Goal: Task Accomplishment & Management: Complete application form

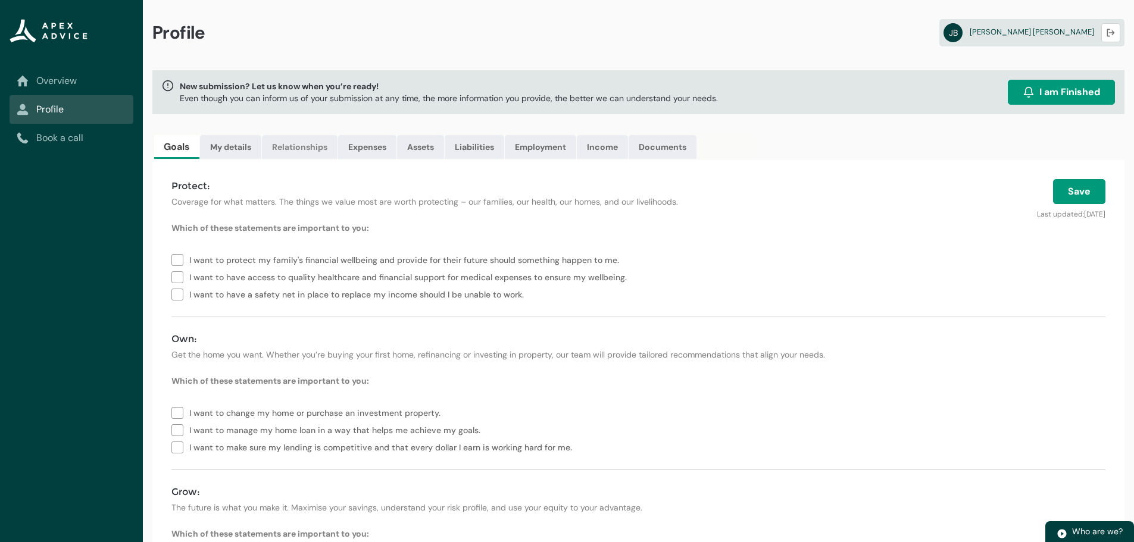
click at [295, 150] on link "Relationships" at bounding box center [300, 147] width 76 height 24
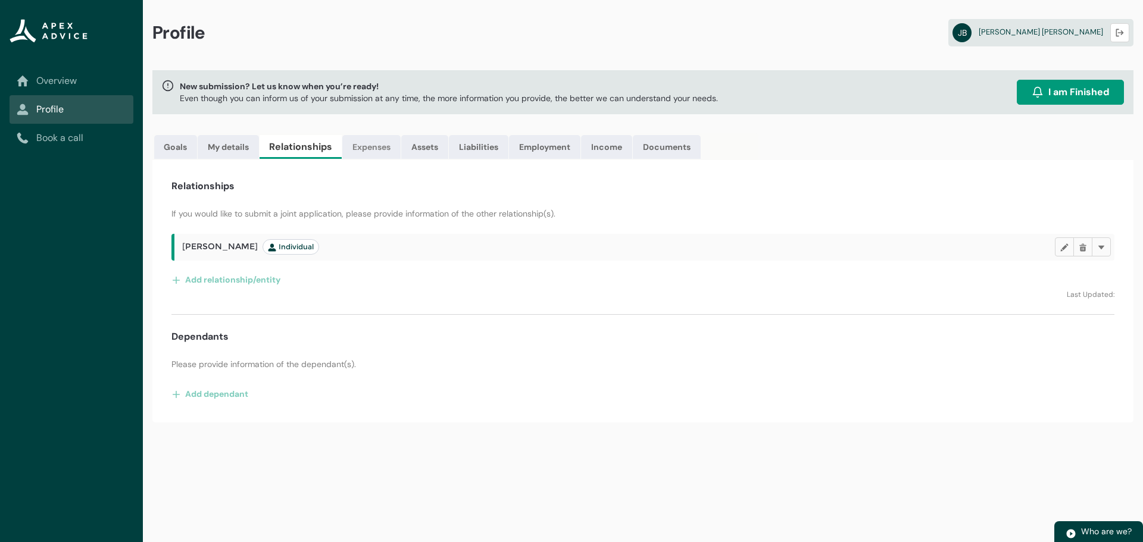
click at [371, 148] on link "Expenses" at bounding box center [371, 147] width 58 height 24
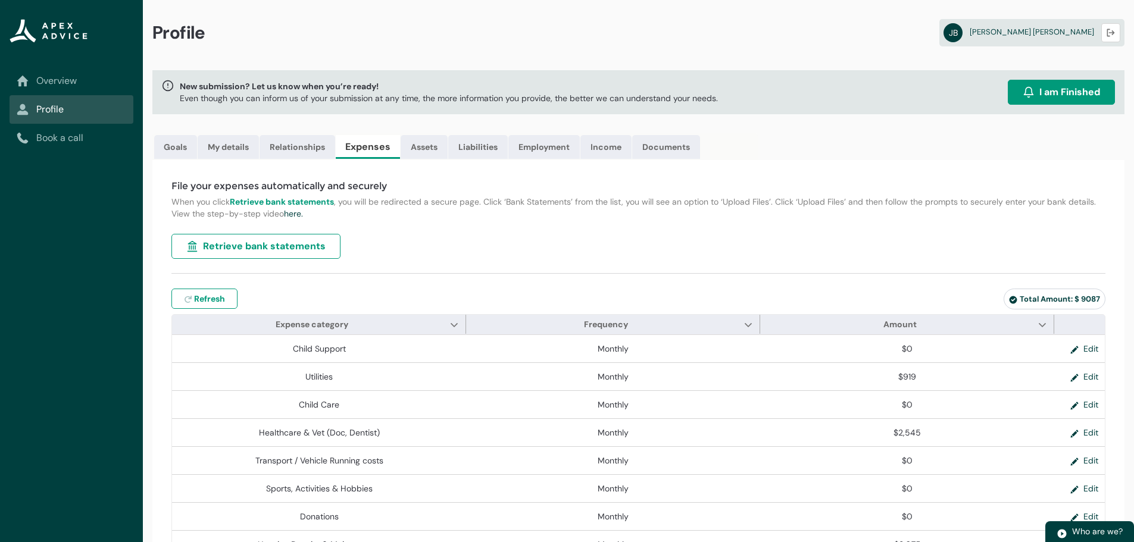
type input "***"
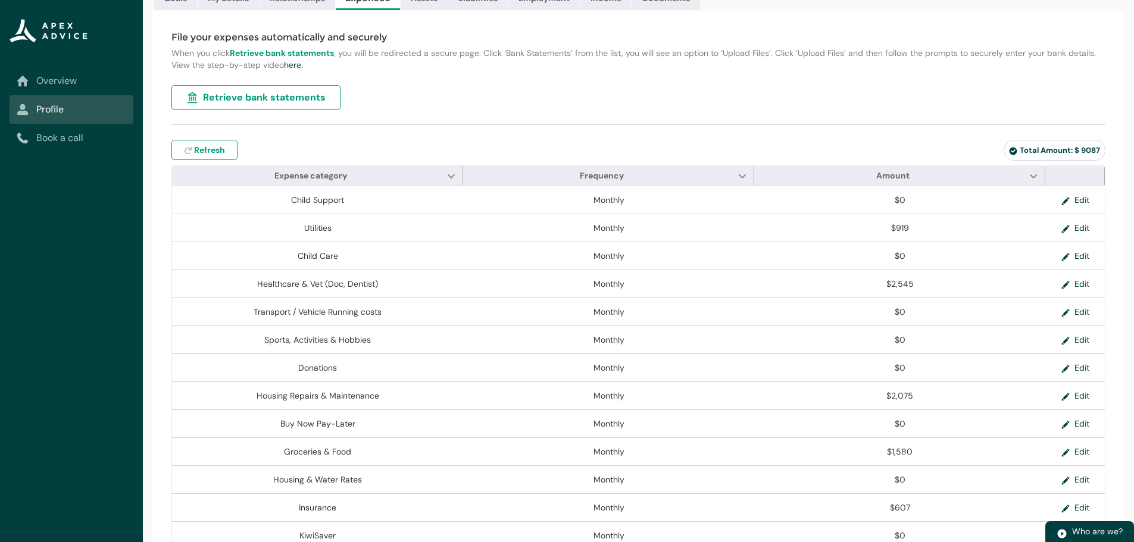
scroll to position [179, 0]
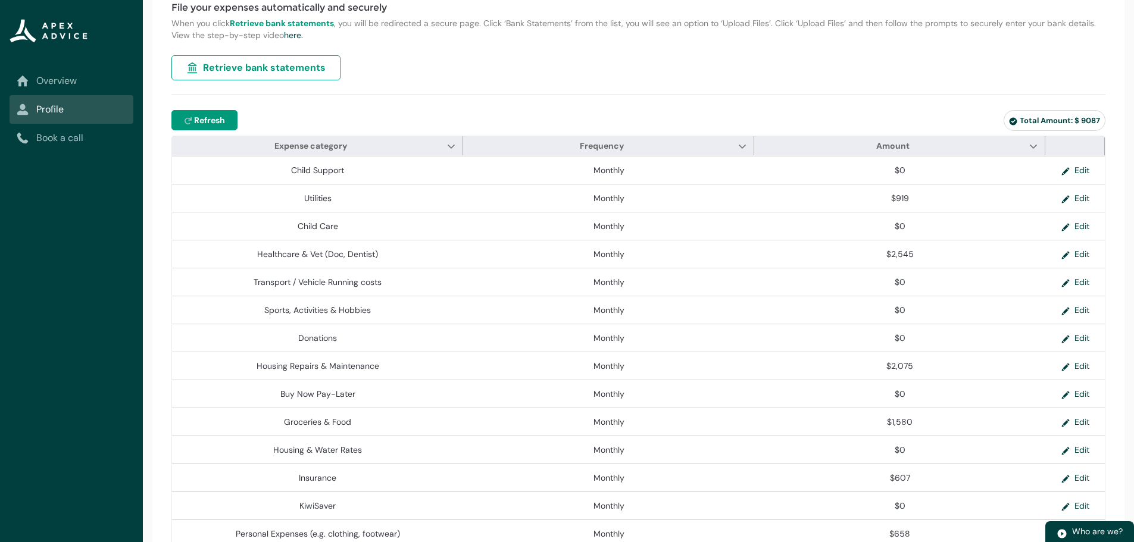
click at [209, 122] on span "Refresh" at bounding box center [209, 120] width 31 height 12
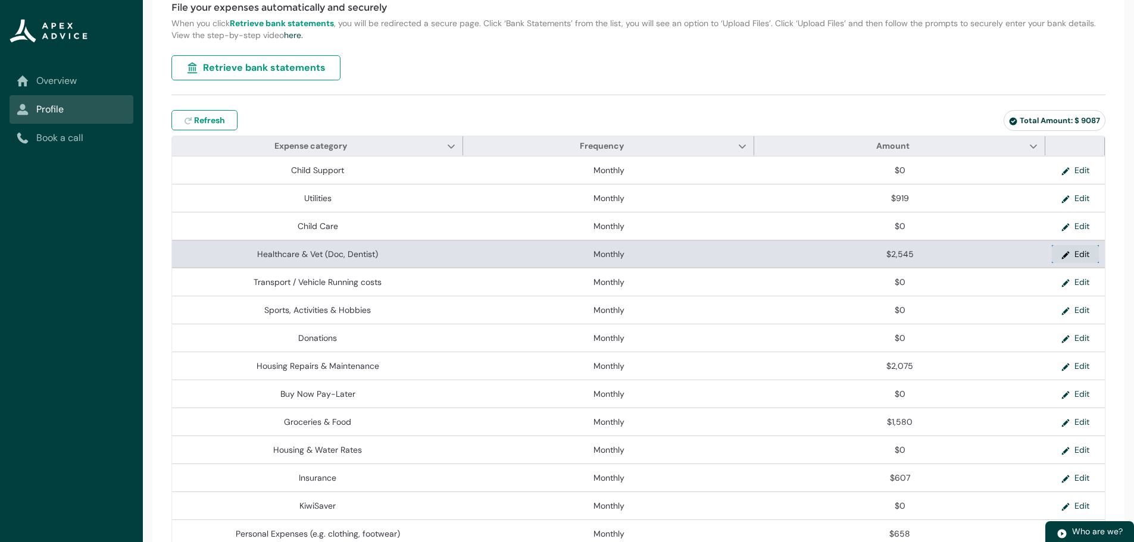
click at [1084, 251] on button "Edit" at bounding box center [1075, 254] width 47 height 18
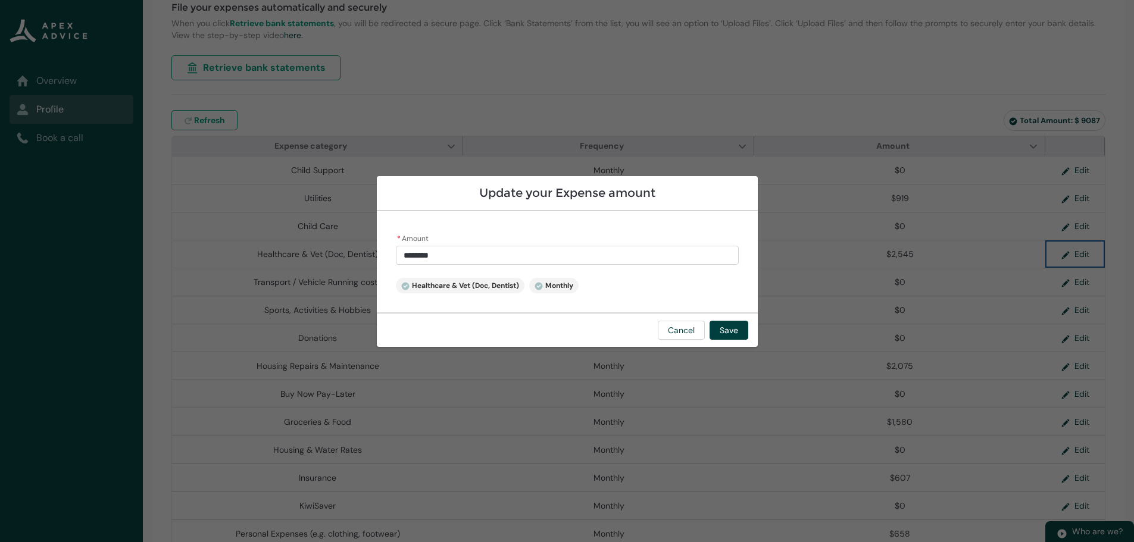
type input "****"
click at [472, 257] on input "****" at bounding box center [567, 255] width 343 height 19
type lightning-primitive-input-simple "254"
type input "***"
type lightning-primitive-input-simple "25"
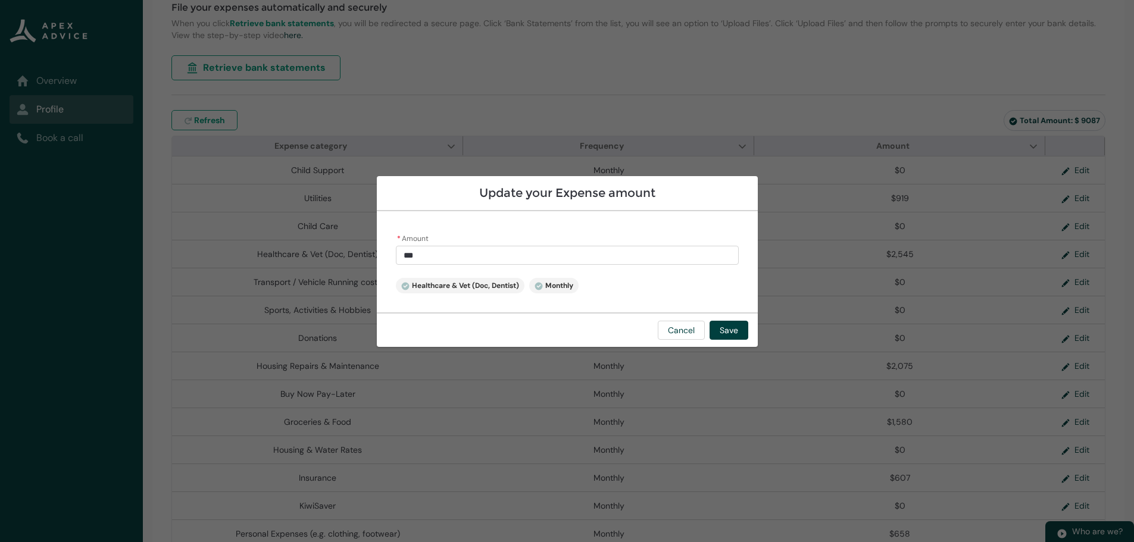
type input "**"
type lightning-primitive-input-simple "2"
type input "*"
type lightning-primitive-input-simple "0"
type input "****"
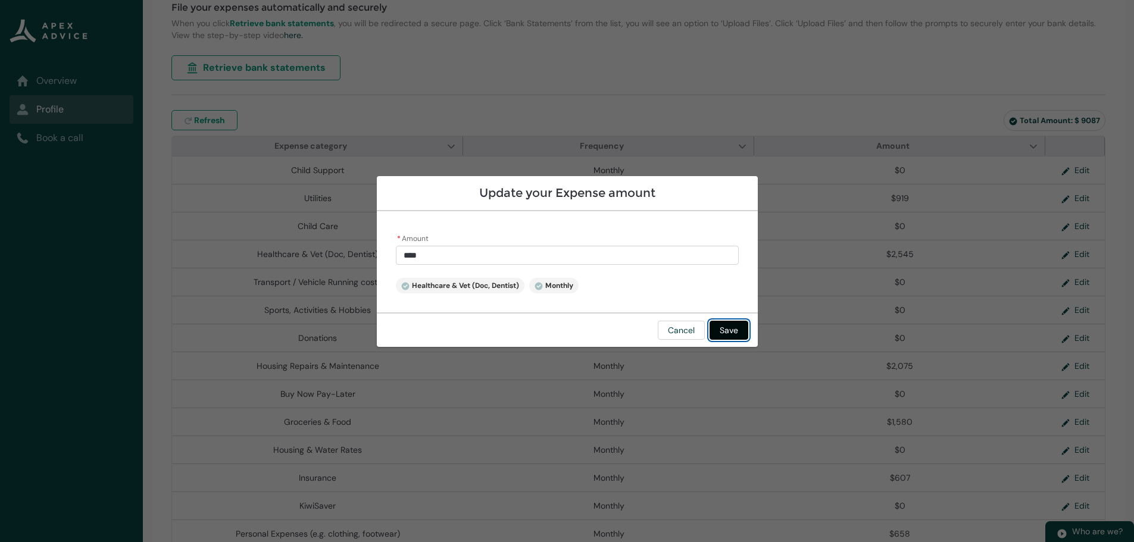
click at [730, 331] on button "Save" at bounding box center [729, 330] width 39 height 19
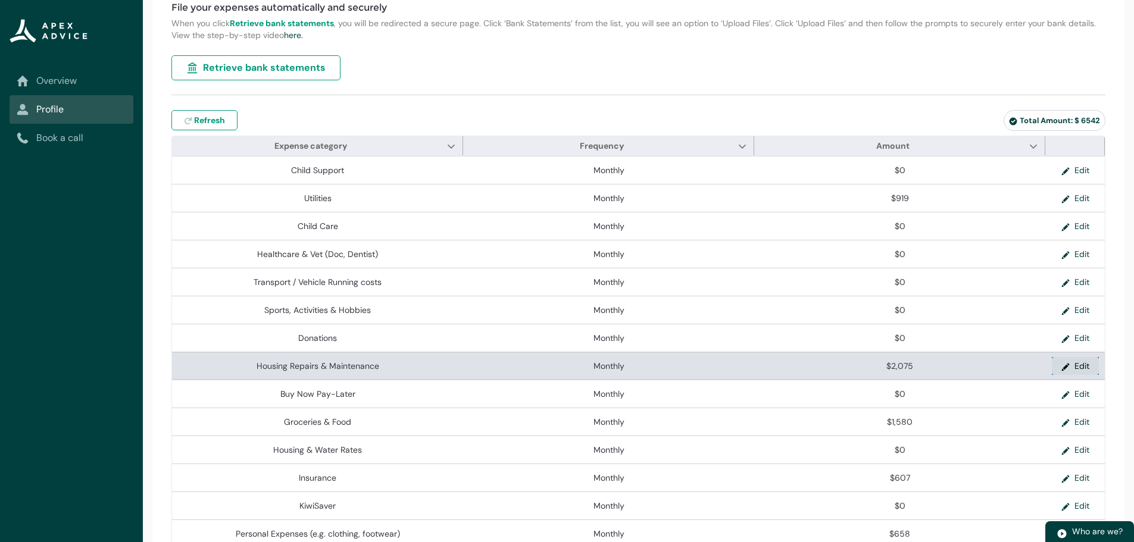
click at [1084, 367] on button "Edit" at bounding box center [1075, 366] width 47 height 18
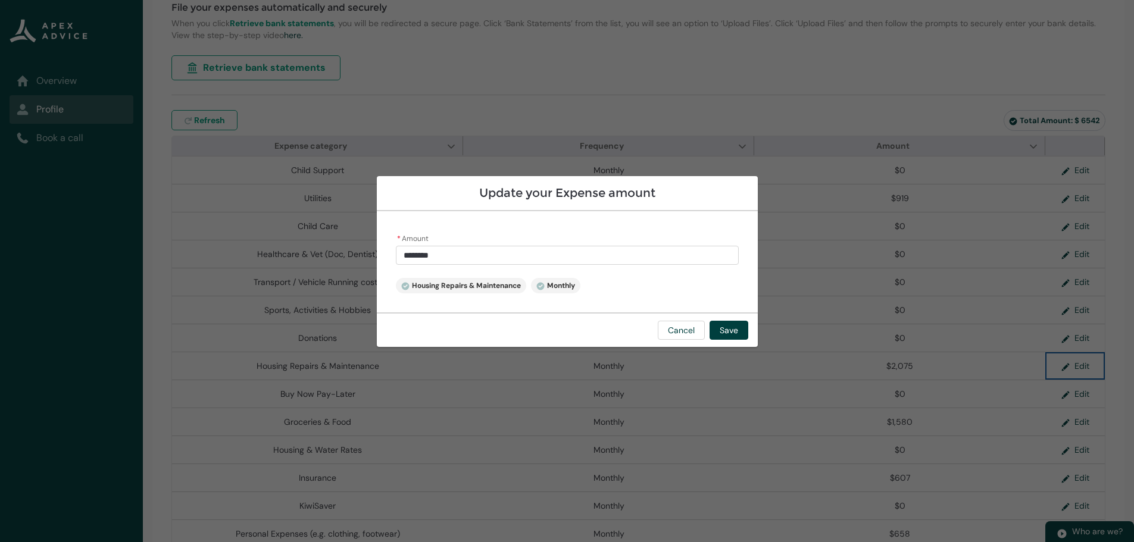
type input "****"
click at [579, 257] on input "****" at bounding box center [567, 255] width 343 height 19
type lightning-primitive-input-simple "207"
type input "***"
type lightning-primitive-input-simple "20"
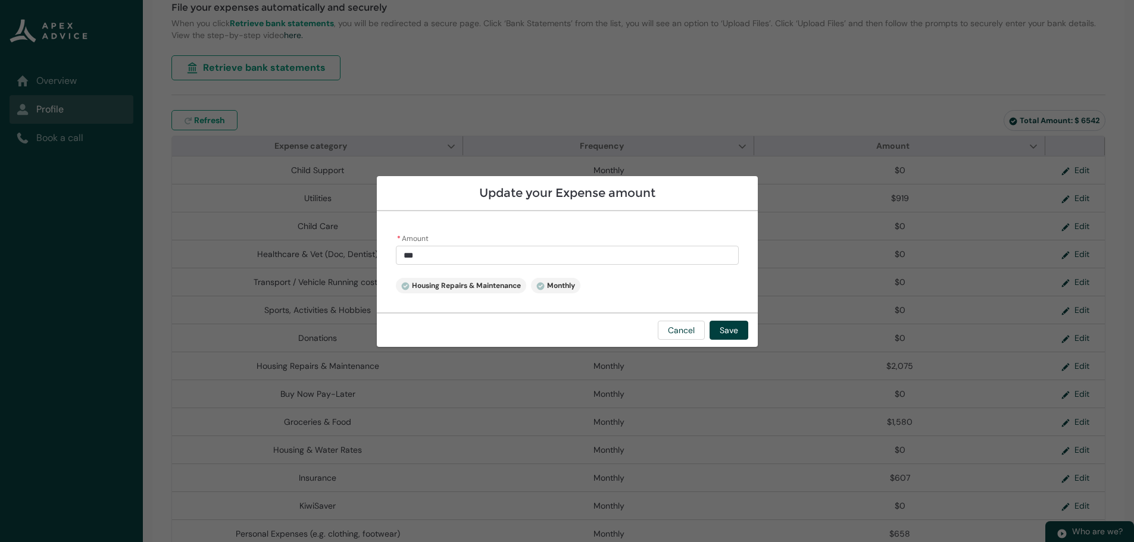
type input "**"
type lightning-primitive-input-simple "2"
type input "*"
type lightning-primitive-input-simple "0"
type input "****"
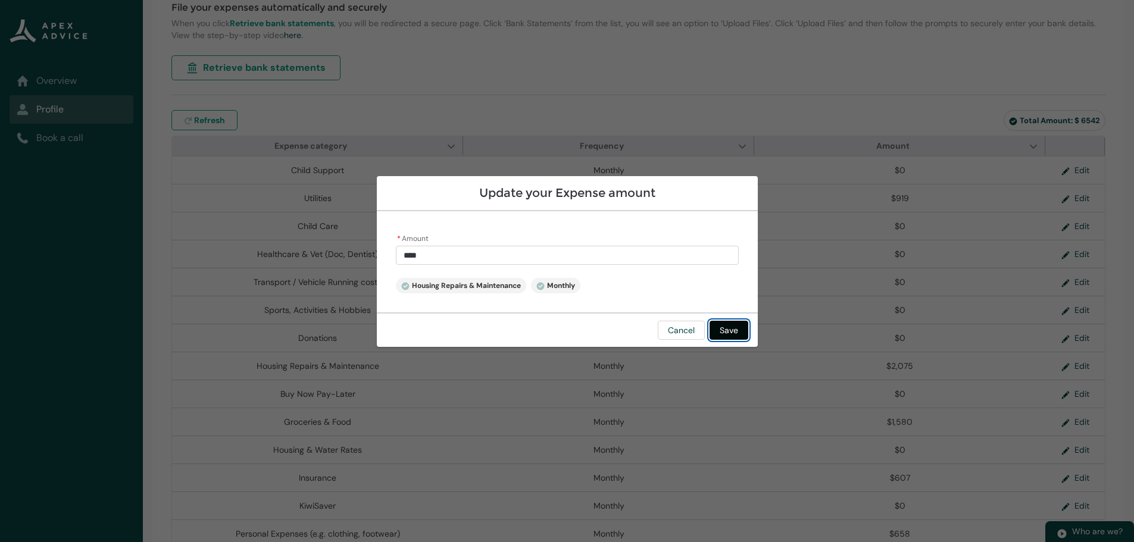
click at [729, 329] on button "Save" at bounding box center [729, 330] width 39 height 19
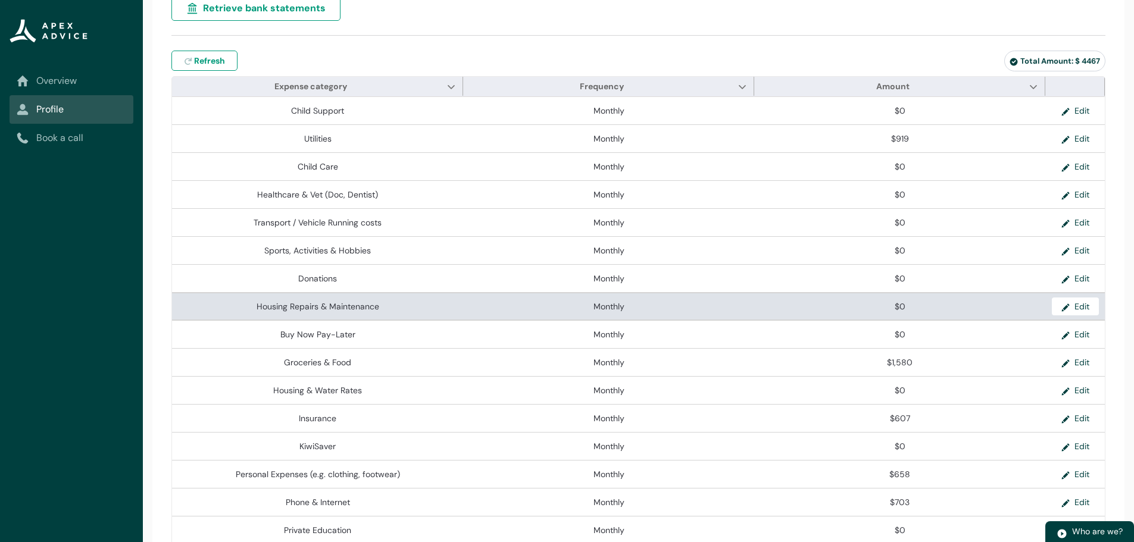
scroll to position [298, 0]
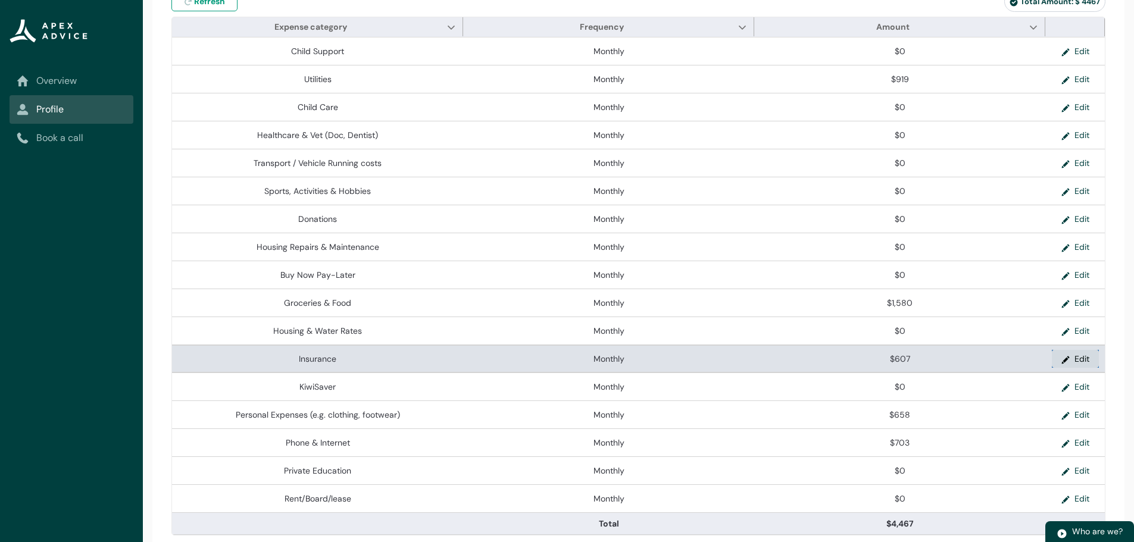
click at [1084, 361] on button "Edit" at bounding box center [1075, 359] width 47 height 18
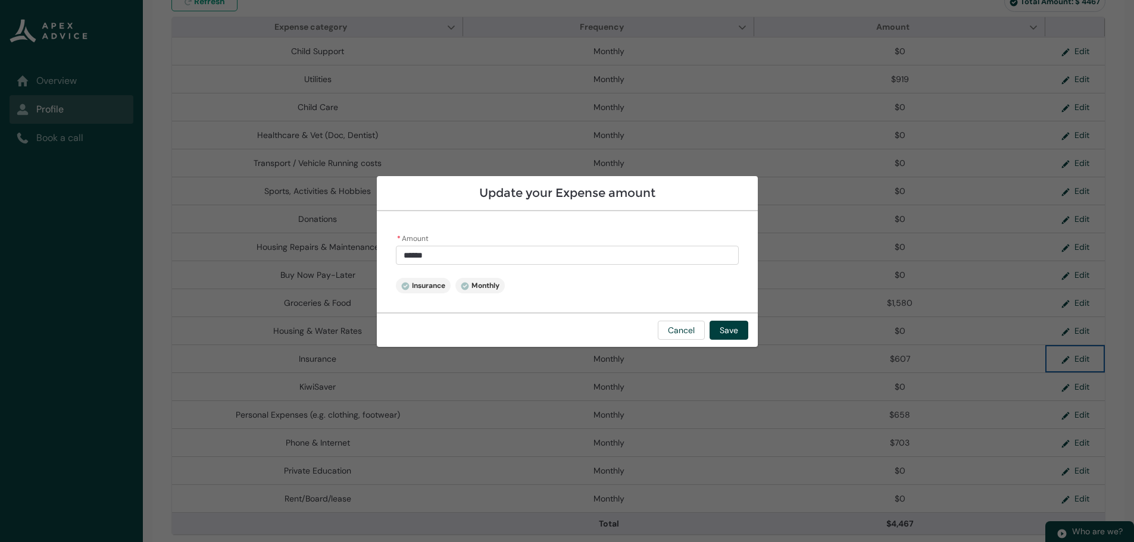
type input "***"
click at [504, 251] on input "***" at bounding box center [567, 255] width 343 height 19
type lightning-primitive-input-simple "60"
type input "**"
type lightning-primitive-input-simple "6"
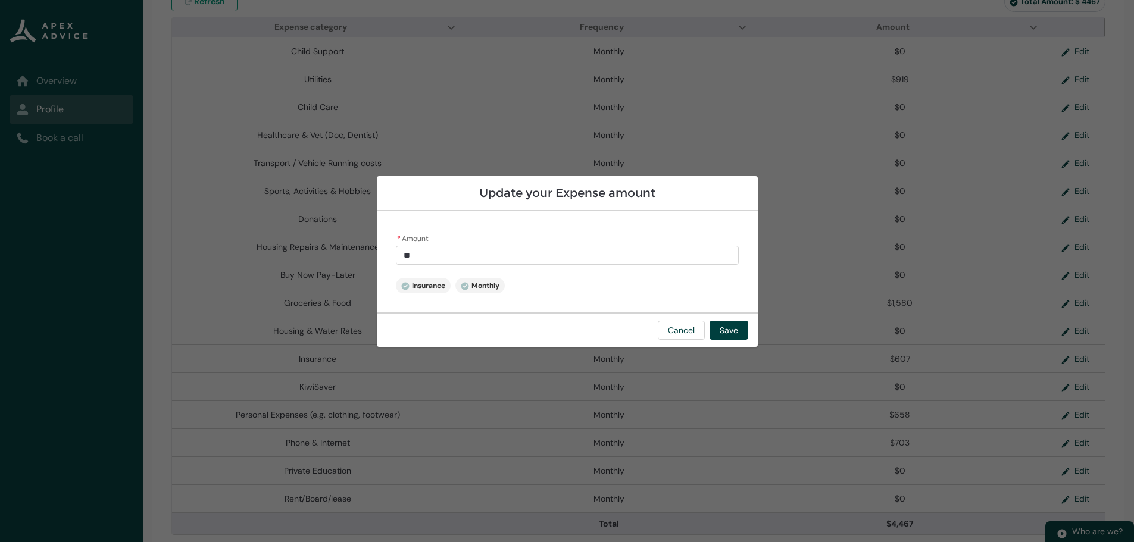
type input "*"
type lightning-primitive-input-simple "3"
type input "*"
type lightning-primitive-input-simple "33"
type input "**"
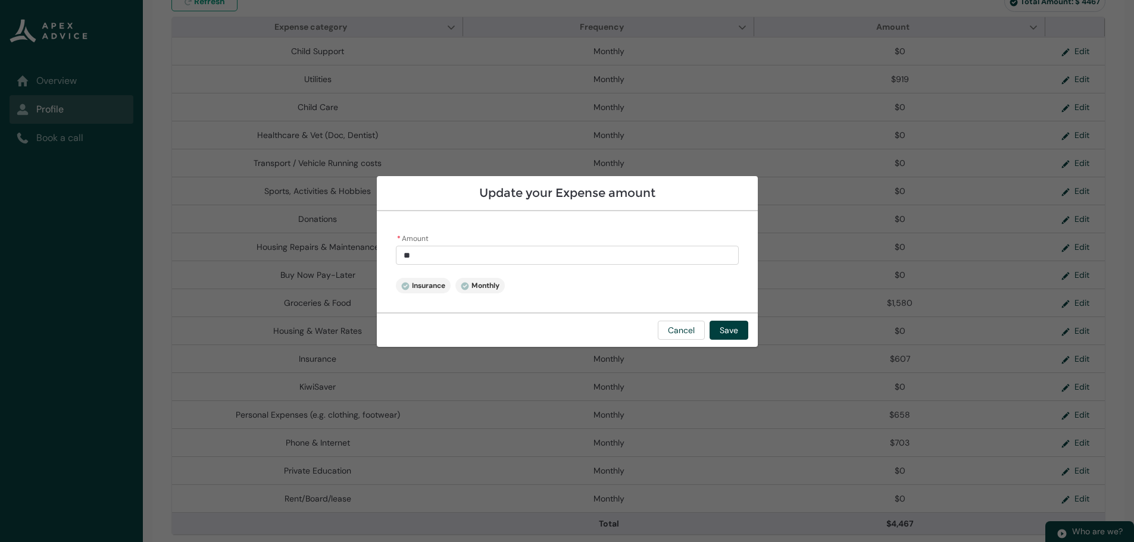
type lightning-primitive-input-simple "330"
type input "******"
click at [726, 330] on button "Save" at bounding box center [729, 330] width 39 height 19
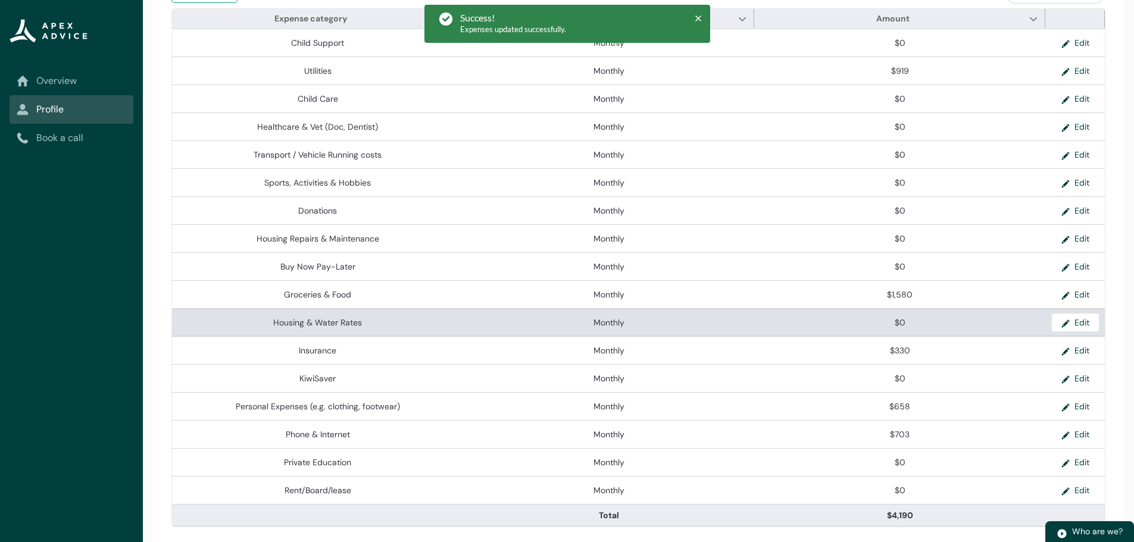
scroll to position [310, 0]
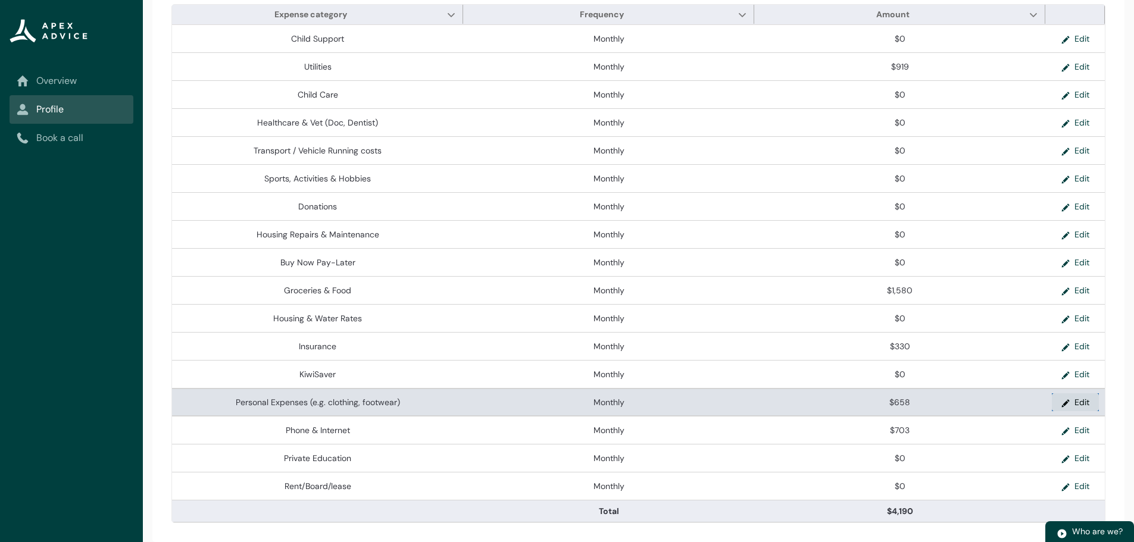
click at [1074, 400] on button "Edit" at bounding box center [1075, 403] width 47 height 18
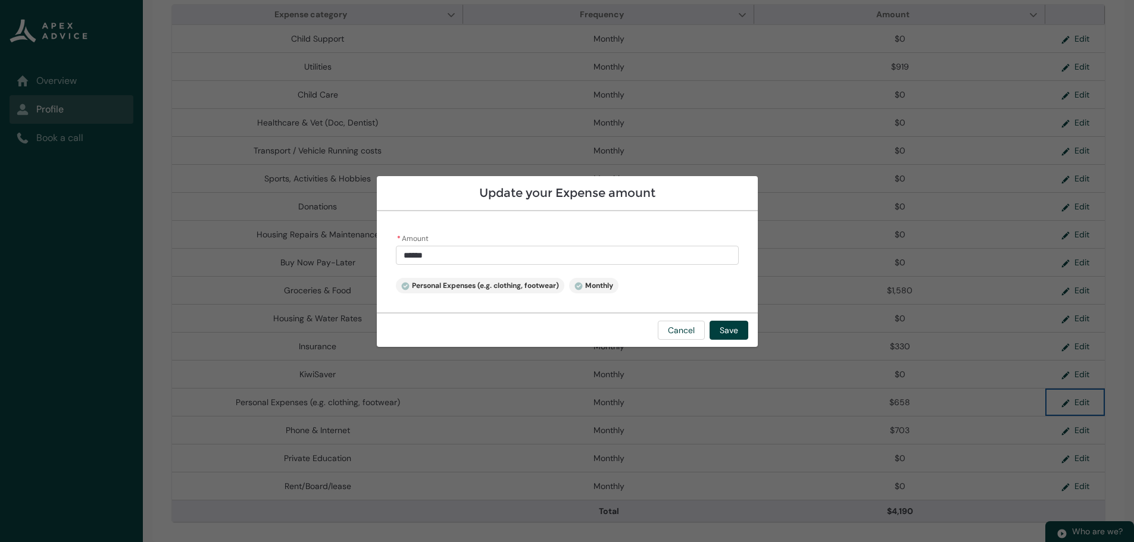
type input "***"
click at [461, 257] on input "***" at bounding box center [567, 255] width 343 height 19
type lightning-primitive-input-simple "65"
type input "**"
type lightning-primitive-input-simple "6"
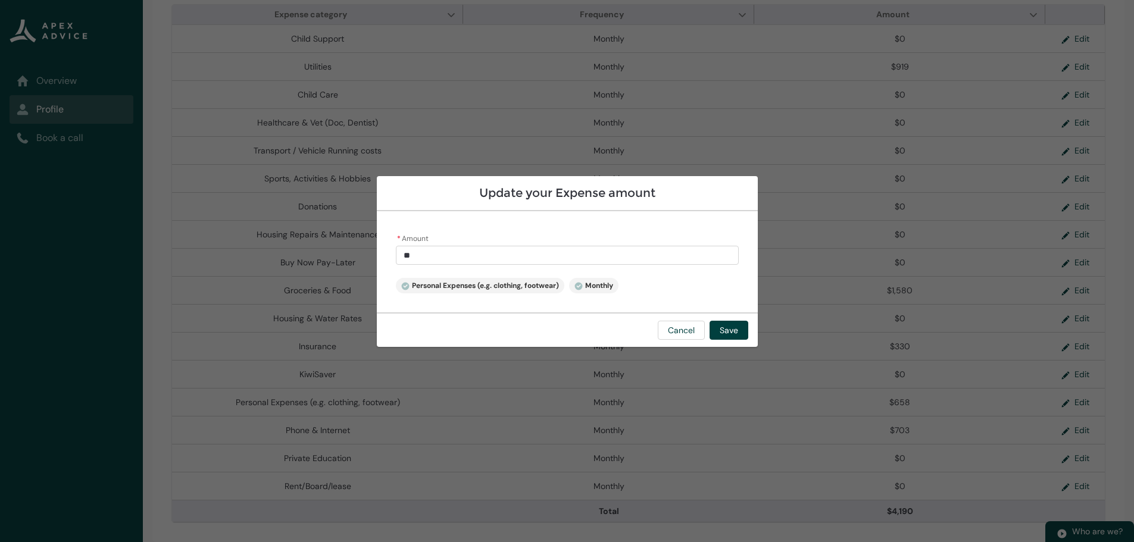
type input "*"
type lightning-primitive-input-simple "2"
type input "*"
type lightning-primitive-input-simple "20"
type input "**"
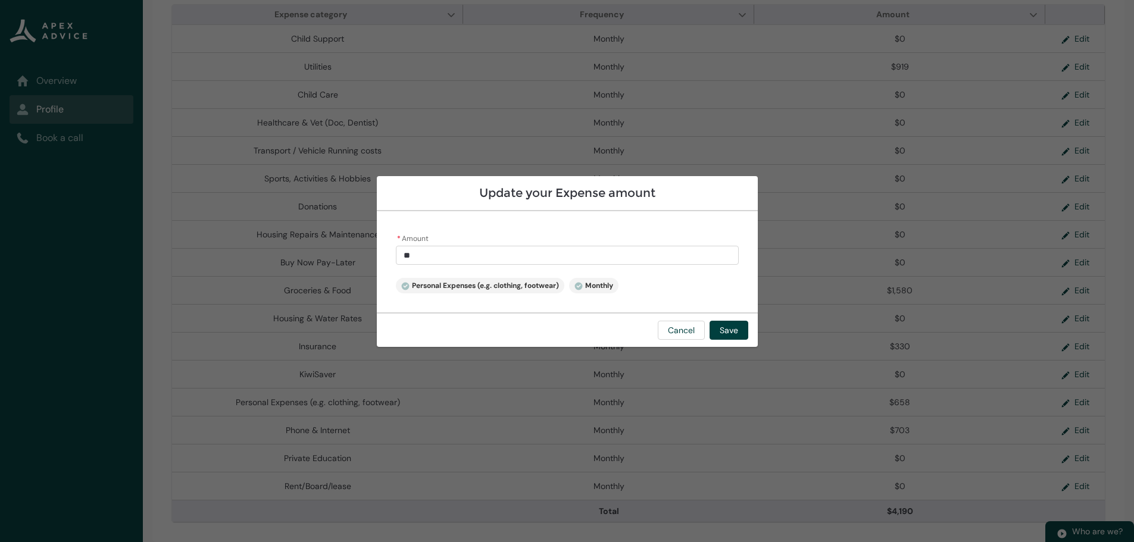
type lightning-primitive-input-simple "200"
type input "******"
click at [735, 329] on button "Save" at bounding box center [729, 330] width 39 height 19
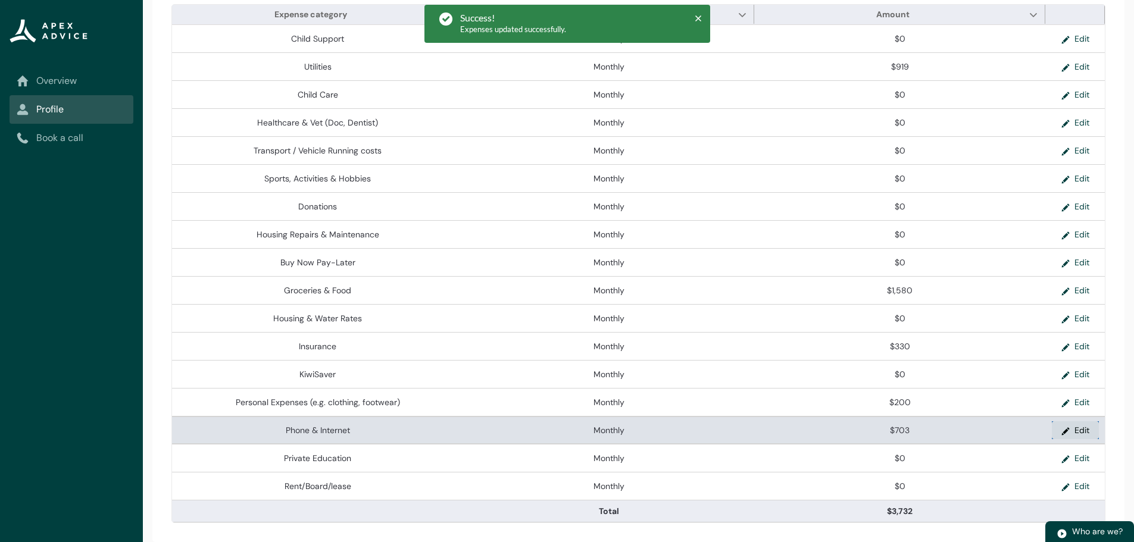
click at [1079, 432] on button "Edit" at bounding box center [1075, 431] width 47 height 18
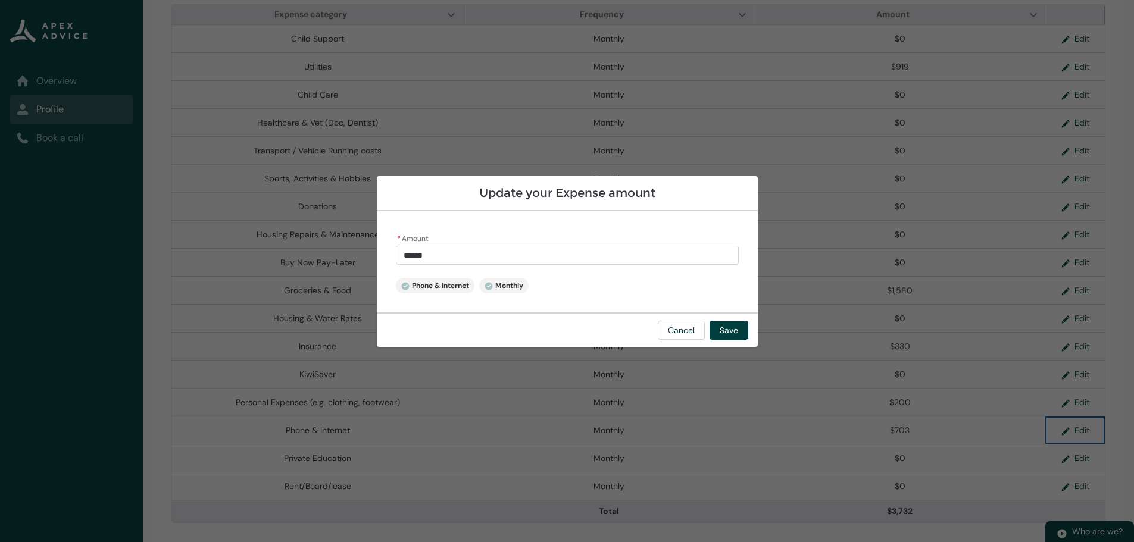
type input "***"
click at [520, 254] on input "***" at bounding box center [567, 255] width 343 height 19
type lightning-primitive-input-simple "70"
type input "**"
type lightning-primitive-input-simple "7"
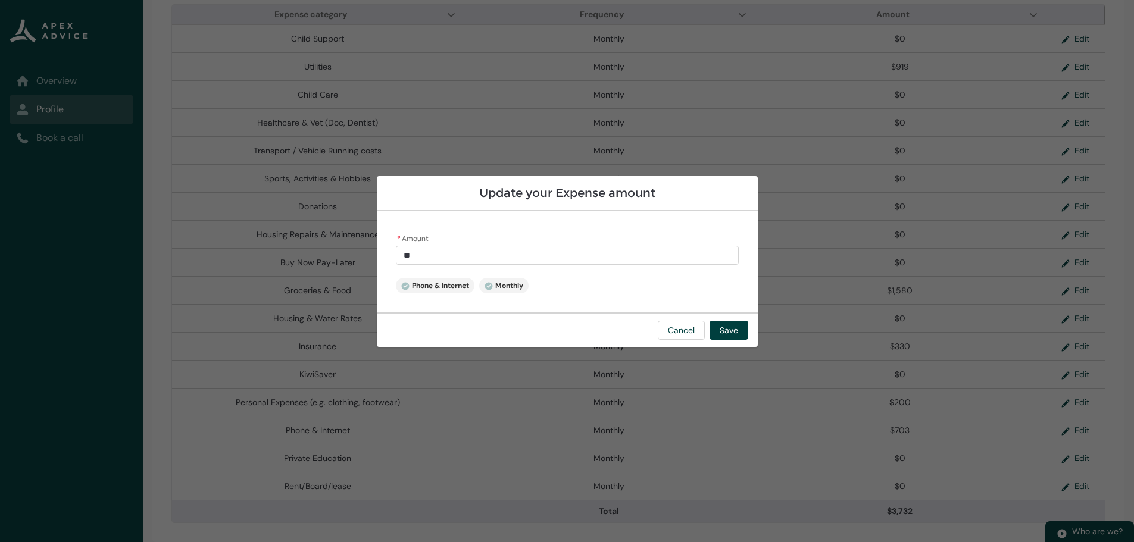
type input "*"
type lightning-primitive-input-simple "0"
type input "*"
type lightning-primitive-input-simple "0."
type input "**"
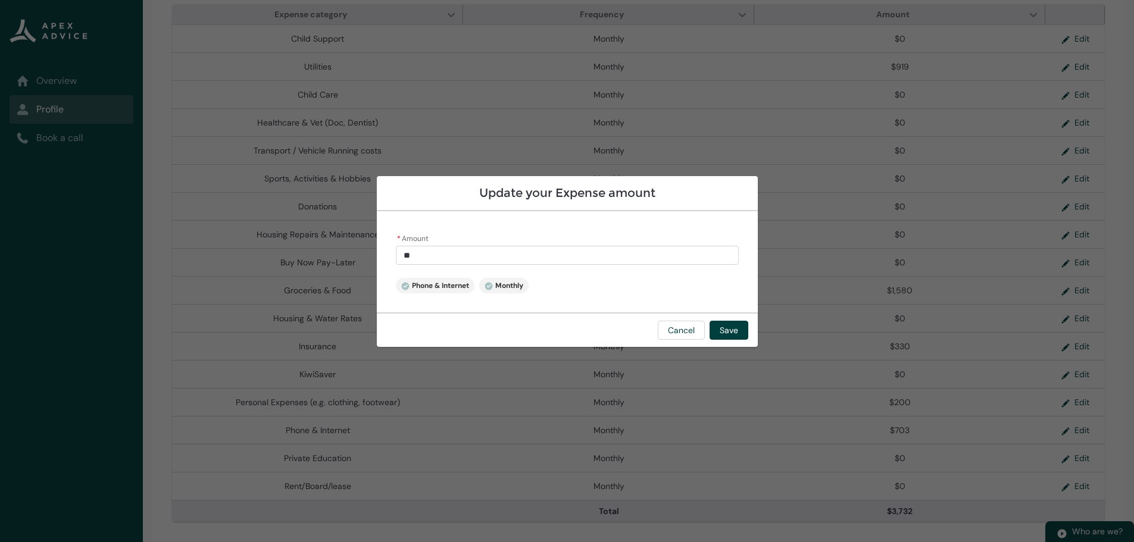
type lightning-primitive-input-simple "0.0"
type input "***"
type lightning-primitive-input-simple "0.00"
type input "****"
click at [734, 329] on button "Save" at bounding box center [729, 330] width 39 height 19
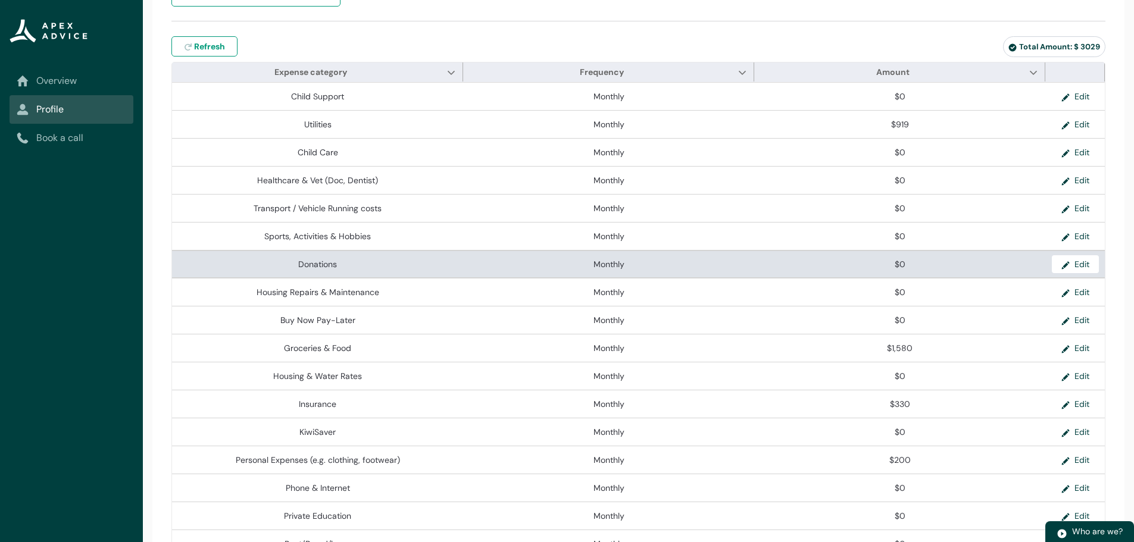
scroll to position [72, 0]
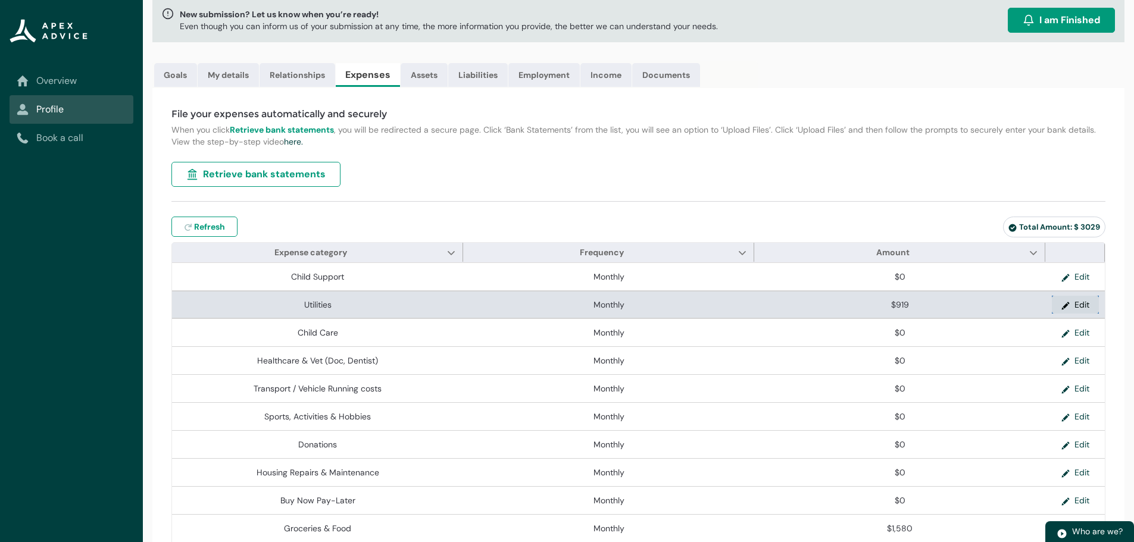
click at [1085, 306] on button "Edit" at bounding box center [1075, 305] width 47 height 18
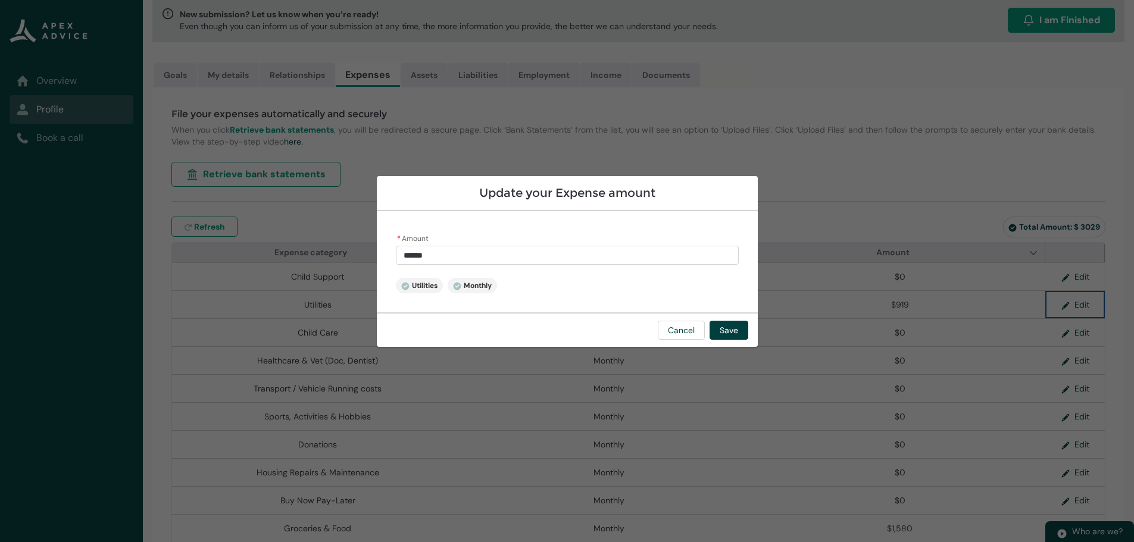
type input "***"
click at [444, 252] on input "***" at bounding box center [567, 255] width 343 height 19
type lightning-primitive-input-simple "91"
type input "**"
type lightning-primitive-input-simple "9"
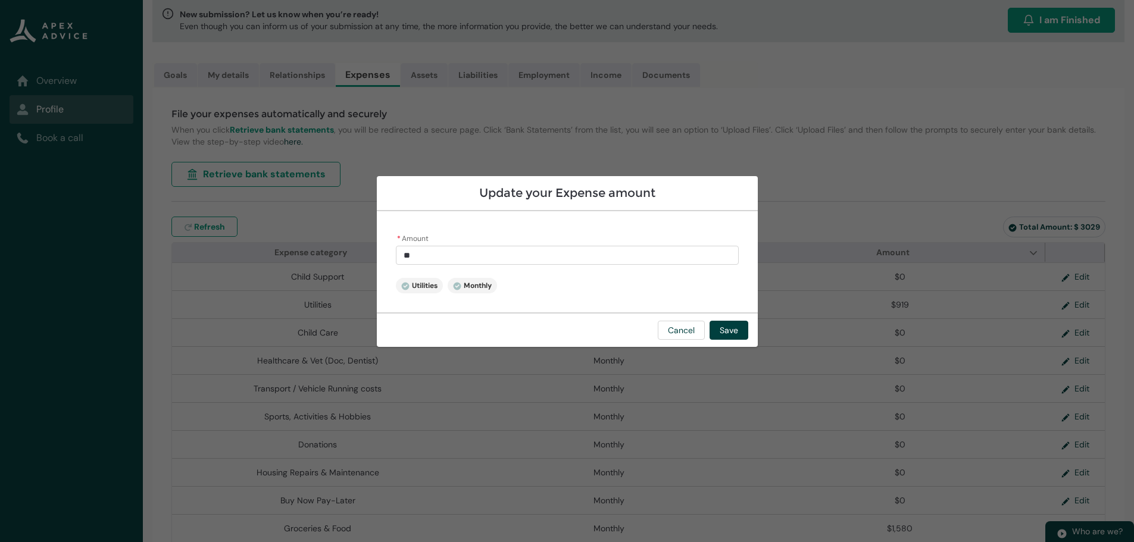
type input "*"
type lightning-primitive-input-simple "0"
type input "****"
click at [736, 330] on button "Save" at bounding box center [729, 330] width 39 height 19
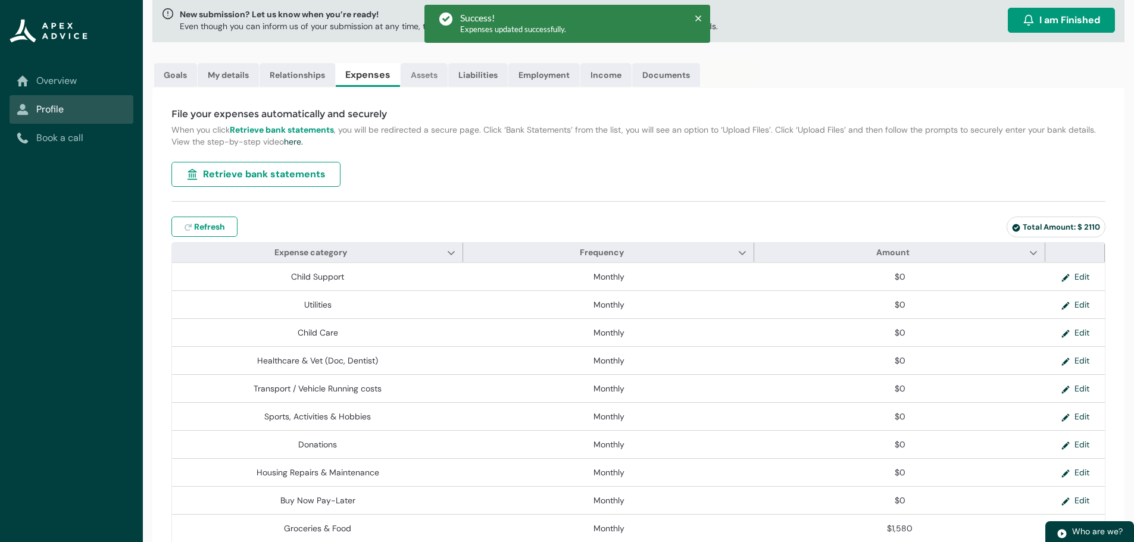
click at [420, 74] on link "Assets" at bounding box center [424, 75] width 47 height 24
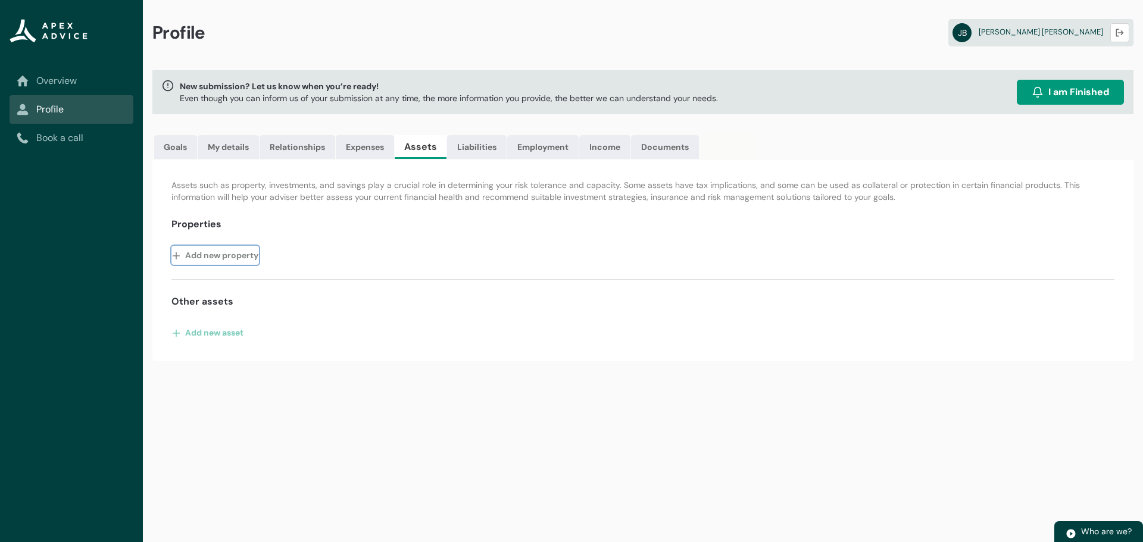
click at [177, 254] on lightning-primitive-icon "button" at bounding box center [178, 255] width 13 height 18
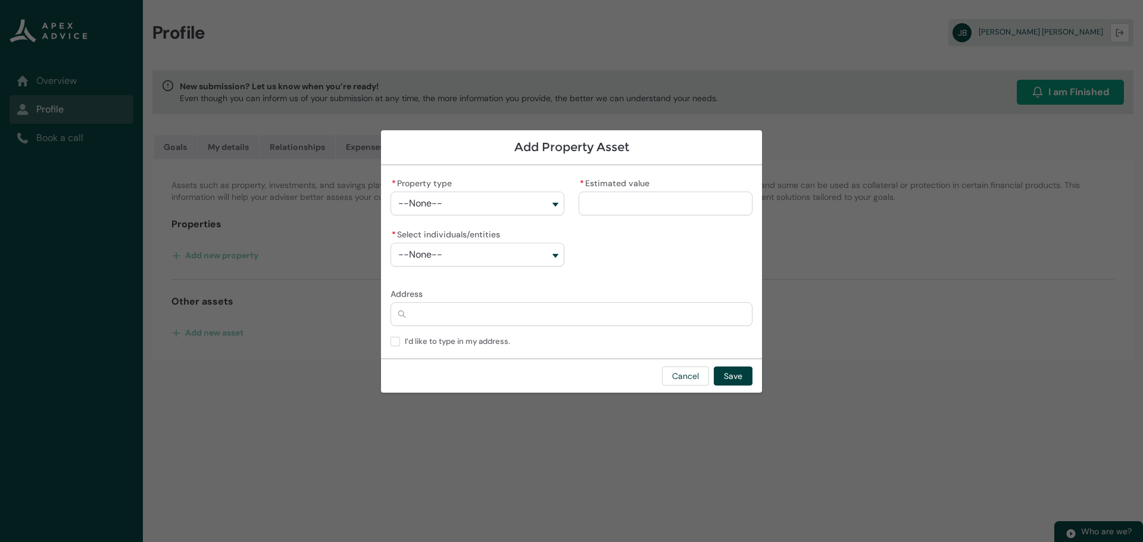
click at [557, 200] on button "--None--" at bounding box center [478, 204] width 174 height 24
click at [469, 249] on span "Investment Property" at bounding box center [450, 252] width 70 height 10
type lightning-combobox "Real Estate-Investment Property"
click at [552, 255] on button "--None--" at bounding box center [478, 255] width 174 height 24
click at [425, 302] on span "[PERSON_NAME]" at bounding box center [443, 303] width 56 height 10
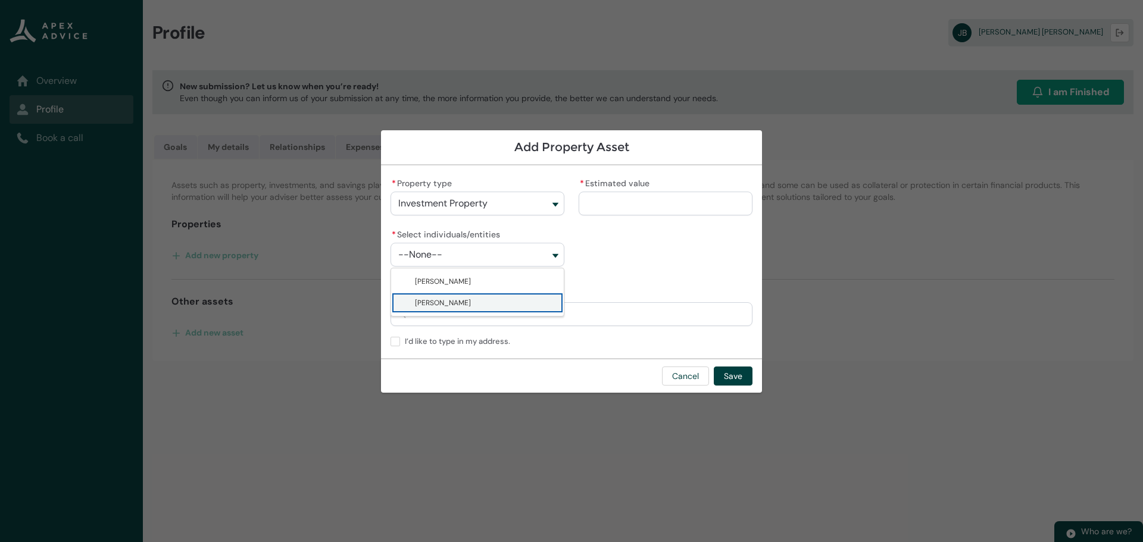
type lightning-combobox "001Q90000132vCtIAI"
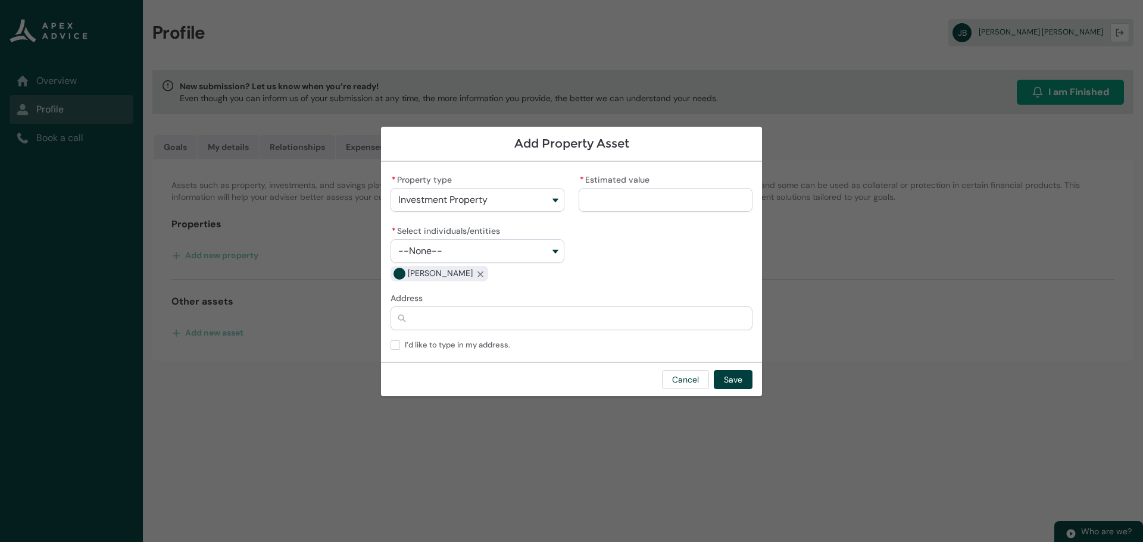
click at [607, 193] on input "* Estimated value" at bounding box center [666, 200] width 174 height 24
type lightning-primitive-input-simple "1"
type input "*"
type lightning-primitive-input-simple "17"
type input "**"
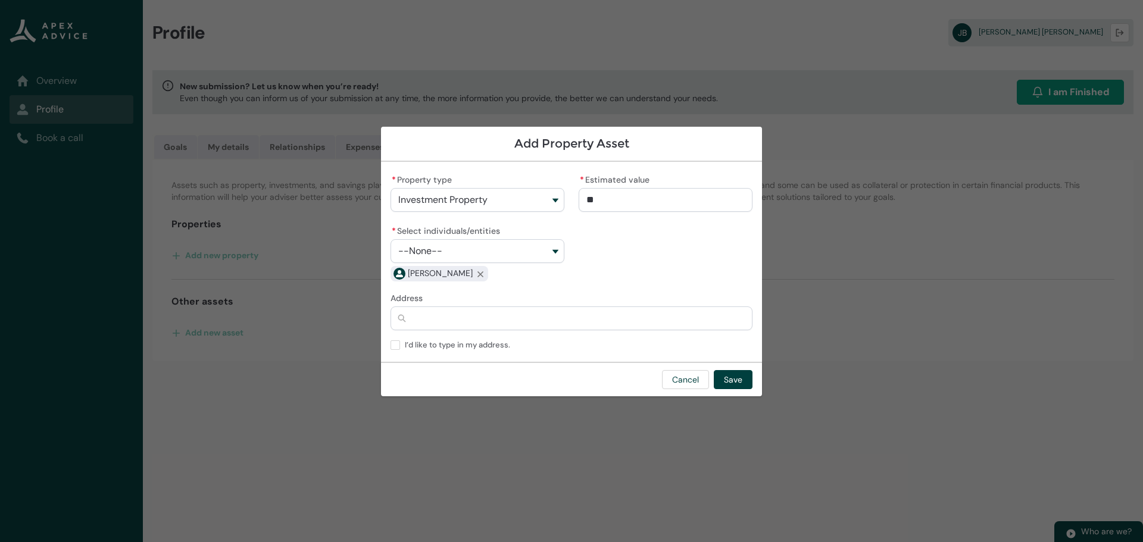
type lightning-primitive-input-simple "175"
type input "***"
type lightning-primitive-input-simple "1750"
type input "****"
type lightning-primitive-input-simple "17500"
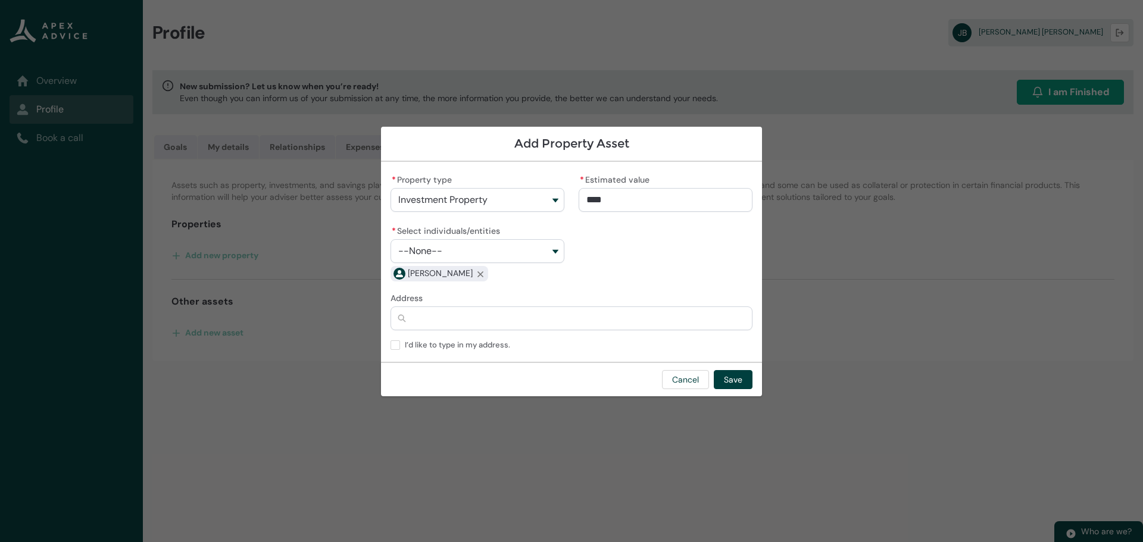
type input "*****"
type lightning-primitive-input-simple "175000"
type input "**********"
click at [419, 321] on input "Address" at bounding box center [572, 319] width 362 height 24
type lightning-primitive-input-simple "1"
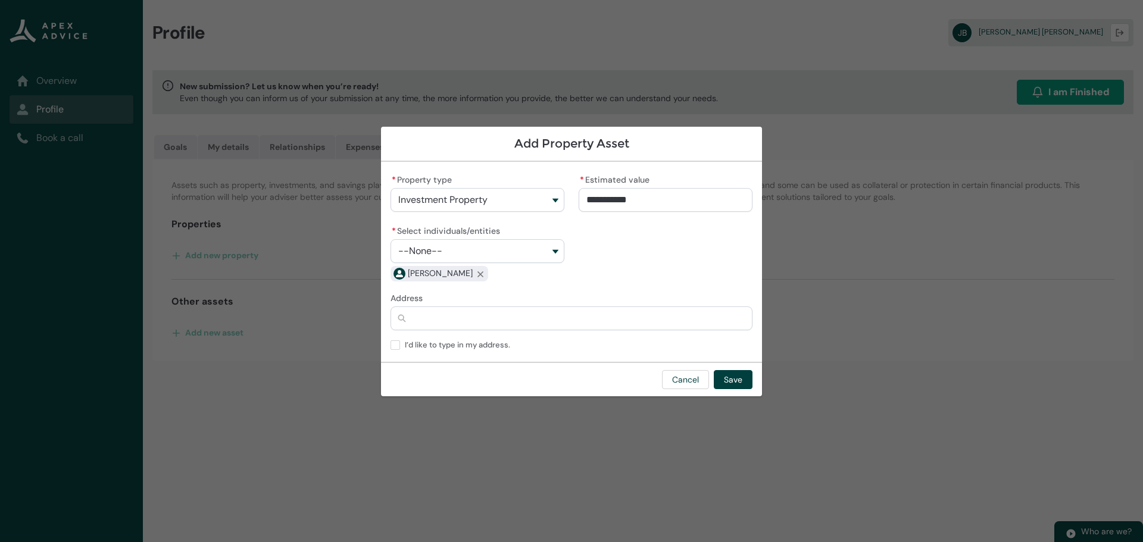
type input "*"
type lightning-primitive-input-simple "15"
type input "**"
type lightning-primitive-input-simple "15a"
type input "***"
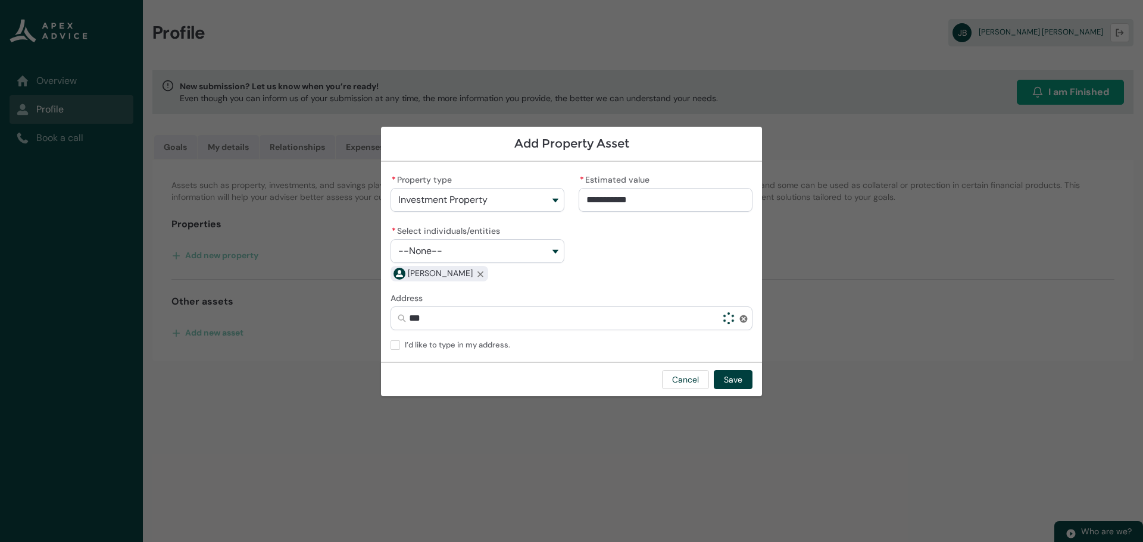
type lightning-primitive-input-simple "15a"
type input "***"
type lightning-primitive-input-simple "15a n"
type input "*****"
type lightning-primitive-input-simple "15a ni"
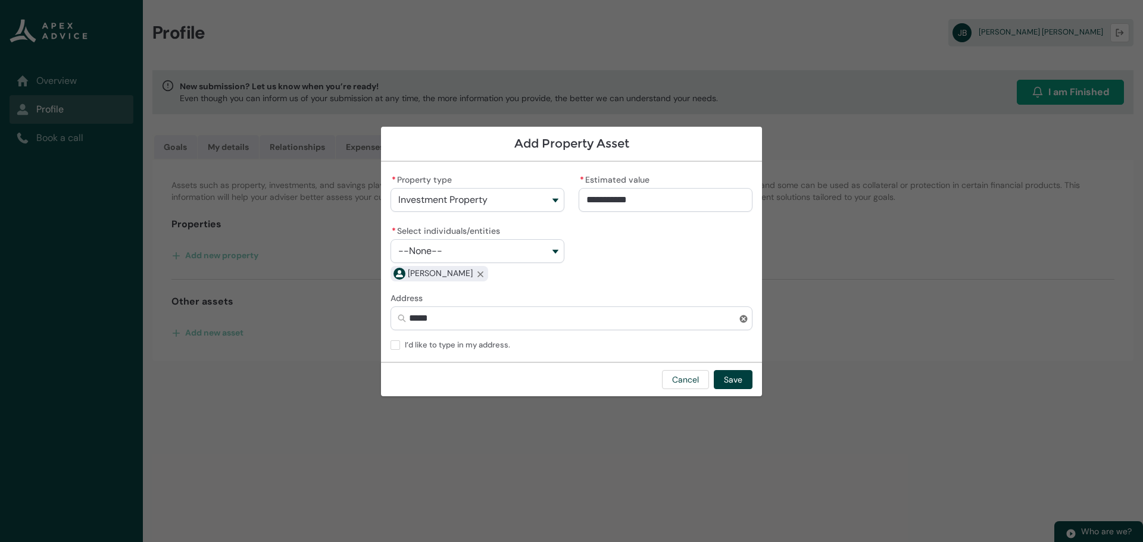
type input "******"
type lightning-primitive-input-simple "15a nik"
type input "*******"
type lightning-primitive-input-simple "15a nika"
type input "********"
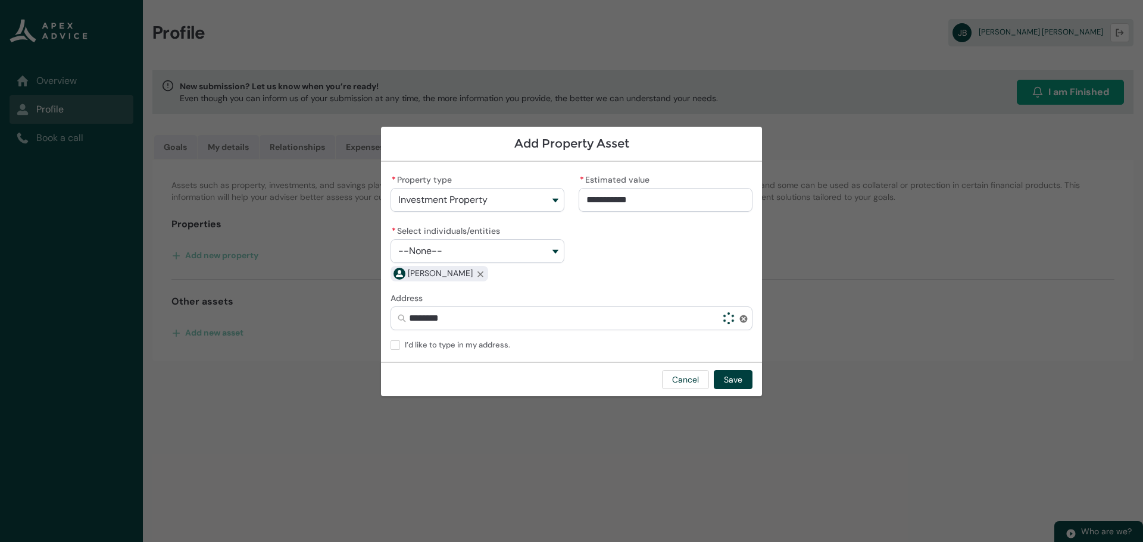
type lightning-primitive-input-simple "15a nikau"
type input "*********"
type lightning-primitive-input-simple "15a nikau"
type input "*********"
type lightning-primitive-input-simple "15a nikau p"
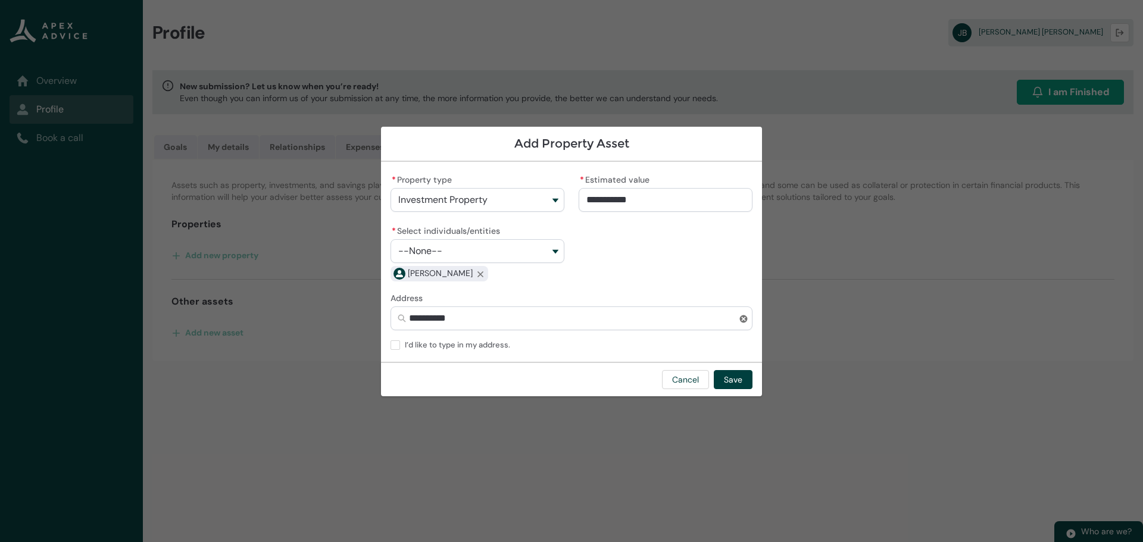
type input "**********"
type lightning-primitive-input-simple "15a nikau pl"
type input "**********"
type lightning-primitive-input-simple "15a nikau pla"
type input "**********"
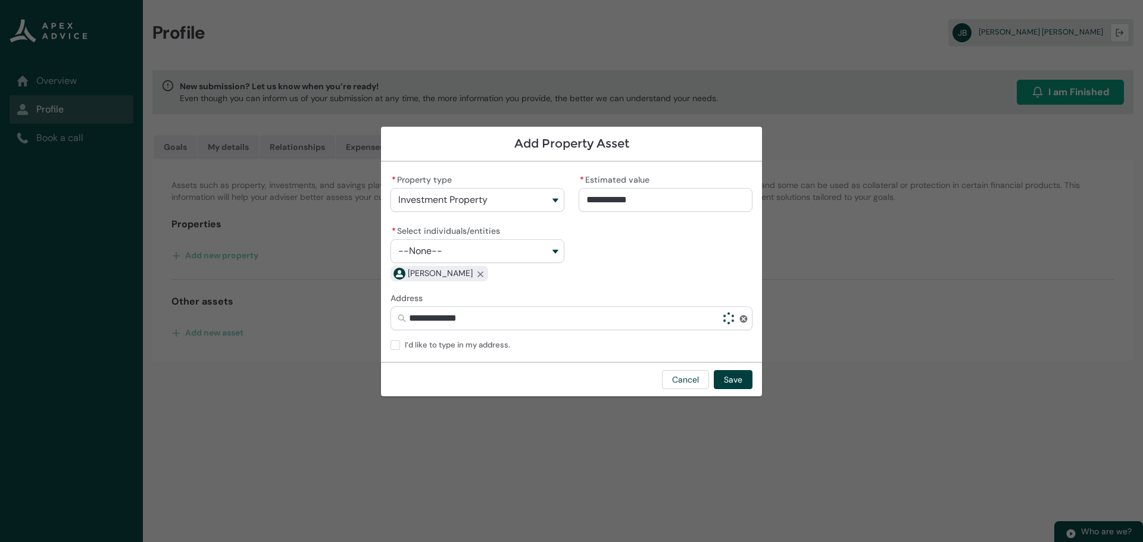
type lightning-primitive-input-simple "15a nikau plac"
type input "**********"
type lightning-primitive-input-simple "[STREET_ADDRESS]"
click at [444, 359] on span "[STREET_ADDRESS]" at bounding box center [430, 361] width 65 height 12
type input "**********"
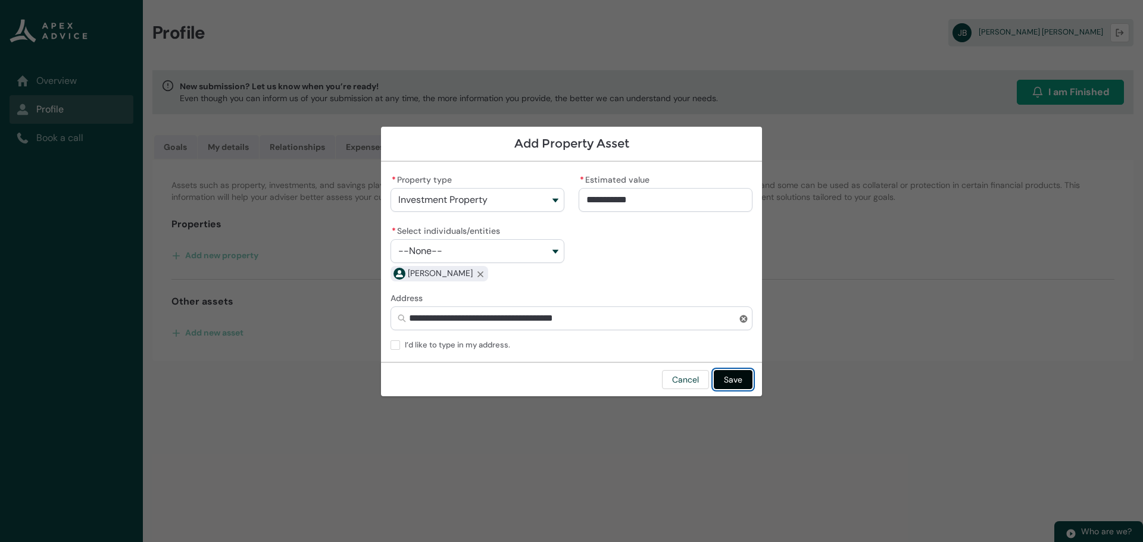
click at [730, 381] on button "Save" at bounding box center [733, 379] width 39 height 19
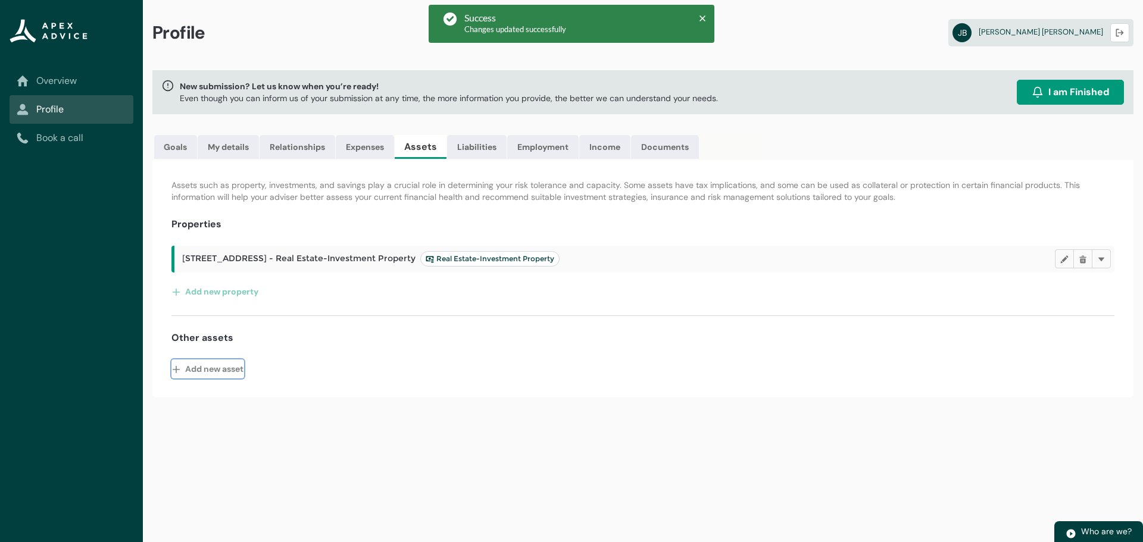
click at [213, 367] on button "Add new asset" at bounding box center [207, 369] width 73 height 19
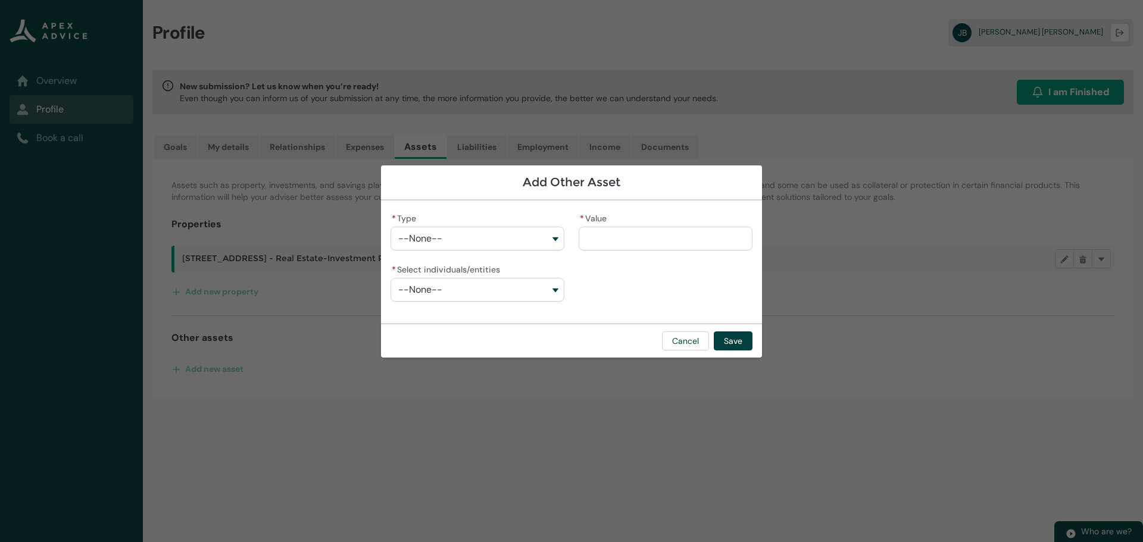
click at [551, 238] on button "--None--" at bounding box center [478, 239] width 174 height 24
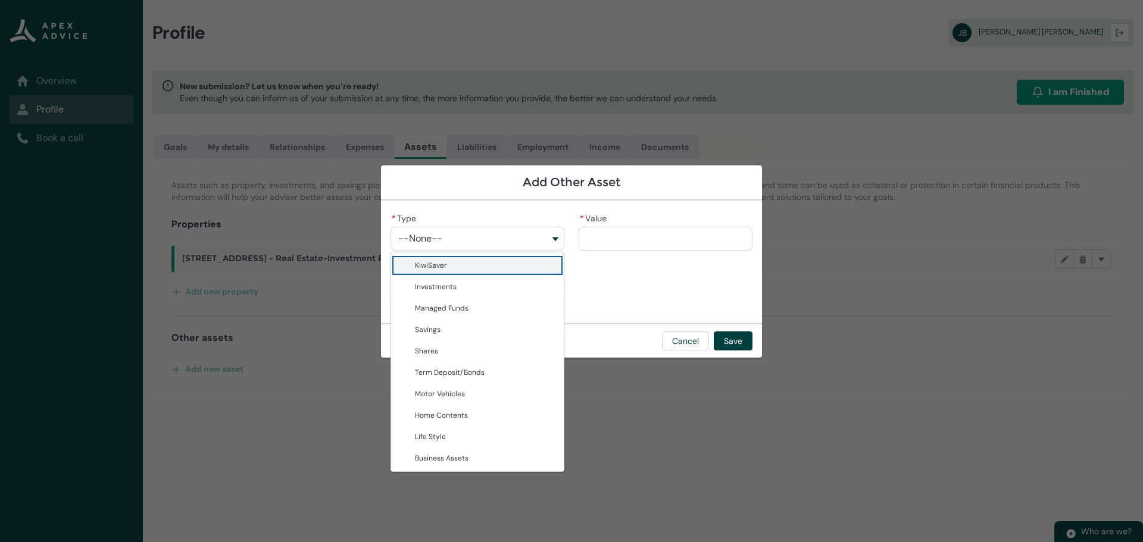
click at [444, 269] on span "KiwiSaver" at bounding box center [431, 266] width 32 height 10
type lightning-combobox "KiwiSaver"
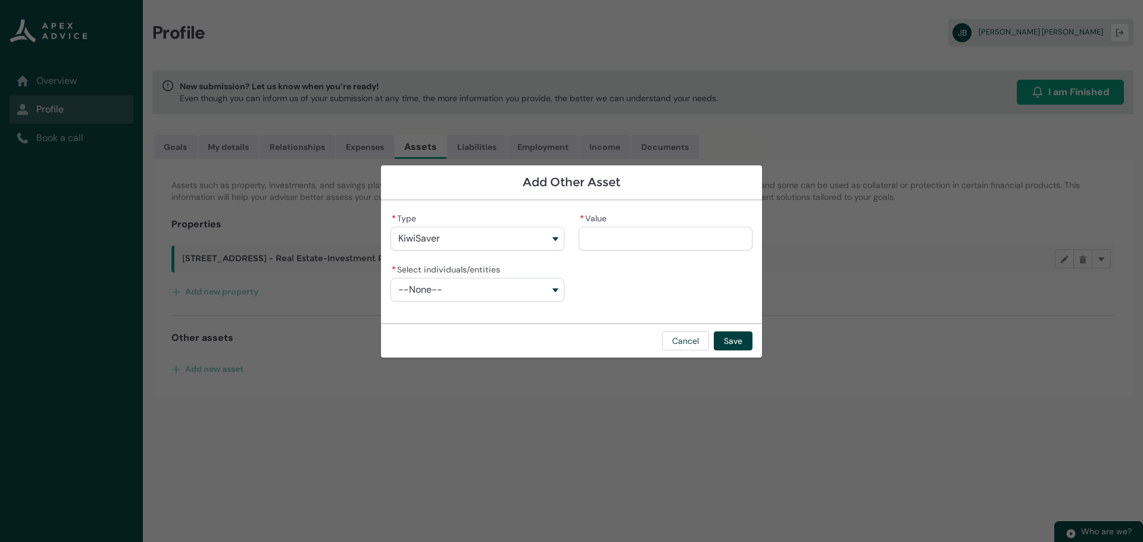
click at [608, 236] on input "* Value" at bounding box center [666, 239] width 174 height 24
type lightning-primitive-input-simple "9"
type input "*"
type lightning-primitive-input-simple "90"
type input "**"
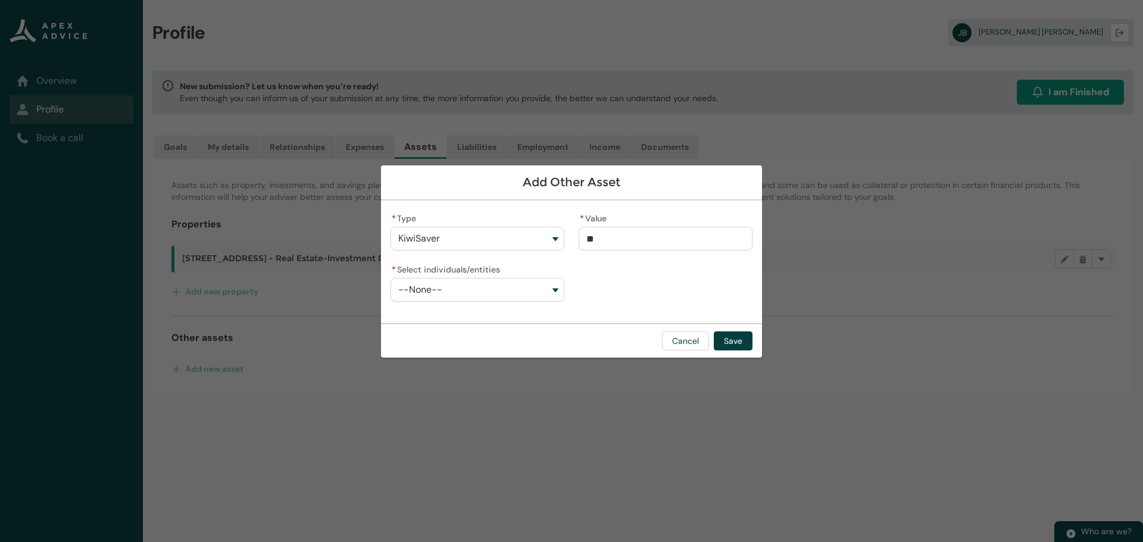
type lightning-primitive-input-simple "900"
type input "***"
type lightning-primitive-input-simple "9000"
type input "****"
type lightning-primitive-input-simple "90000"
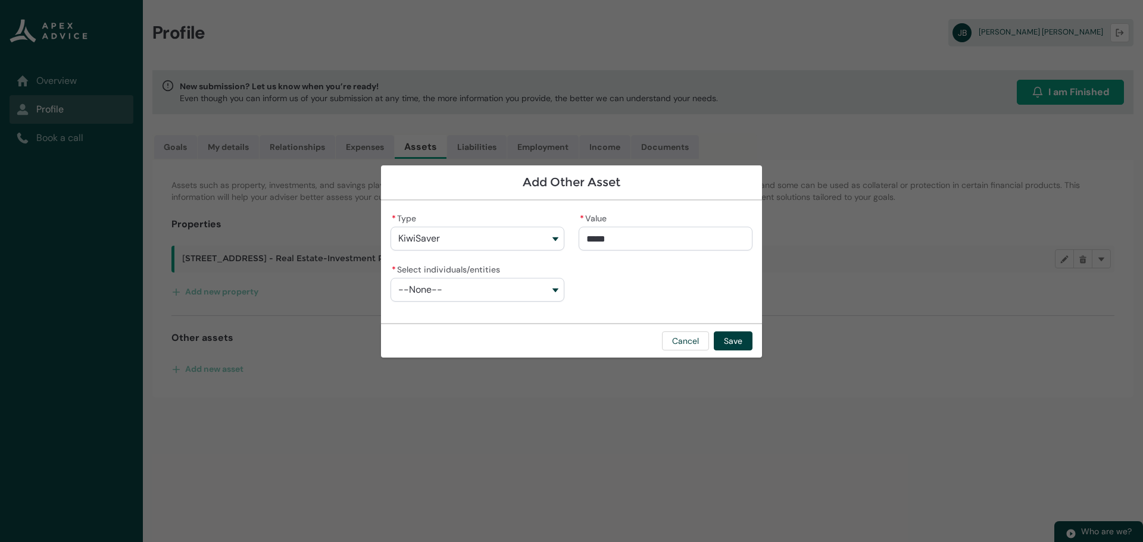
type input "**********"
click at [551, 287] on button "--None--" at bounding box center [478, 290] width 174 height 24
click at [422, 335] on span "[PERSON_NAME]" at bounding box center [443, 338] width 56 height 10
type lightning-combobox "001Q90000132vCtIAI"
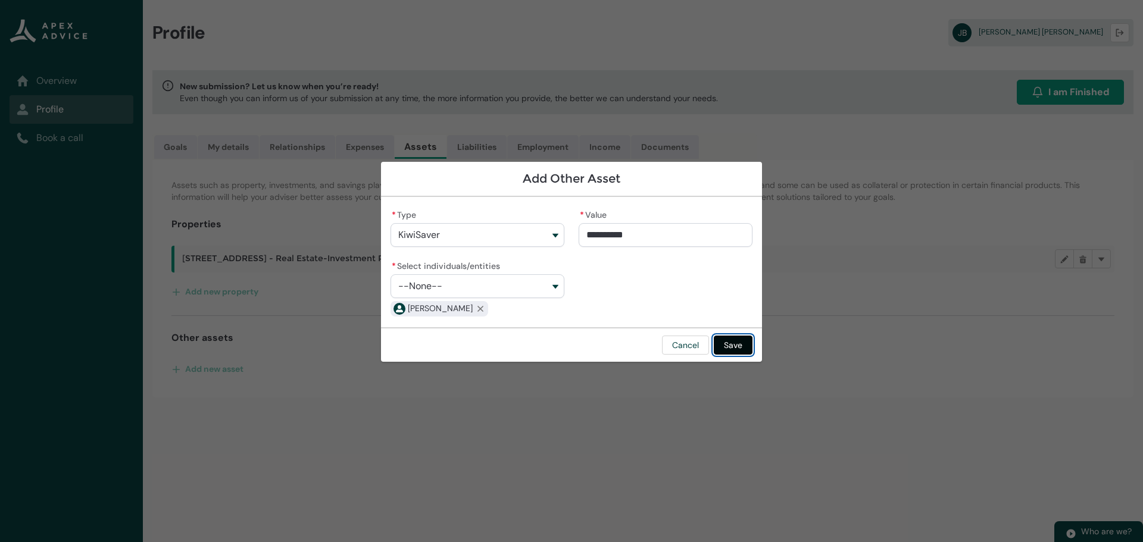
click at [737, 341] on button "Save" at bounding box center [733, 345] width 39 height 19
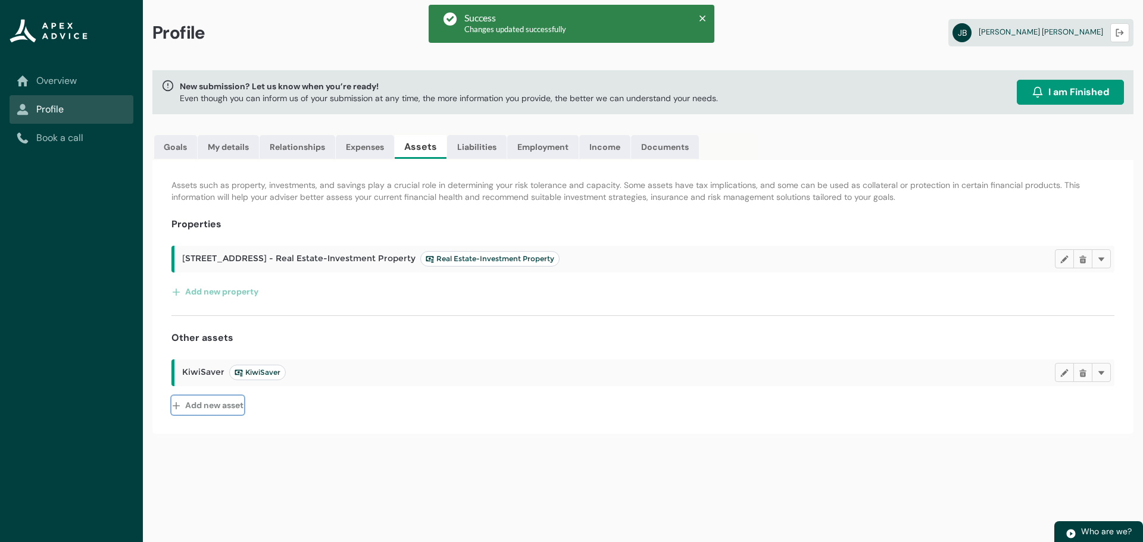
click at [179, 405] on lightning-primitive-icon "button" at bounding box center [178, 406] width 13 height 18
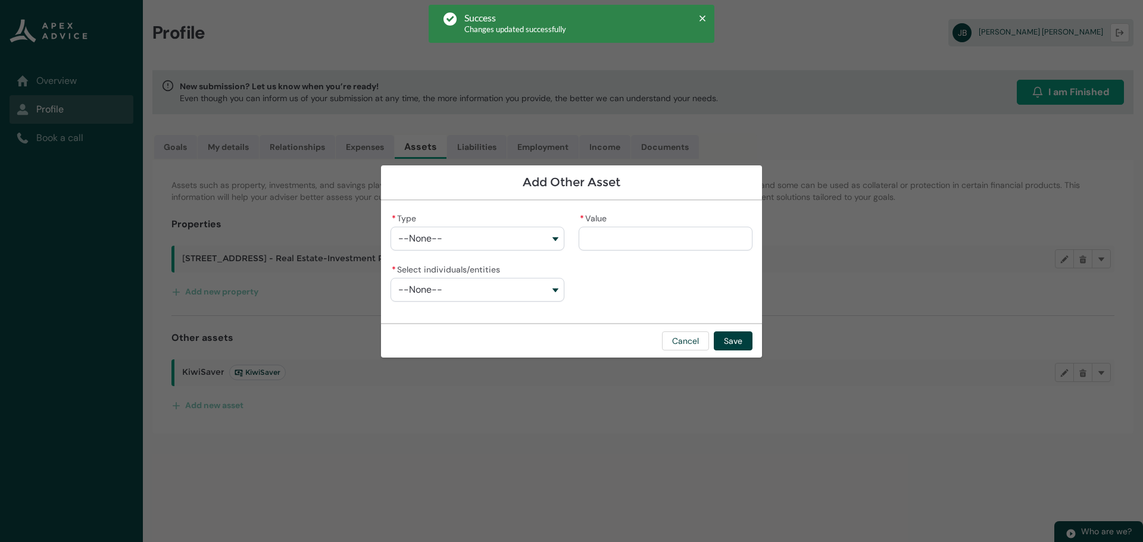
click at [555, 237] on button "--None--" at bounding box center [478, 239] width 174 height 24
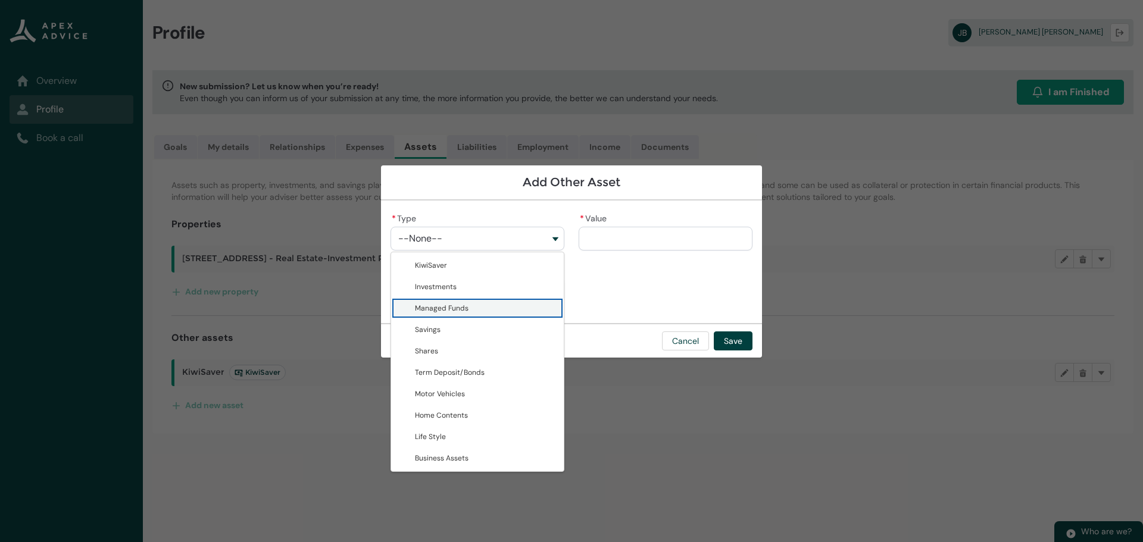
click at [441, 308] on span "Managed Funds" at bounding box center [442, 309] width 54 height 10
type lightning-combobox "Managed Funds"
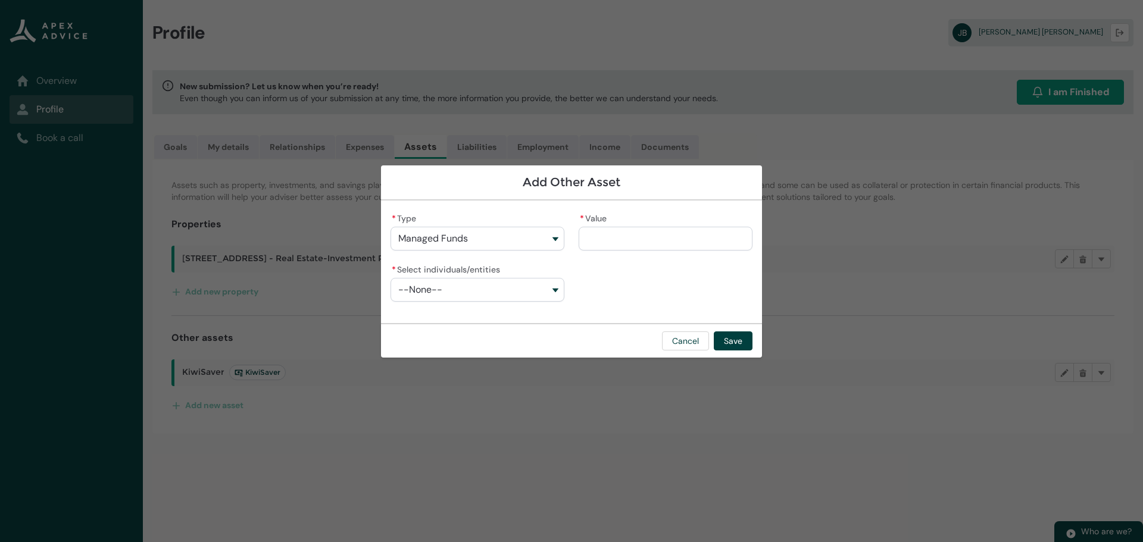
click at [619, 236] on input "* Value" at bounding box center [666, 239] width 174 height 24
type lightning-primitive-input-simple "2"
type input "*"
type lightning-primitive-input-simple "20"
type input "**"
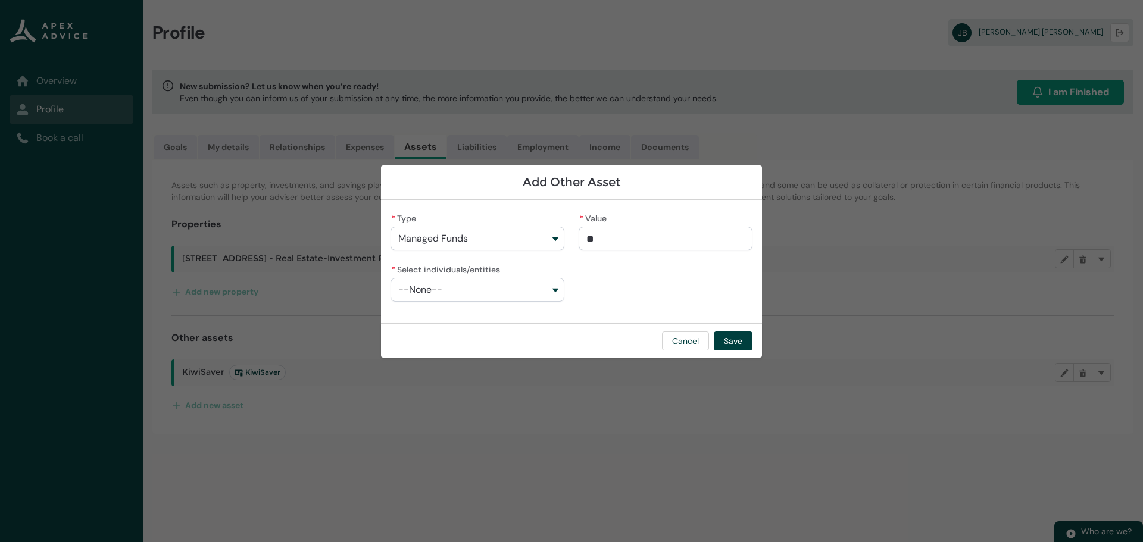
type lightning-primitive-input-simple "200"
type input "***"
type lightning-primitive-input-simple "2000"
type input "*********"
click at [558, 290] on button "--None--" at bounding box center [478, 290] width 174 height 24
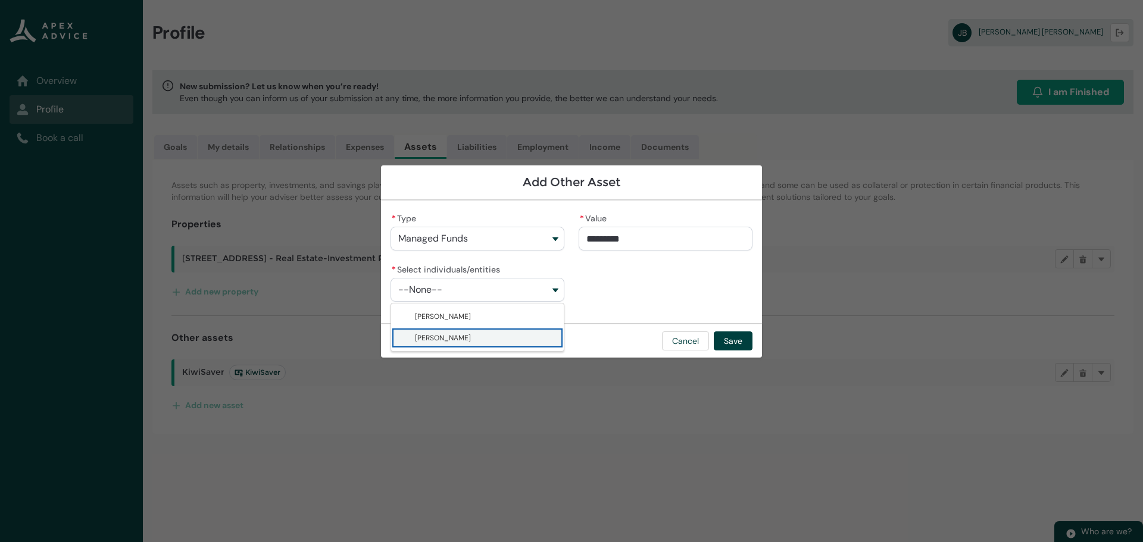
click at [438, 340] on span "[PERSON_NAME]" at bounding box center [443, 338] width 56 height 10
type lightning-combobox "001Q90000132vCtIAI"
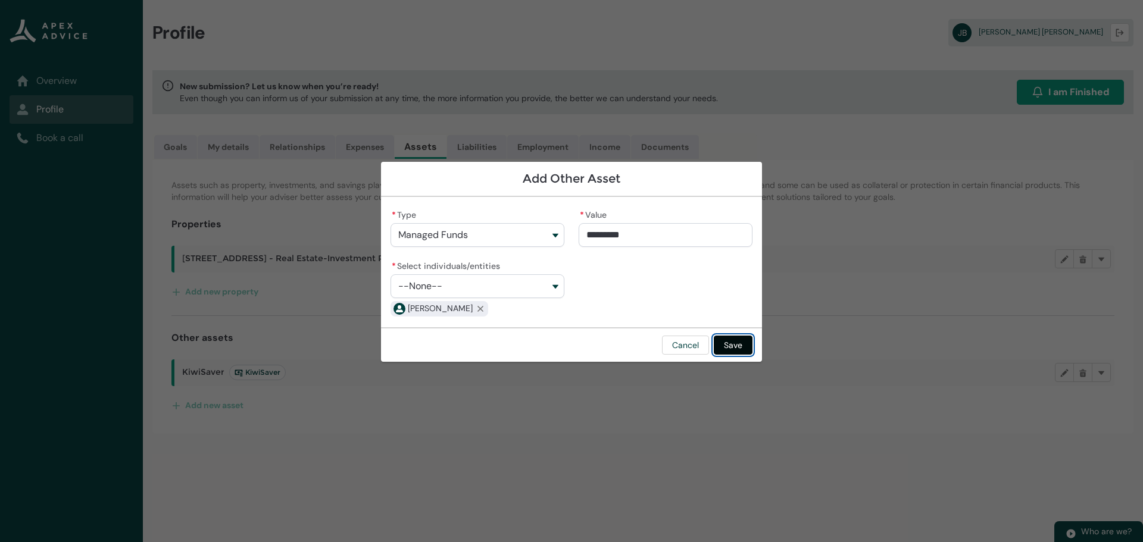
click at [741, 344] on button "Save" at bounding box center [733, 345] width 39 height 19
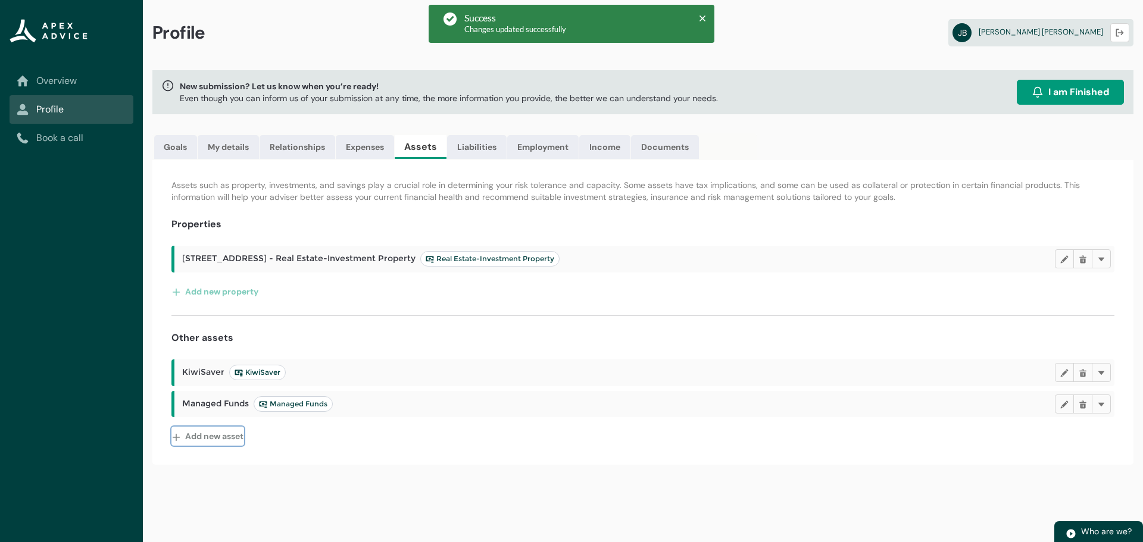
click at [176, 436] on lightning-primitive-icon "button" at bounding box center [178, 436] width 13 height 18
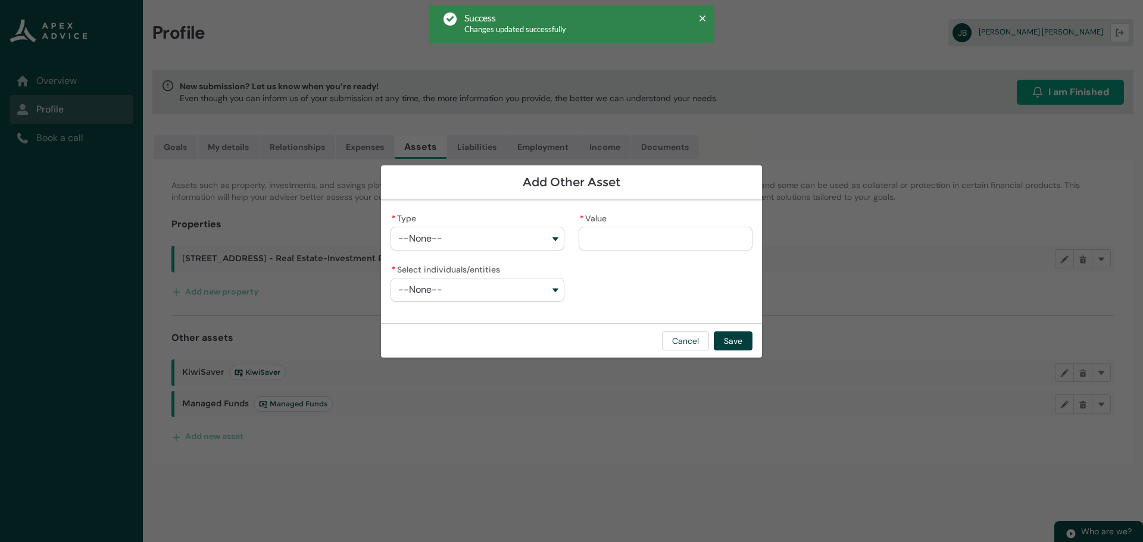
click at [554, 236] on button "--None--" at bounding box center [478, 239] width 174 height 24
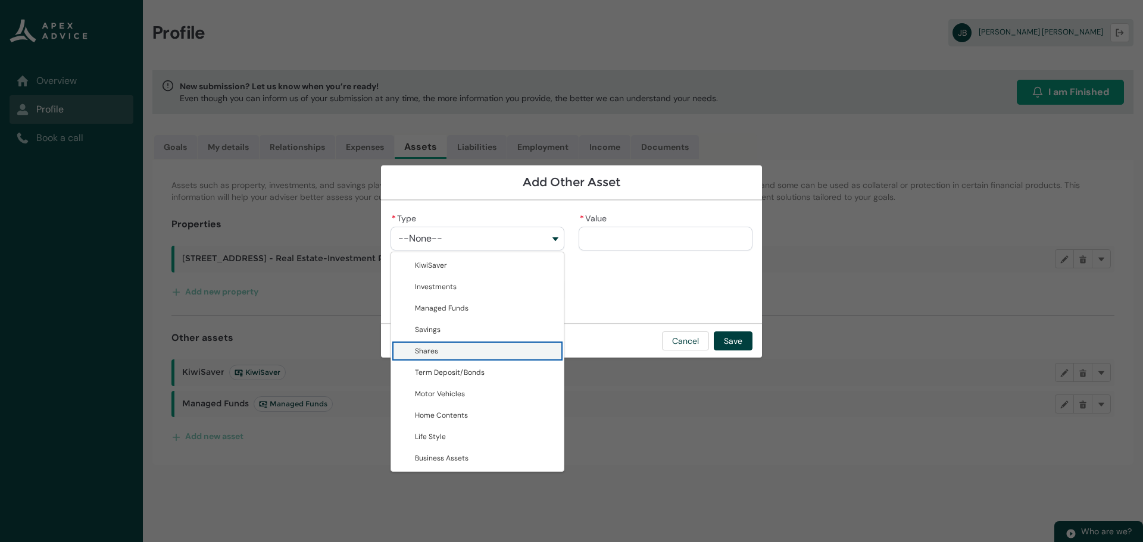
click at [470, 349] on span "Shares" at bounding box center [486, 351] width 142 height 12
type lightning-combobox "Shares"
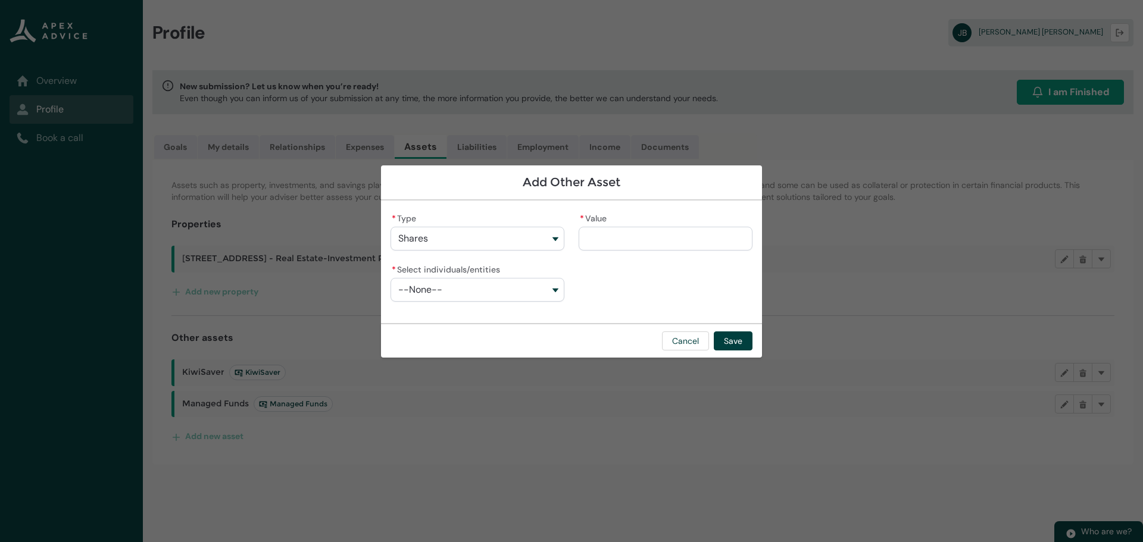
click at [635, 235] on input "* Value" at bounding box center [666, 239] width 174 height 24
type lightning-primitive-input-simple "2"
type input "*"
type lightning-primitive-input-simple "20"
type input "**"
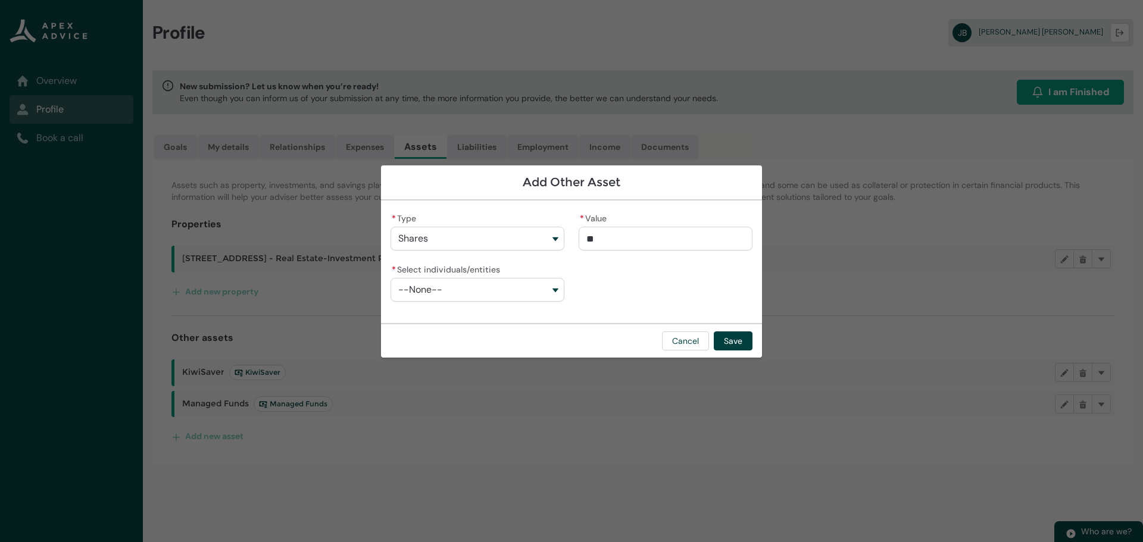
type lightning-primitive-input-simple "200"
type input "***"
type lightning-primitive-input-simple "2000"
type input "****"
type lightning-primitive-input-simple "200"
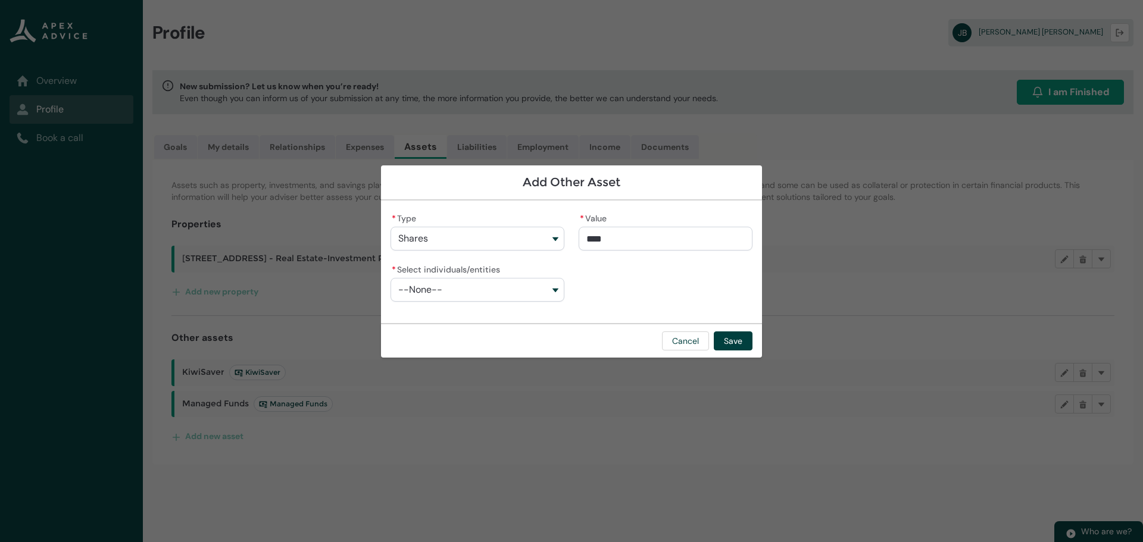
type input "***"
type lightning-primitive-input-simple "20"
type input "**"
type lightning-primitive-input-simple "2"
type input "*"
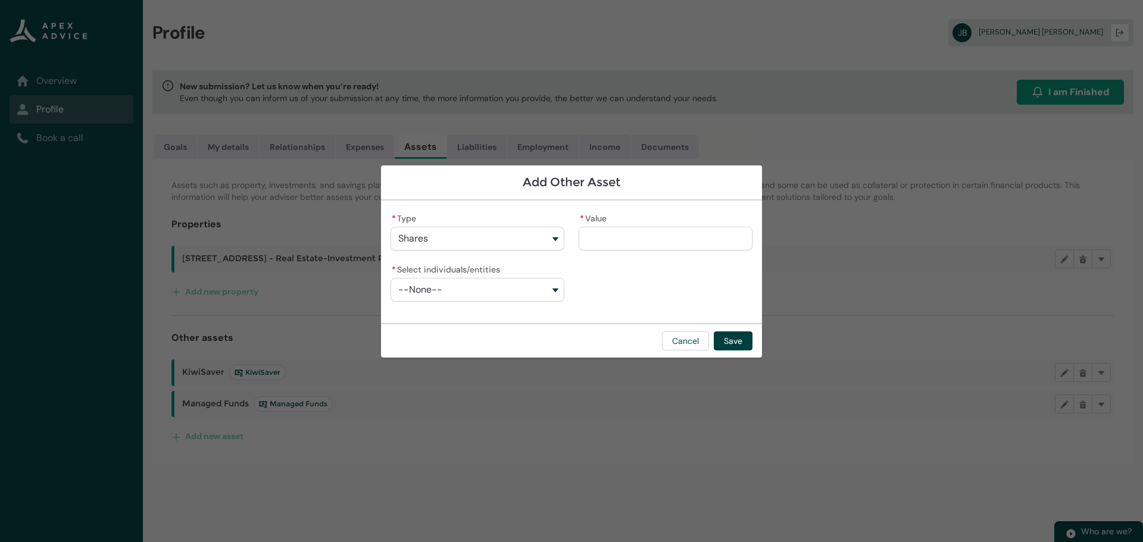
type lightning-primitive-input-simple "3"
type input "*"
type lightning-primitive-input-simple "30"
type input "**"
type lightning-primitive-input-simple "300"
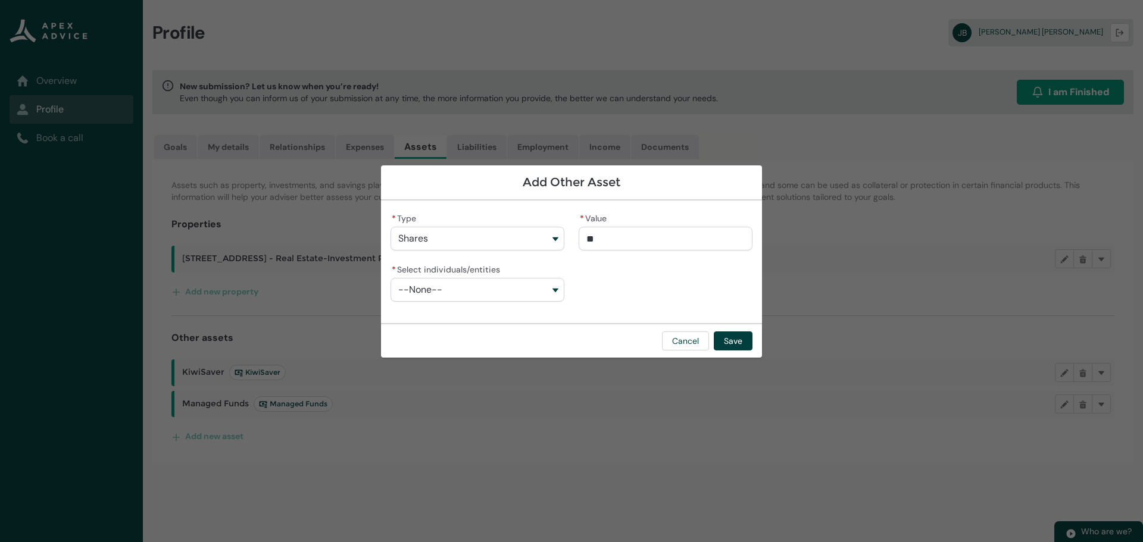
type input "***"
type lightning-primitive-input-simple "3000"
type input "*********"
click at [554, 286] on button "--None--" at bounding box center [478, 290] width 174 height 24
click at [455, 338] on span "[PERSON_NAME]" at bounding box center [486, 338] width 142 height 12
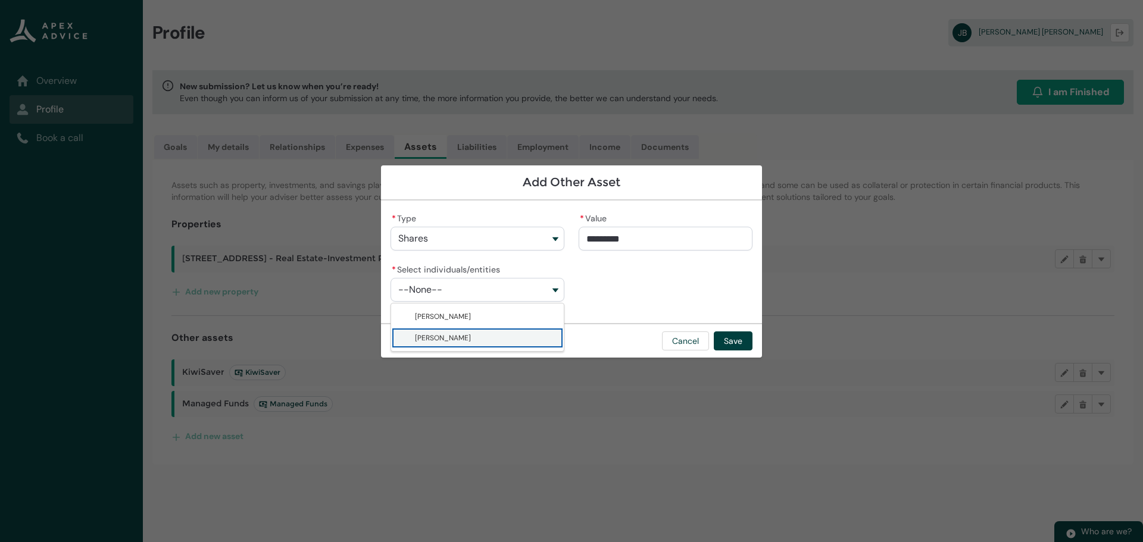
type lightning-combobox "001Q90000132vCtIAI"
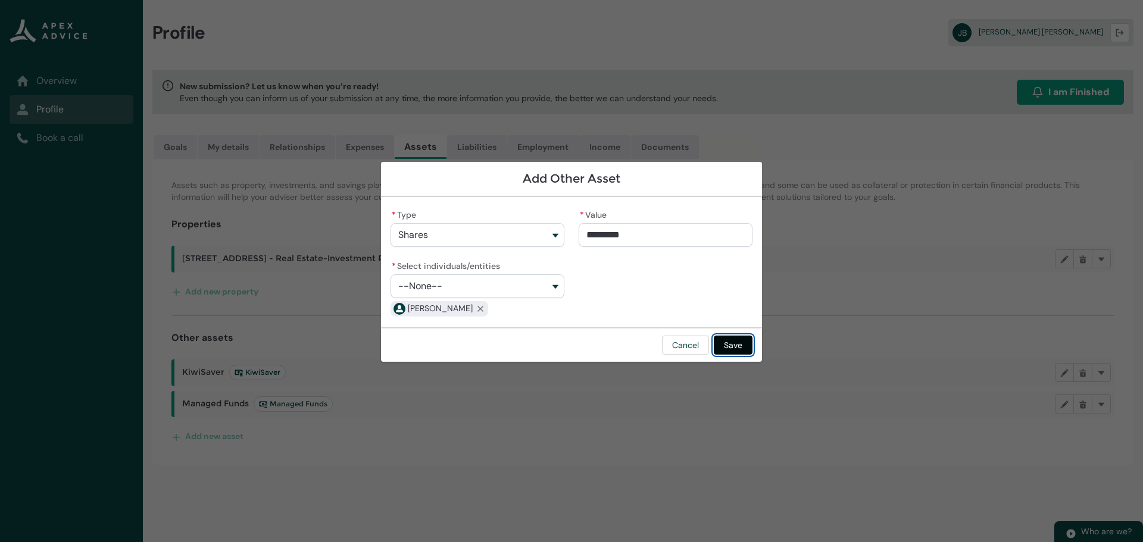
click at [732, 342] on button "Save" at bounding box center [733, 345] width 39 height 19
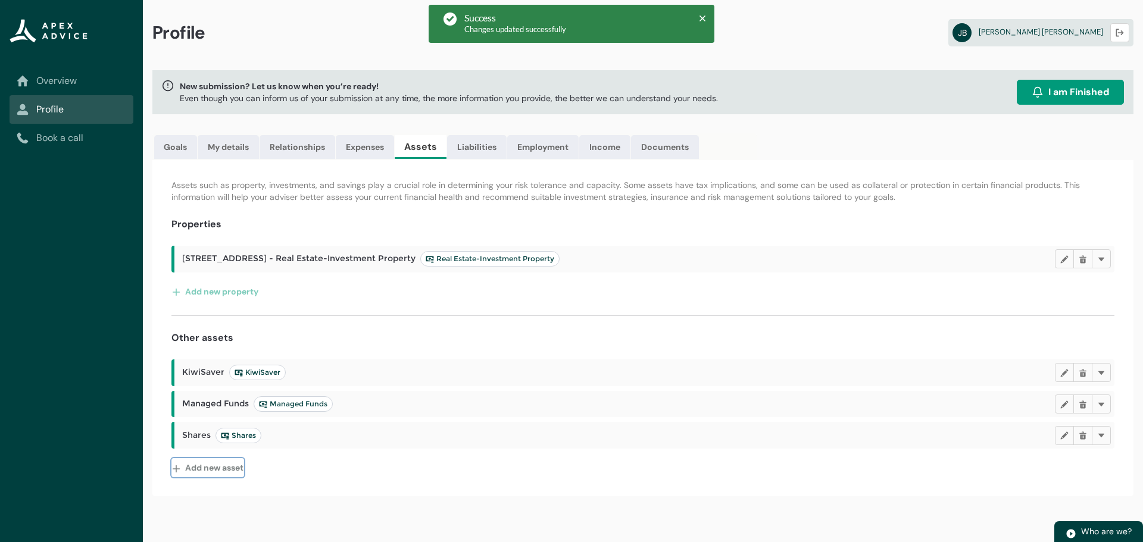
click at [181, 467] on lightning-primitive-icon "button" at bounding box center [178, 468] width 13 height 18
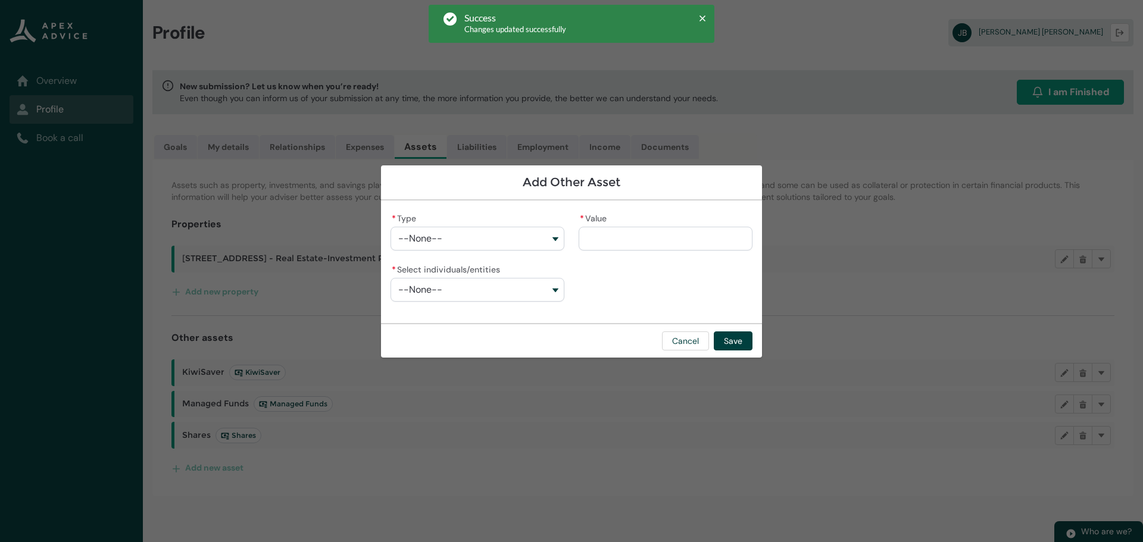
click at [552, 241] on button "--None--" at bounding box center [478, 239] width 174 height 24
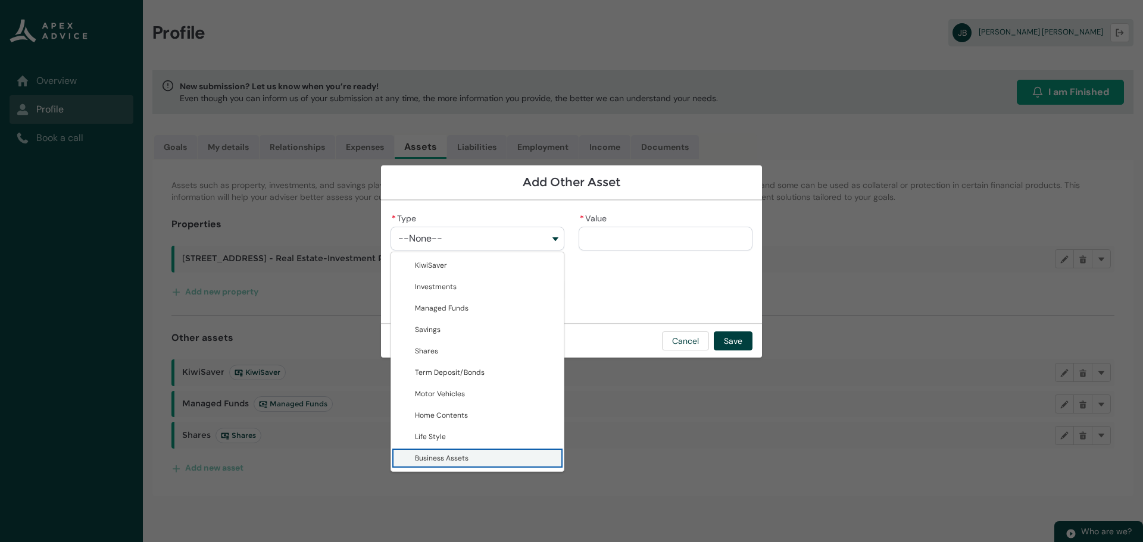
click at [454, 459] on span "Business Assets" at bounding box center [442, 459] width 54 height 10
type lightning-combobox "Business Assets"
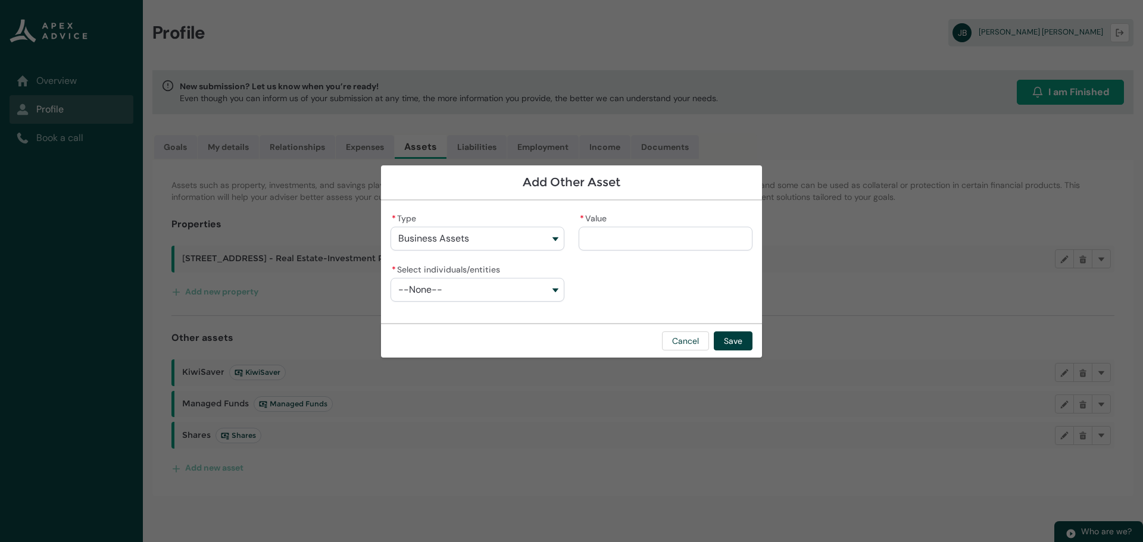
click at [619, 239] on input "* Value" at bounding box center [666, 239] width 174 height 24
type lightning-primitive-input-simple "7"
type input "*"
type lightning-primitive-input-simple "75"
type input "**"
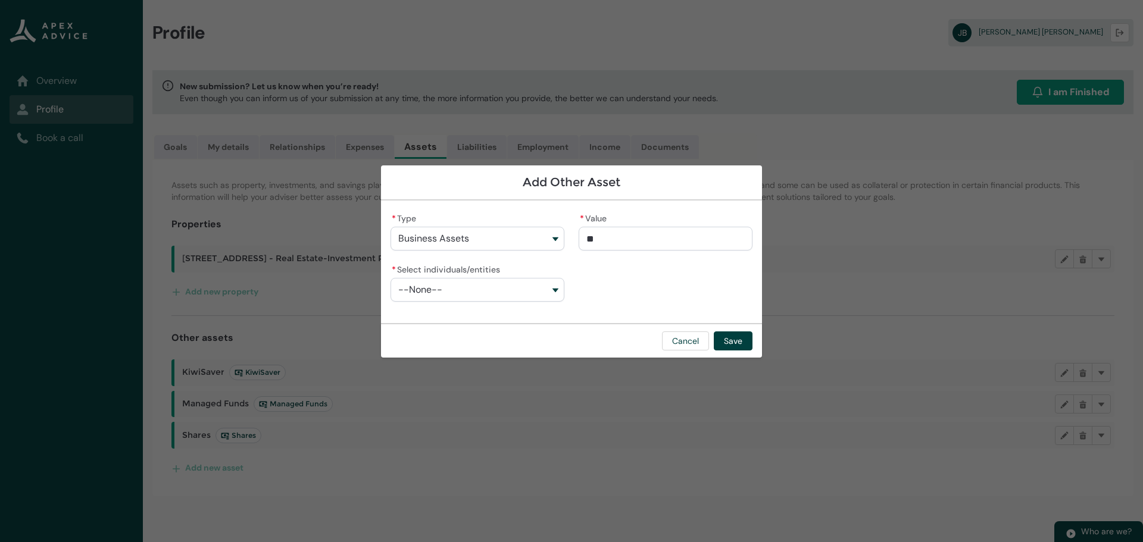
type lightning-primitive-input-simple "750"
type input "***"
type lightning-primitive-input-simple "7500"
type input "****"
type lightning-primitive-input-simple "75000"
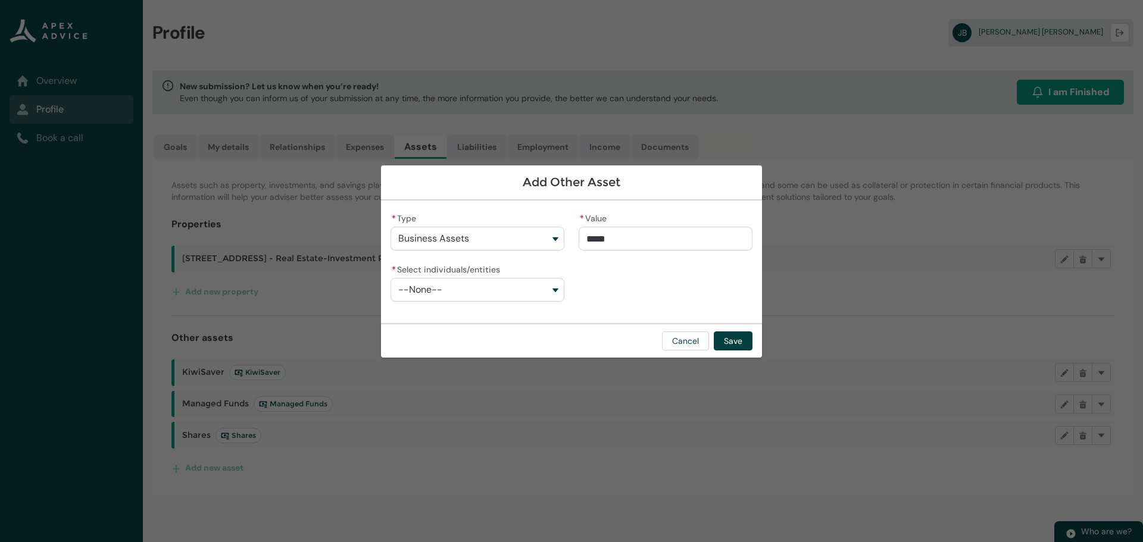
type input "**********"
click at [555, 287] on button "--None--" at bounding box center [478, 290] width 174 height 24
click at [422, 333] on span "[PERSON_NAME]" at bounding box center [443, 338] width 56 height 10
type lightning-combobox "001Q90000132vCtIAI"
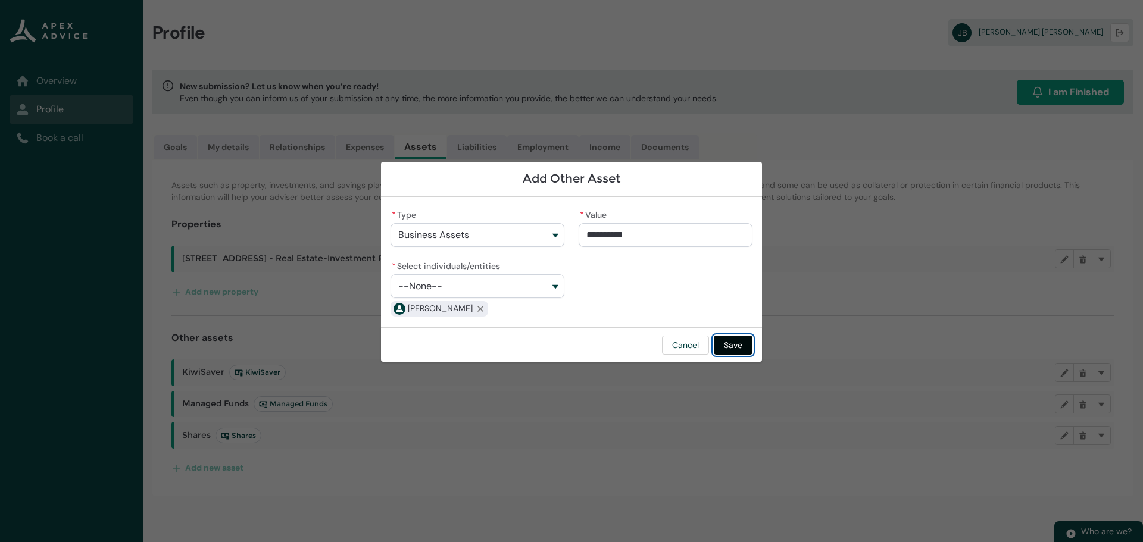
click at [734, 345] on button "Save" at bounding box center [733, 345] width 39 height 19
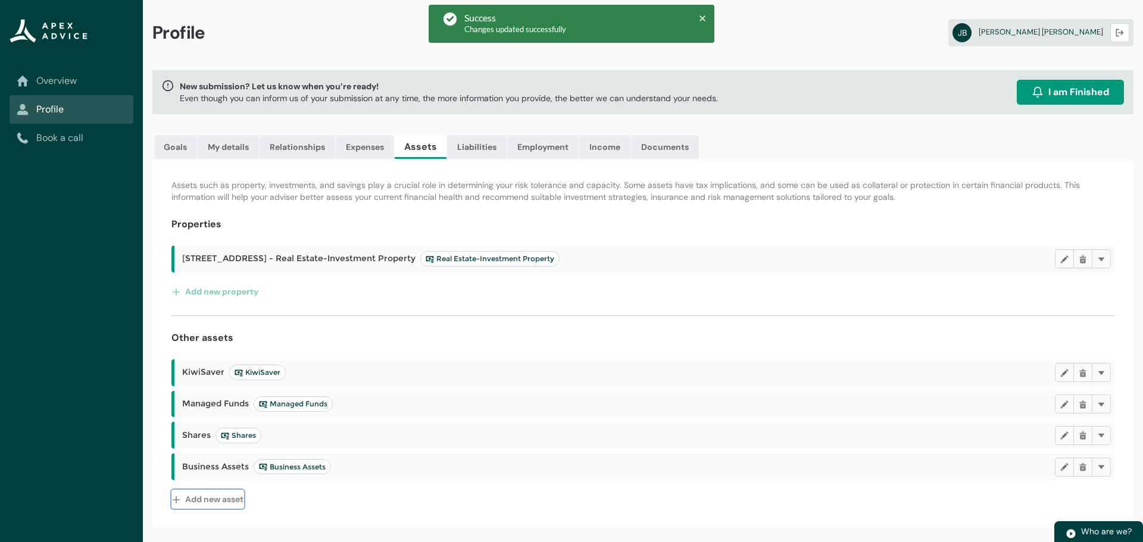
click at [227, 499] on button "Add new asset" at bounding box center [207, 499] width 73 height 19
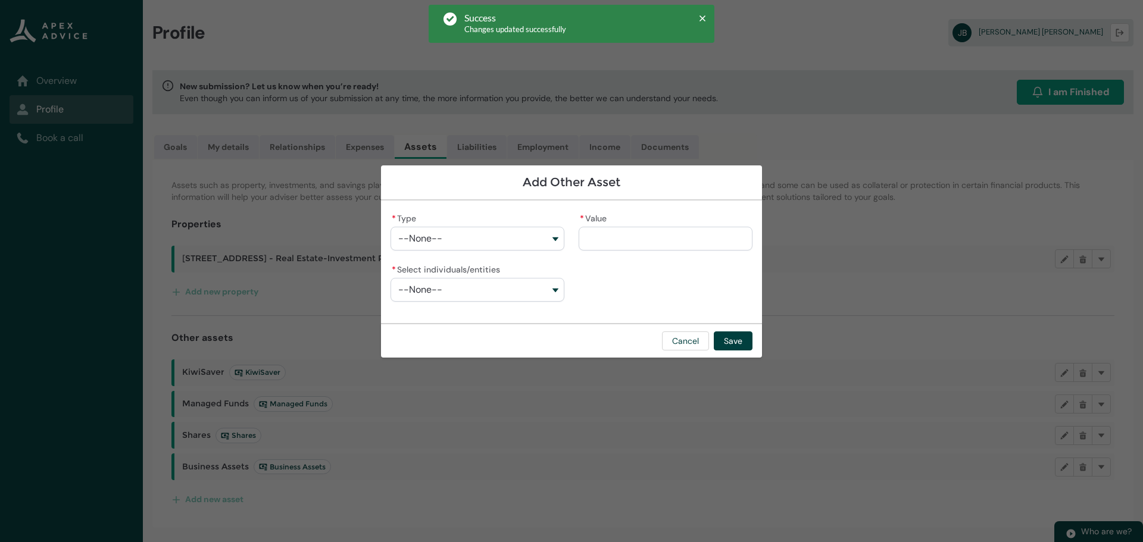
click at [552, 234] on button "--None--" at bounding box center [478, 239] width 174 height 24
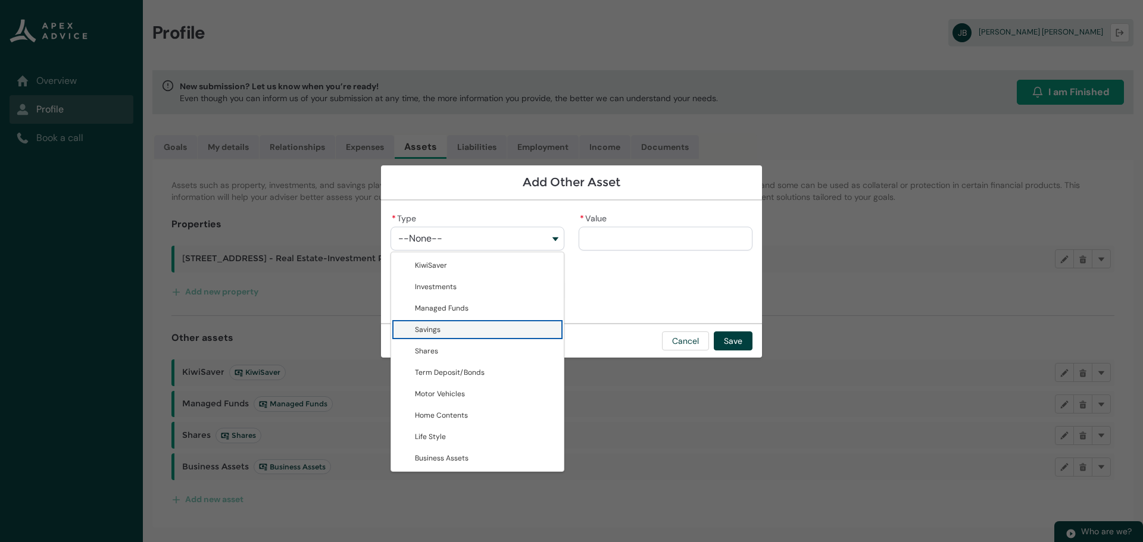
click at [476, 325] on span "Savings" at bounding box center [486, 330] width 142 height 12
type lightning-combobox "Savings"
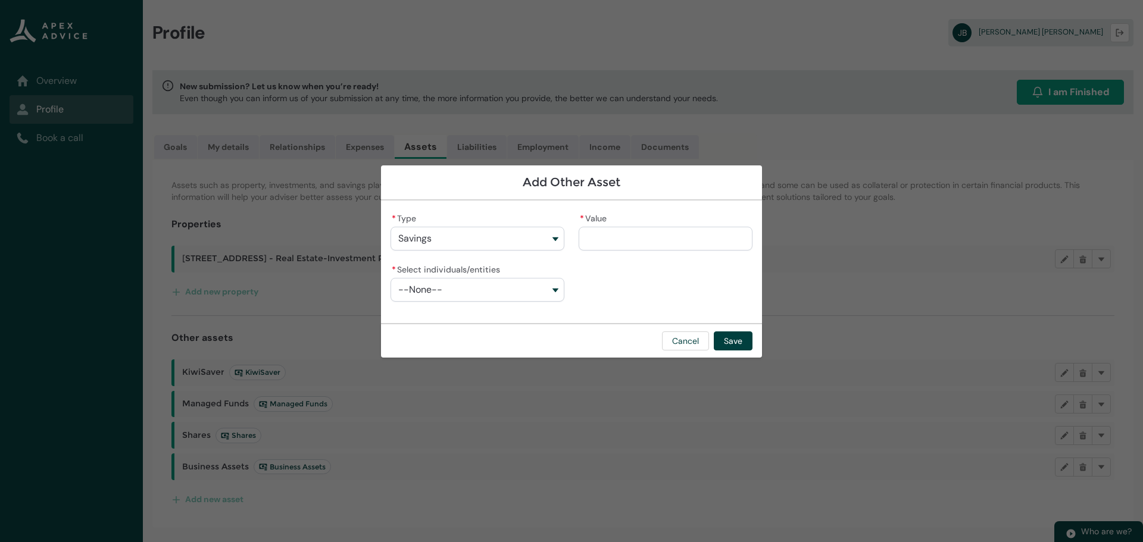
click at [602, 239] on input "* Value" at bounding box center [666, 239] width 174 height 24
type lightning-primitive-input-simple "3000"
type input "*********"
click at [558, 289] on button "--None--" at bounding box center [478, 290] width 174 height 24
click at [450, 341] on span "[PERSON_NAME]" at bounding box center [486, 338] width 142 height 12
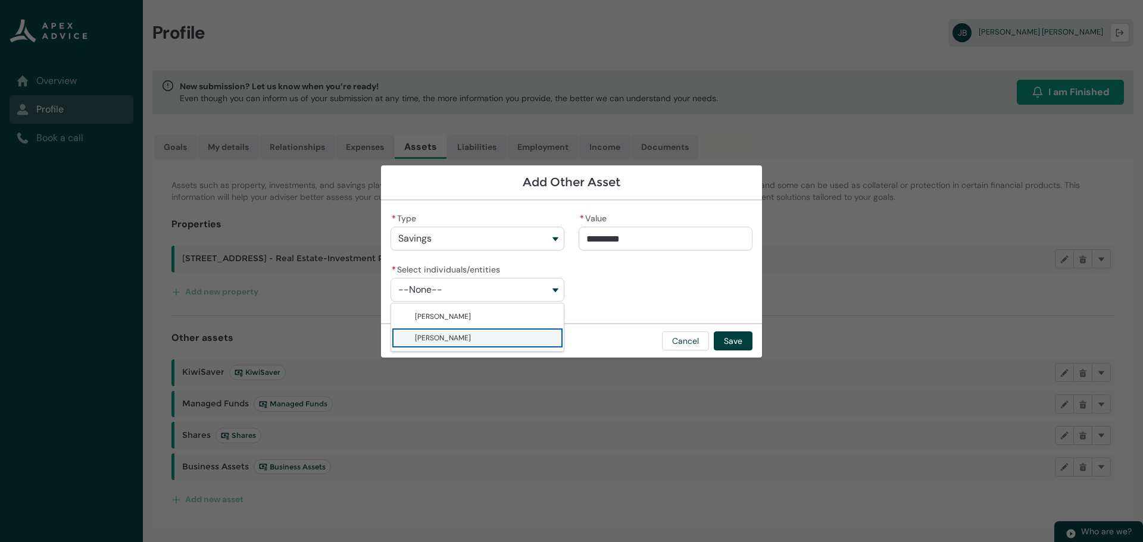
type lightning-combobox "001Q90000132vCtIAI"
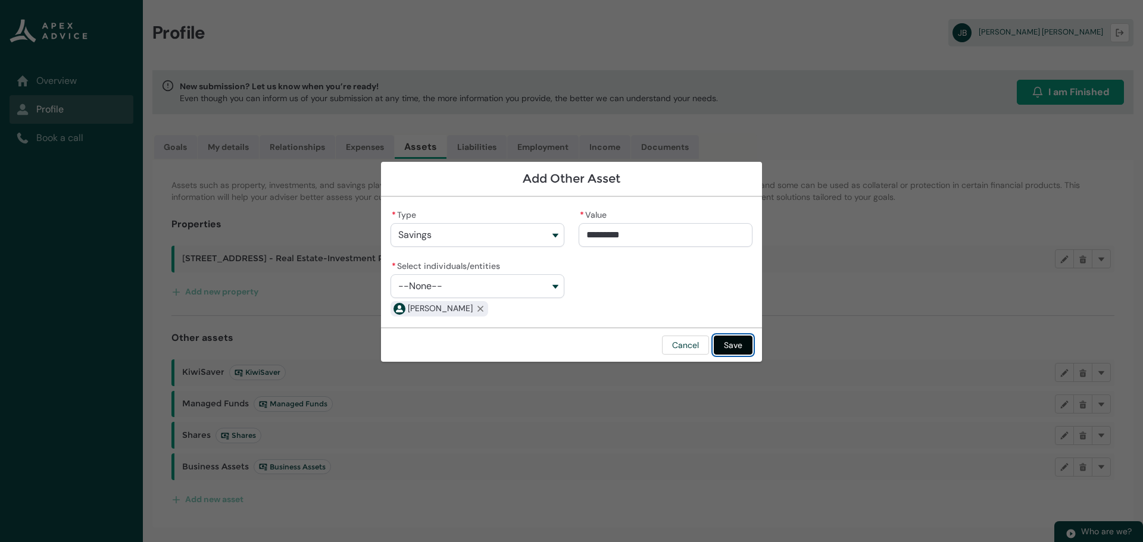
click at [738, 343] on button "Save" at bounding box center [733, 345] width 39 height 19
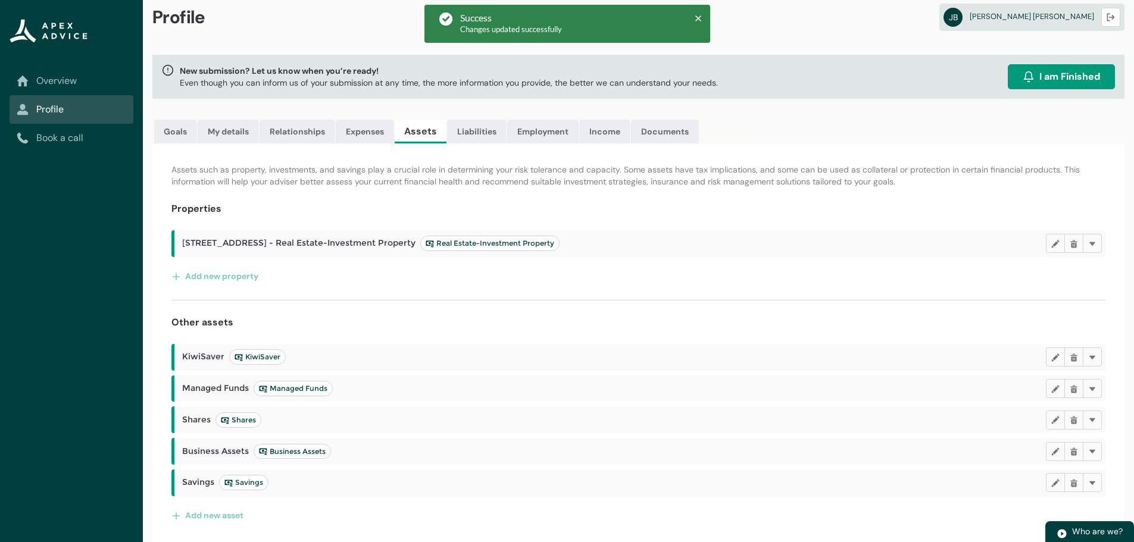
scroll to position [17, 0]
click at [204, 513] on button "Add new asset" at bounding box center [207, 513] width 73 height 19
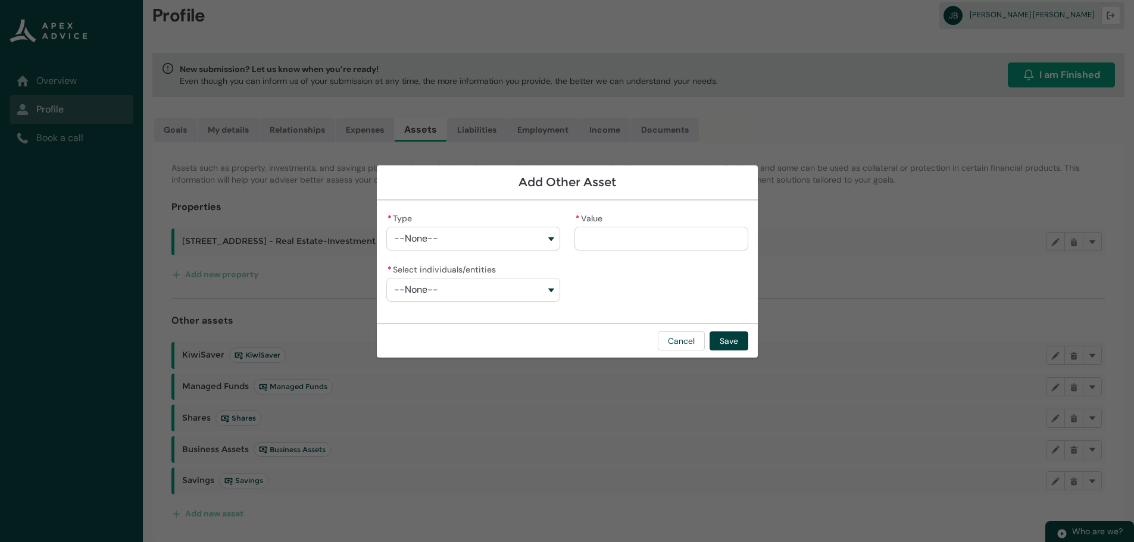
click at [551, 236] on button "--None--" at bounding box center [473, 239] width 174 height 24
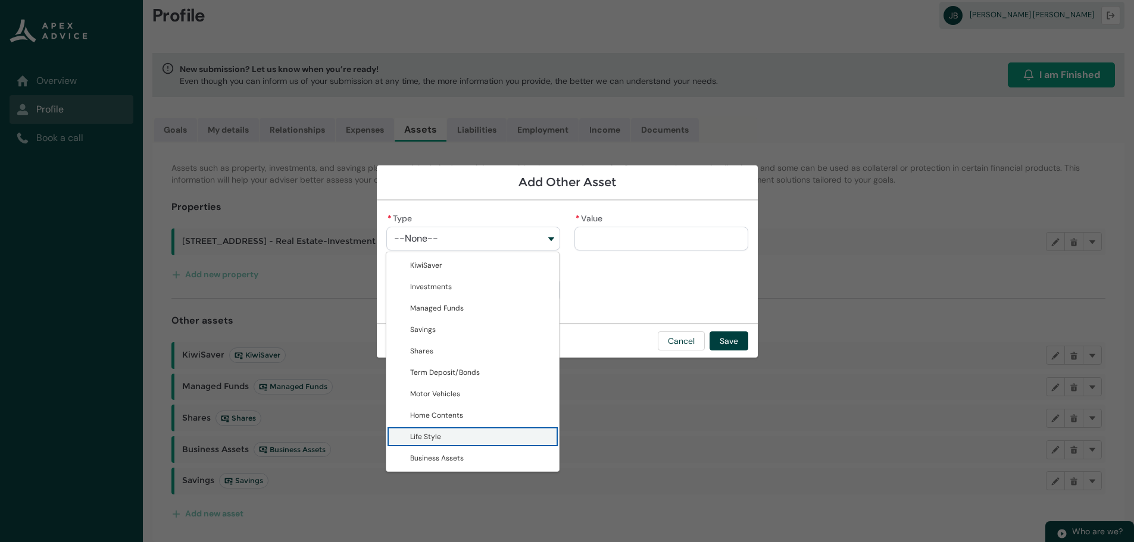
drag, startPoint x: 438, startPoint y: 434, endPoint x: 482, endPoint y: 373, distance: 75.5
click at [438, 433] on span "Life Style" at bounding box center [425, 437] width 31 height 10
type lightning-combobox "Life Style"
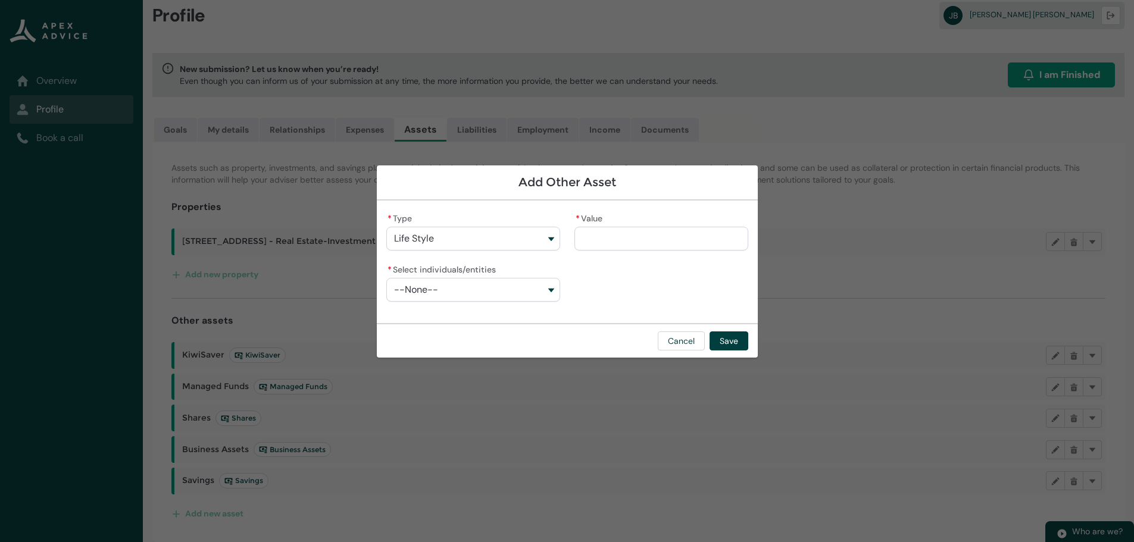
click at [602, 237] on input "* Value" at bounding box center [662, 239] width 174 height 24
type lightning-primitive-input-simple "3"
type input "*"
type lightning-primitive-input-simple "35"
type input "**"
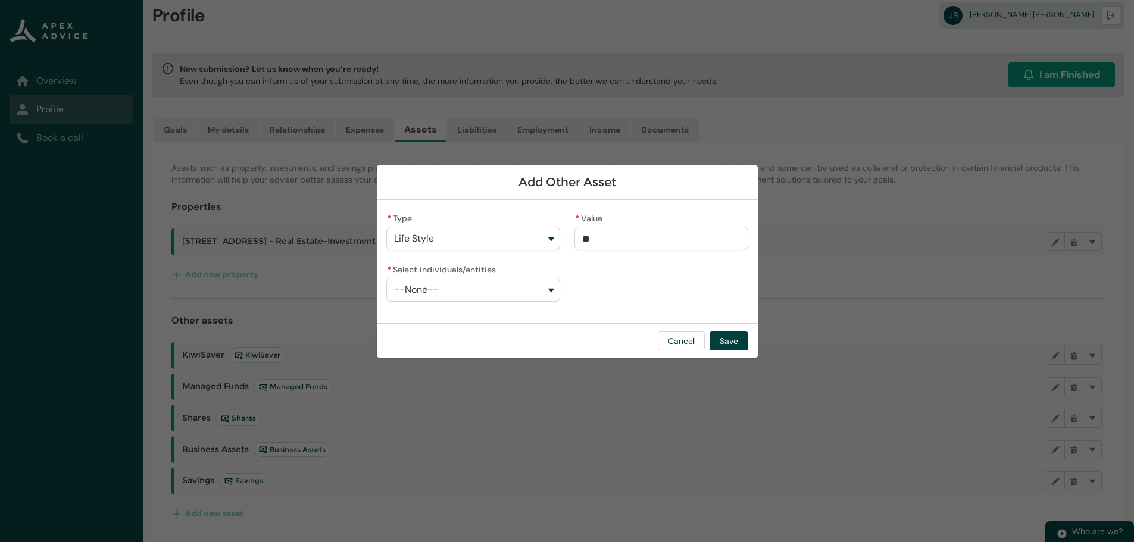
type lightning-primitive-input-simple "350"
type input "***"
type lightning-primitive-input-simple "3500"
type input "****"
type lightning-primitive-input-simple "35000"
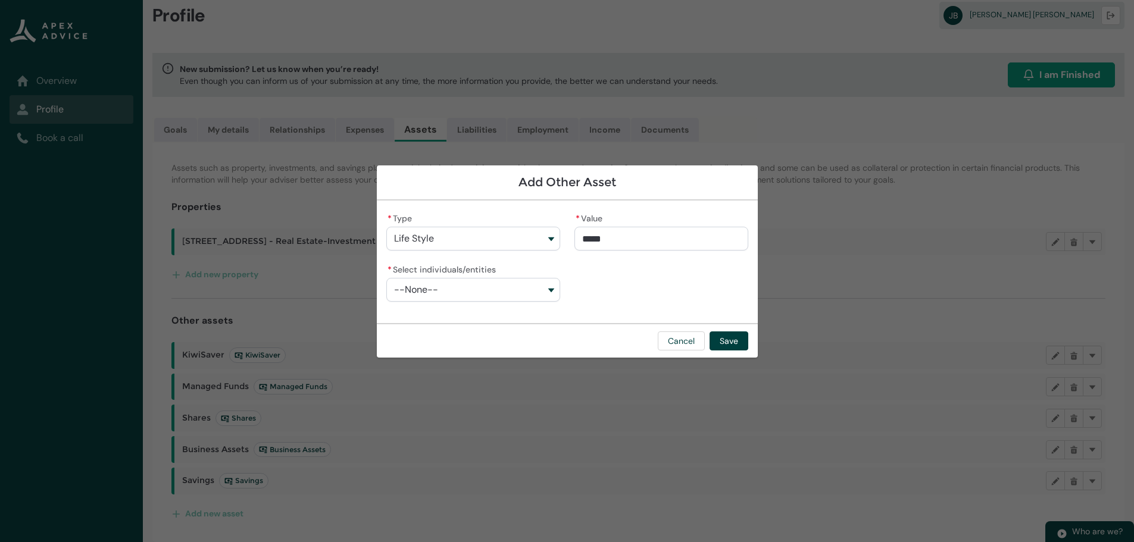
type input "**********"
click at [552, 286] on button "--None--" at bounding box center [473, 290] width 174 height 24
click at [443, 334] on span "[PERSON_NAME]" at bounding box center [438, 338] width 56 height 10
type lightning-combobox "001Q90000132vCtIAI"
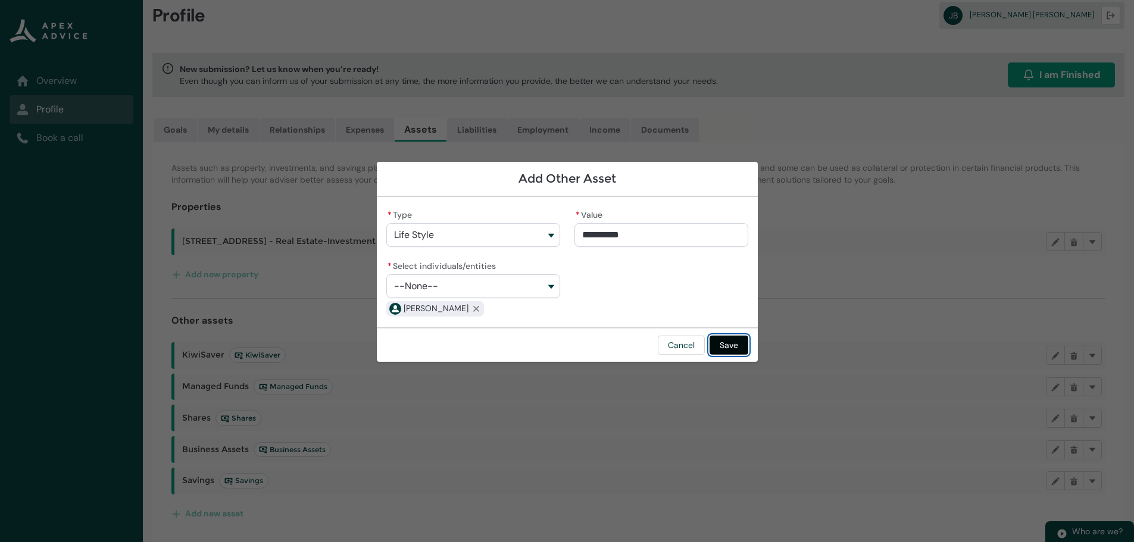
click at [727, 347] on button "Save" at bounding box center [729, 345] width 39 height 19
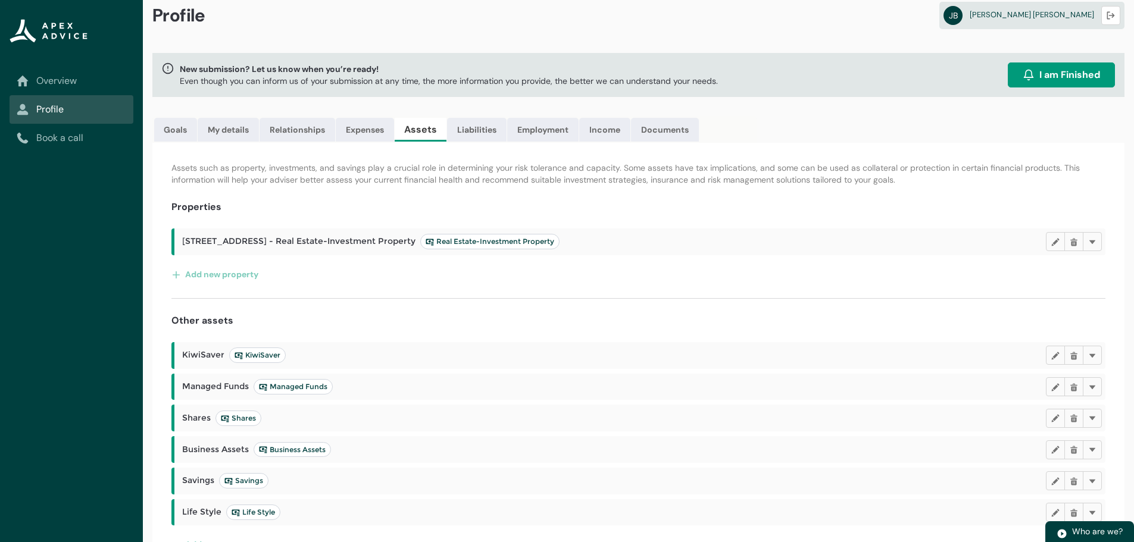
scroll to position [0, 0]
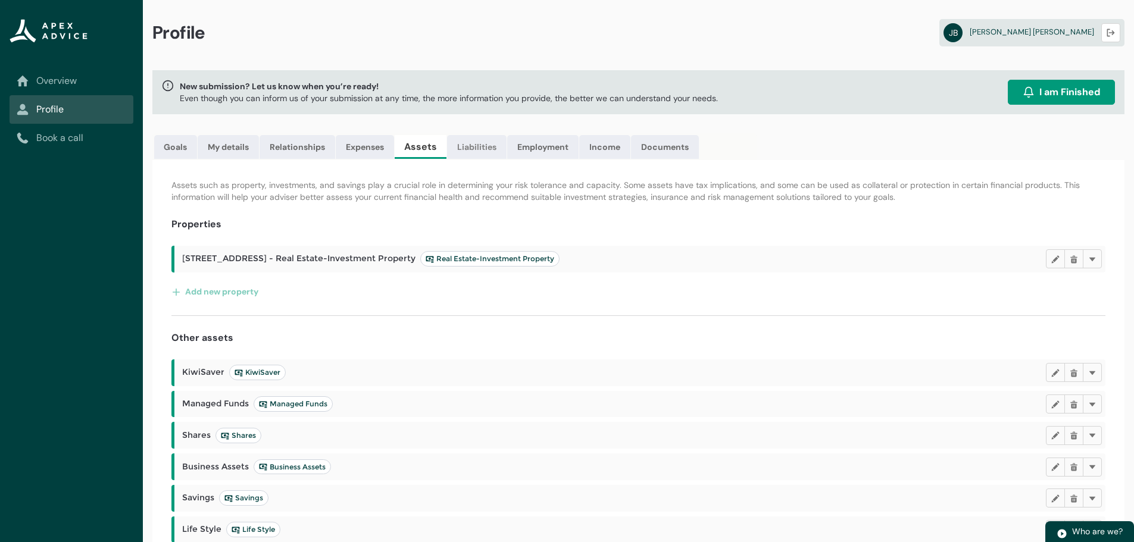
click at [478, 148] on link "Liabilities" at bounding box center [477, 147] width 60 height 24
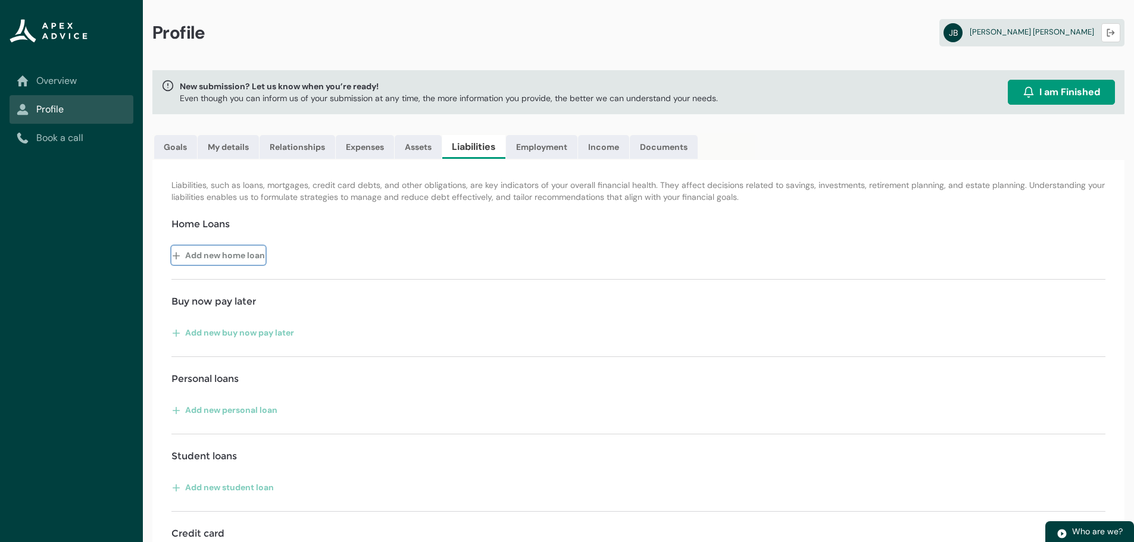
click at [179, 251] on lightning-primitive-icon "button" at bounding box center [178, 255] width 13 height 18
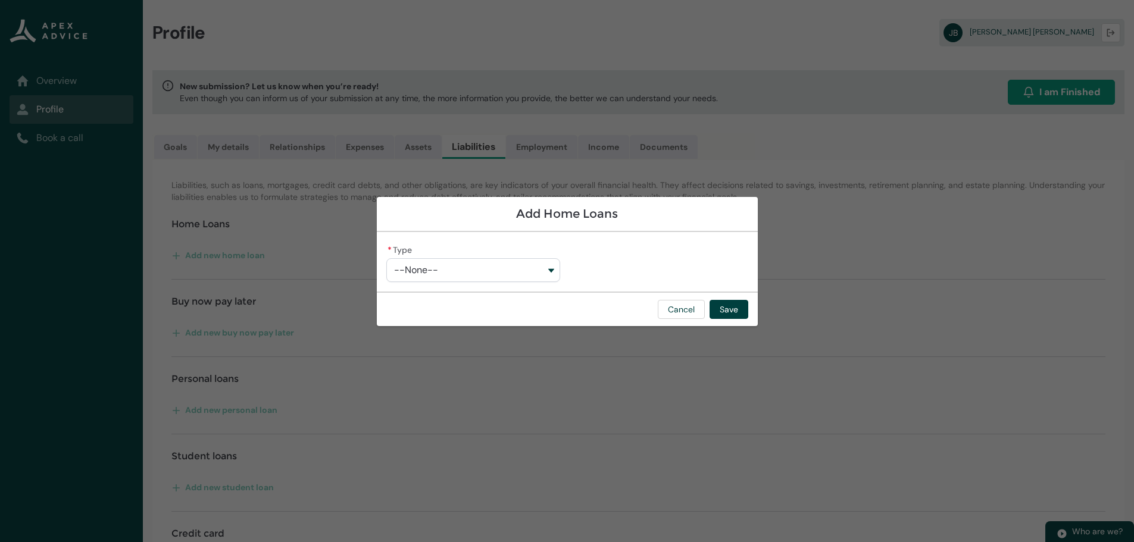
click at [552, 270] on button "--None--" at bounding box center [473, 270] width 174 height 24
click at [493, 320] on span "Investment Property Mortgage" at bounding box center [462, 319] width 105 height 10
type lightning-combobox "Investment Property Mortgage"
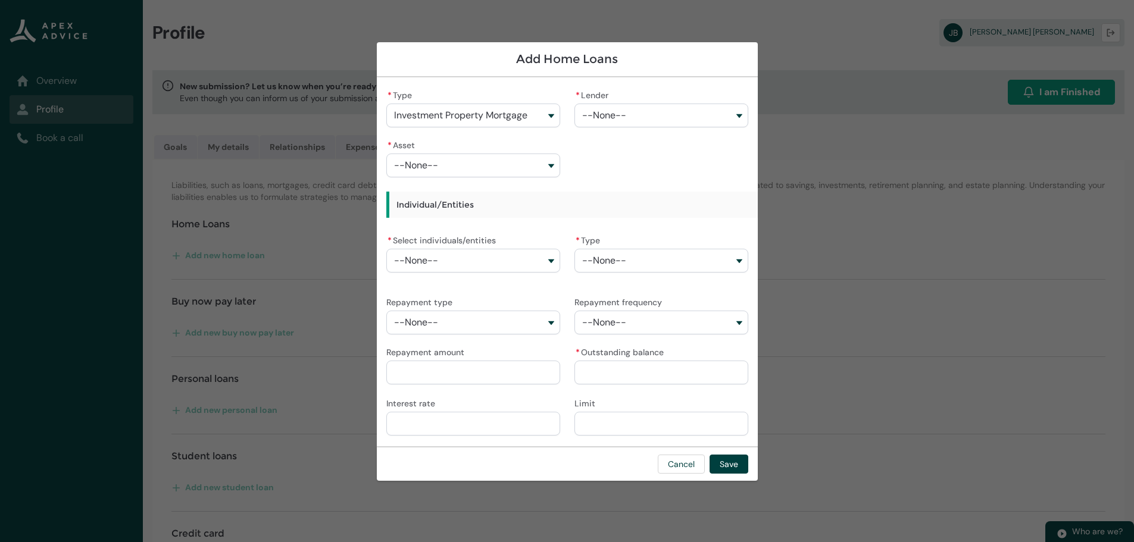
click at [747, 114] on button "--None--" at bounding box center [662, 116] width 174 height 24
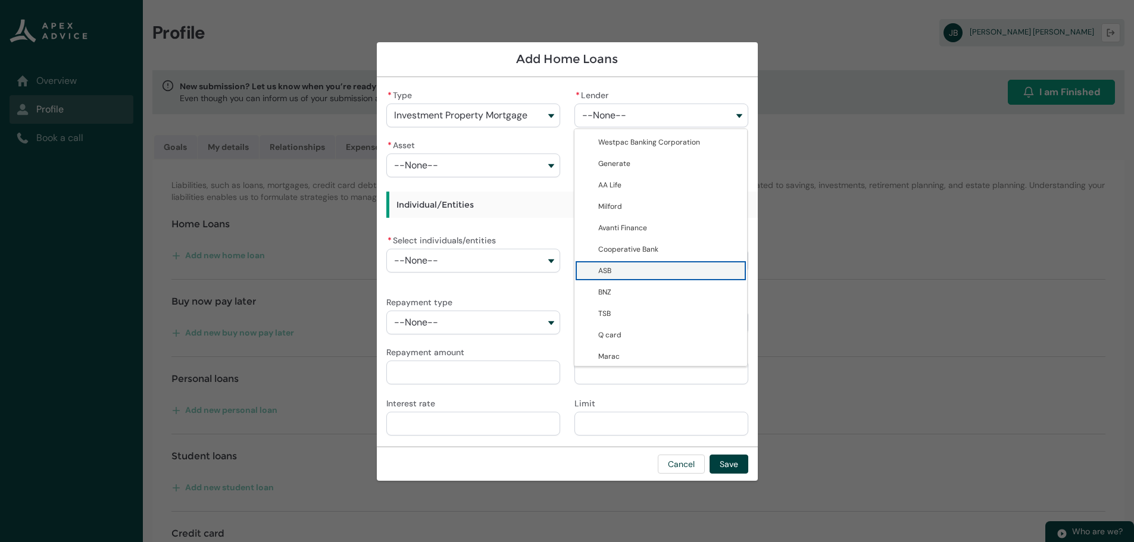
click at [613, 273] on span "ASB" at bounding box center [669, 271] width 142 height 12
type lightning-combobox "0017F0000107f3IQAQ"
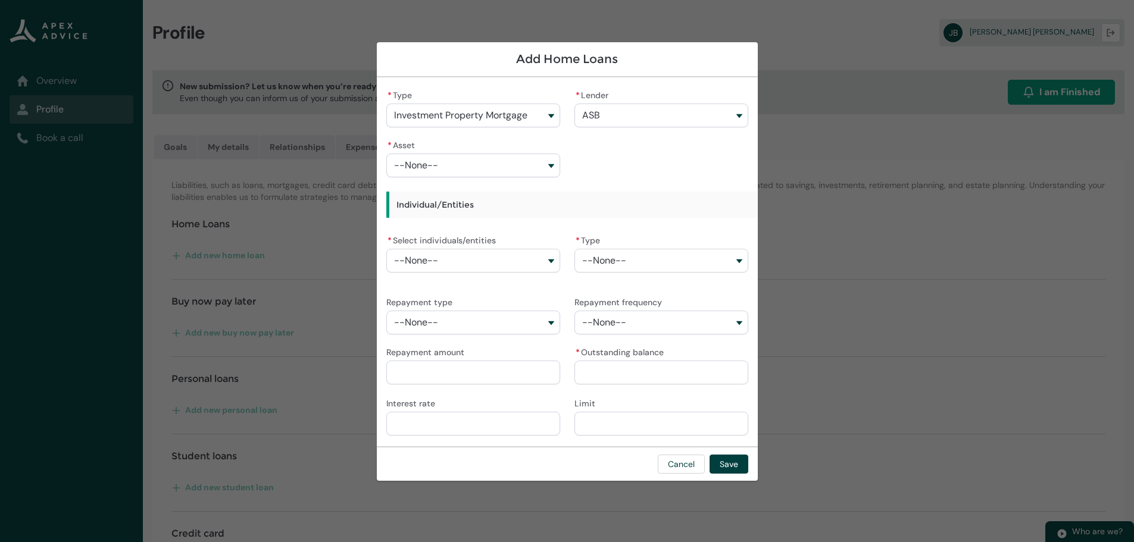
click at [551, 163] on button "--None--" at bounding box center [473, 166] width 174 height 24
click at [485, 196] on span "[STREET_ADDRESS] - Real Estate-Investment Property" at bounding box center [467, 198] width 114 height 21
type lightning-combobox "a08Q9000016PlhJIAS"
click at [545, 261] on button "--None--" at bounding box center [473, 261] width 174 height 24
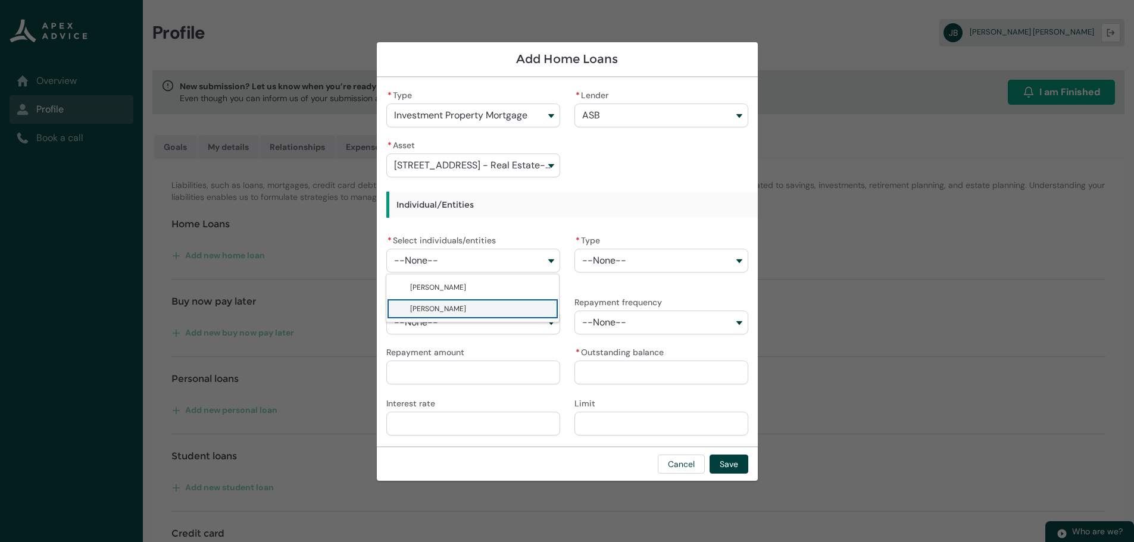
click at [449, 307] on span "[PERSON_NAME]" at bounding box center [481, 309] width 142 height 12
type lightning-combobox "001Q90000132vCtIAI"
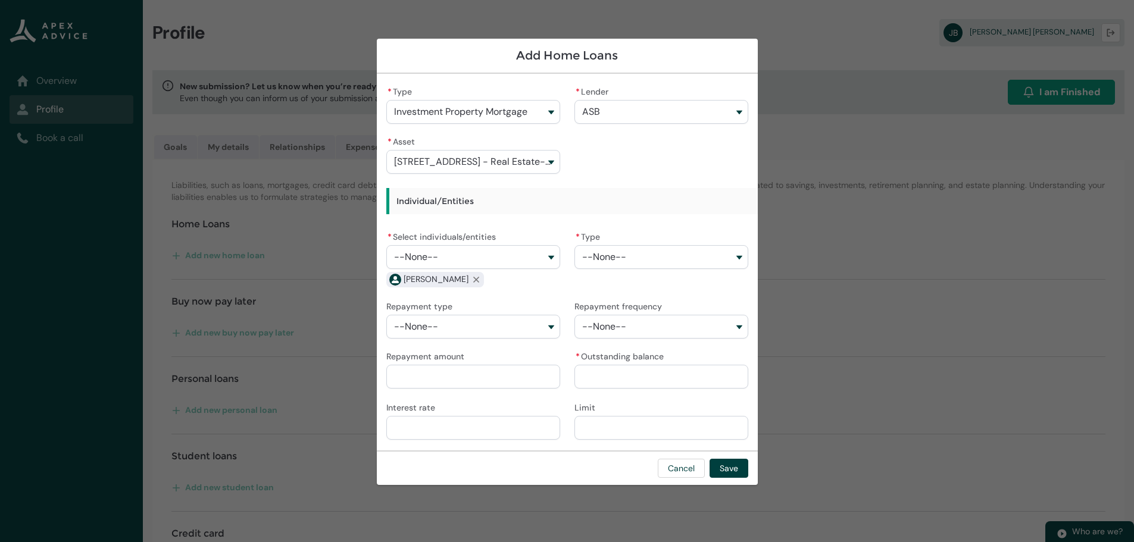
click at [742, 259] on button "--None--" at bounding box center [662, 257] width 174 height 24
click at [654, 283] on span "Fixed" at bounding box center [669, 283] width 142 height 12
type lightning-combobox "Fixed"
click at [550, 326] on button "--None--" at bounding box center [473, 327] width 174 height 24
click at [469, 352] on span "Principle & Interest" at bounding box center [442, 353] width 65 height 10
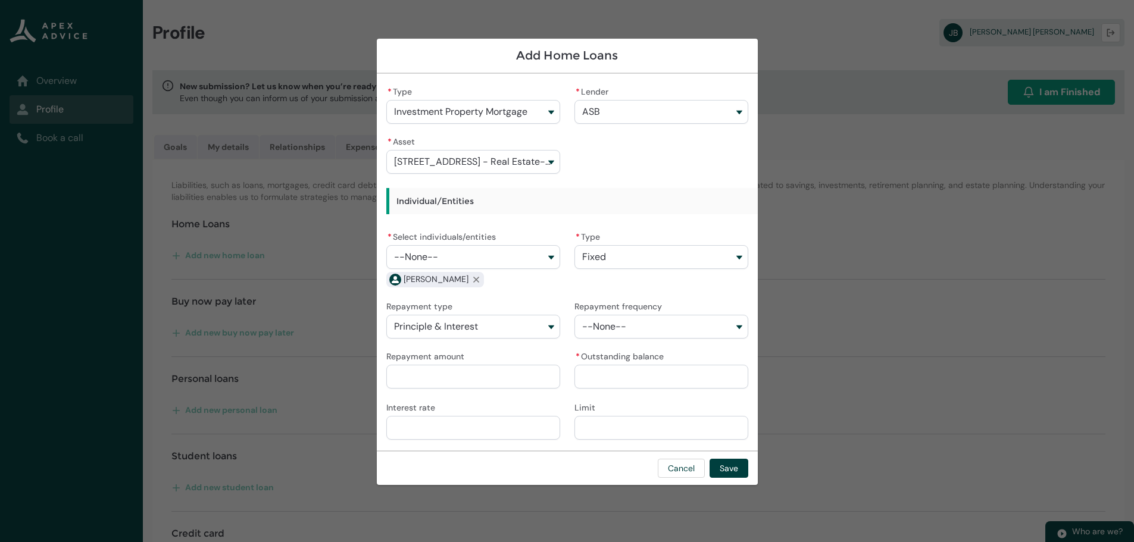
click at [739, 323] on button "--None--" at bounding box center [662, 327] width 174 height 24
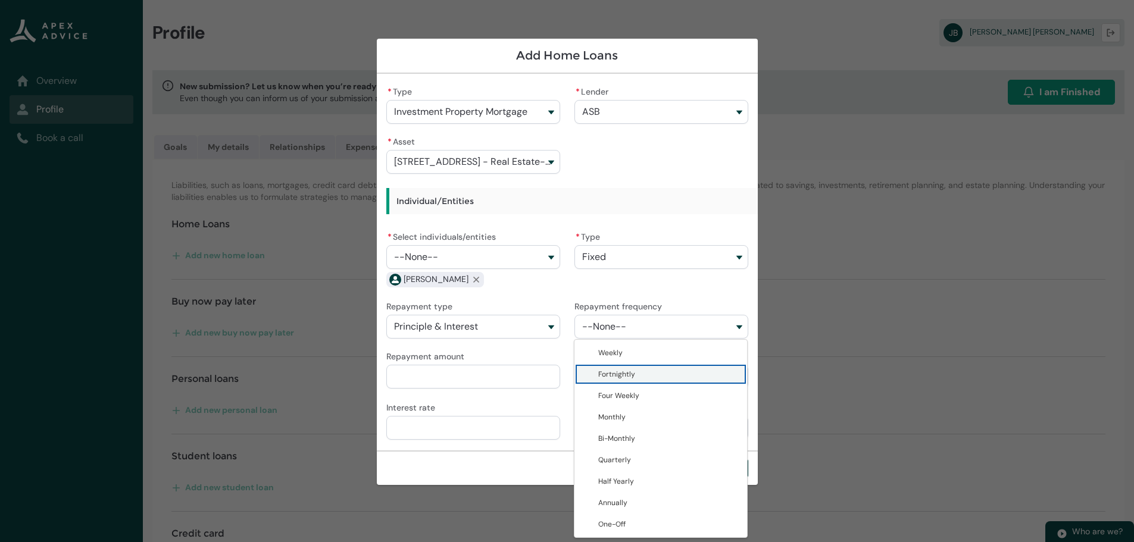
click at [635, 376] on span "Fortnightly" at bounding box center [669, 375] width 142 height 12
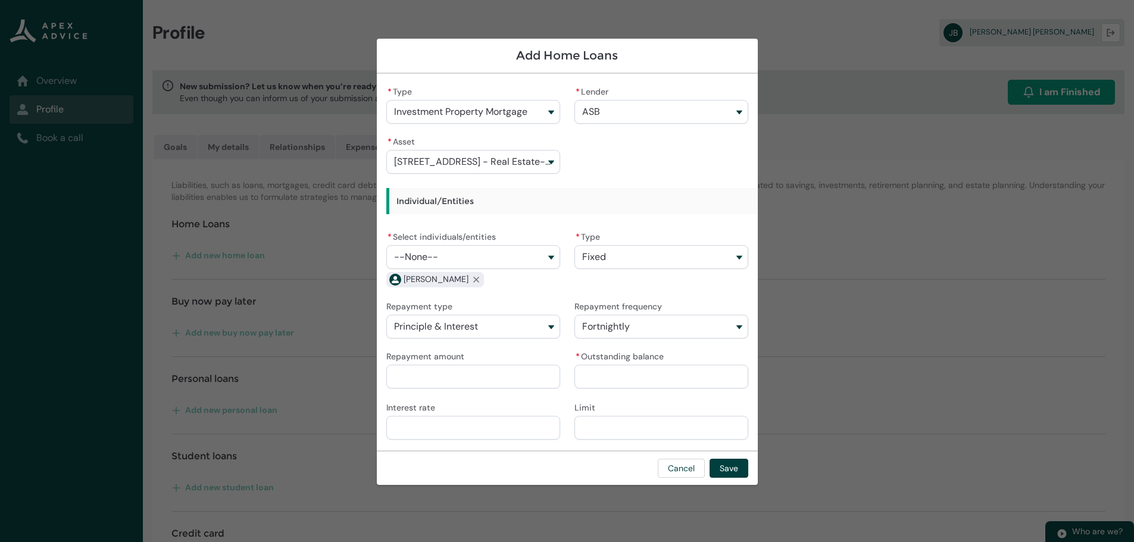
click at [425, 381] on input "Repayment amount" at bounding box center [473, 377] width 174 height 24
click at [630, 377] on input "* Outstanding balance" at bounding box center [662, 377] width 174 height 24
click at [462, 430] on input "Interest rate" at bounding box center [473, 428] width 174 height 24
click at [729, 468] on button "Save" at bounding box center [729, 468] width 39 height 19
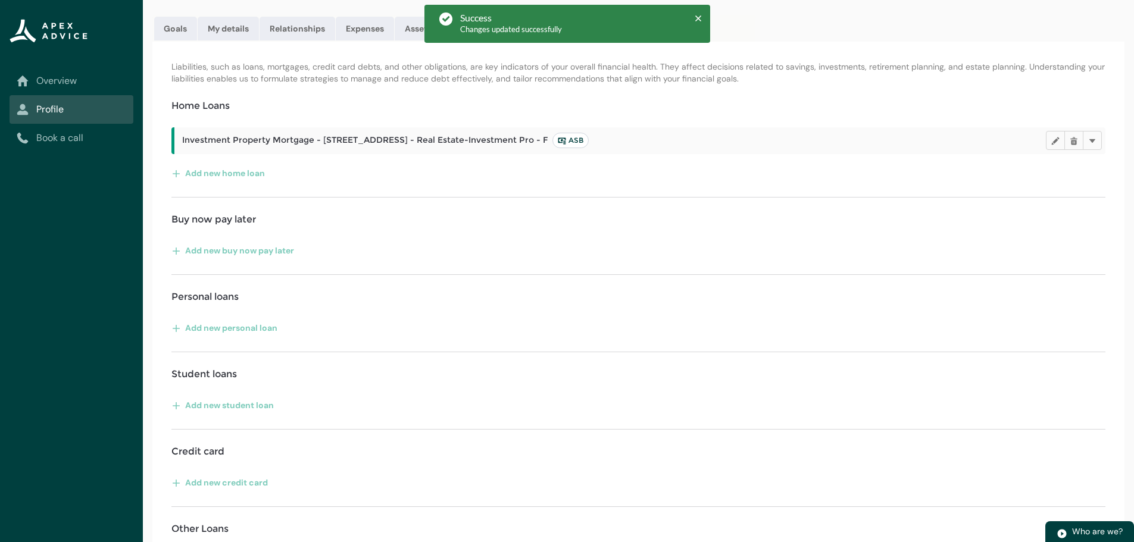
scroll to position [119, 0]
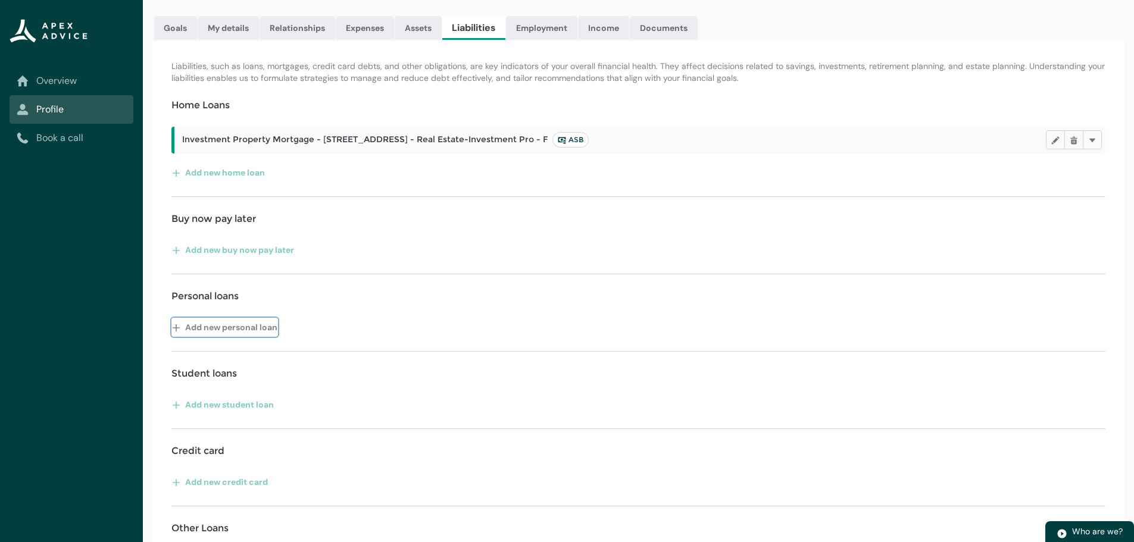
click at [190, 326] on button "Add new personal loan" at bounding box center [224, 327] width 107 height 19
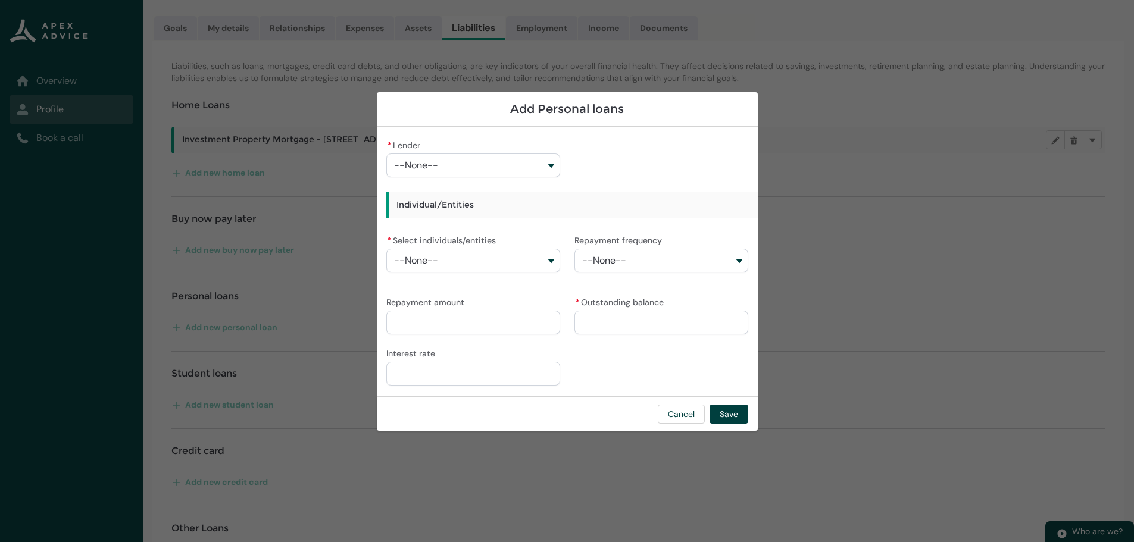
click at [551, 167] on button "--None--" at bounding box center [473, 166] width 174 height 24
click at [554, 258] on button "--None--" at bounding box center [473, 261] width 174 height 24
click at [448, 311] on span "[PERSON_NAME]" at bounding box center [481, 309] width 142 height 12
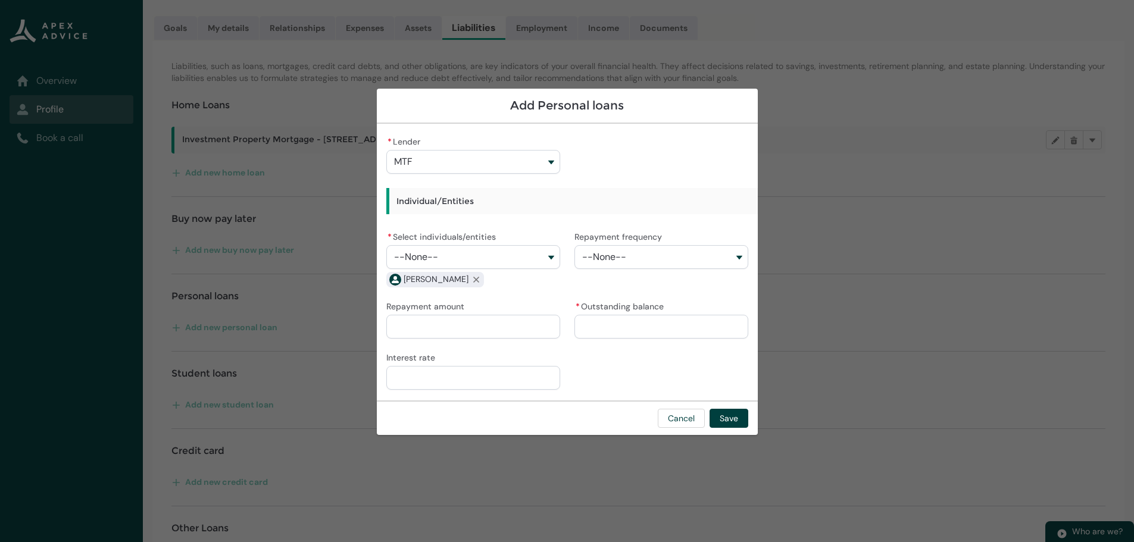
click at [739, 259] on button "--None--" at bounding box center [662, 257] width 174 height 24
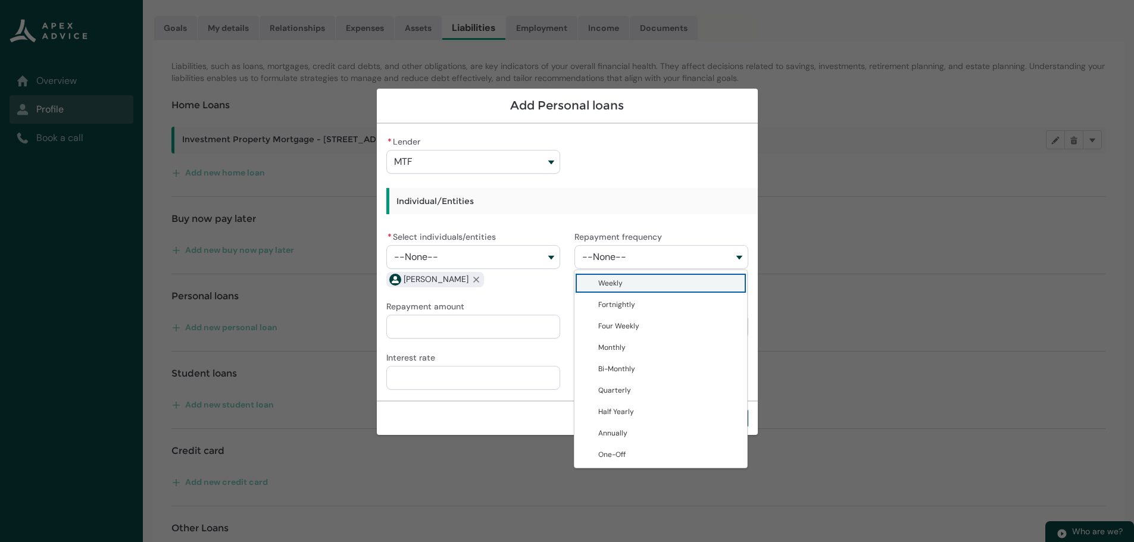
click at [611, 286] on span "Weekly" at bounding box center [610, 284] width 24 height 10
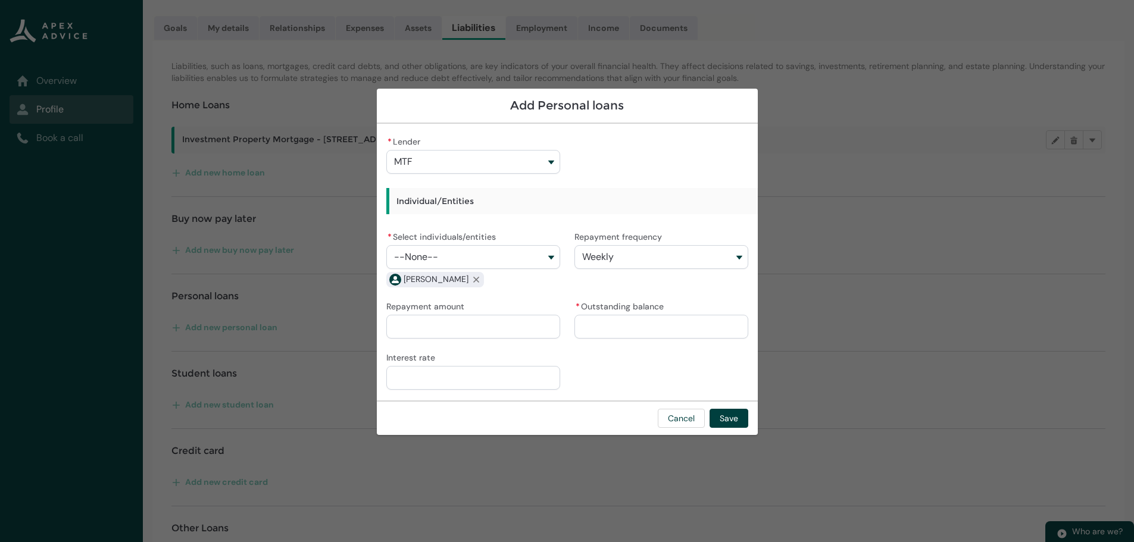
click at [444, 327] on input "Repayment amount" at bounding box center [473, 327] width 174 height 24
click at [604, 328] on input "* Outstanding balance" at bounding box center [662, 327] width 174 height 24
click at [430, 381] on input "Interest rate" at bounding box center [473, 378] width 174 height 24
click at [728, 419] on button "Save" at bounding box center [729, 418] width 39 height 19
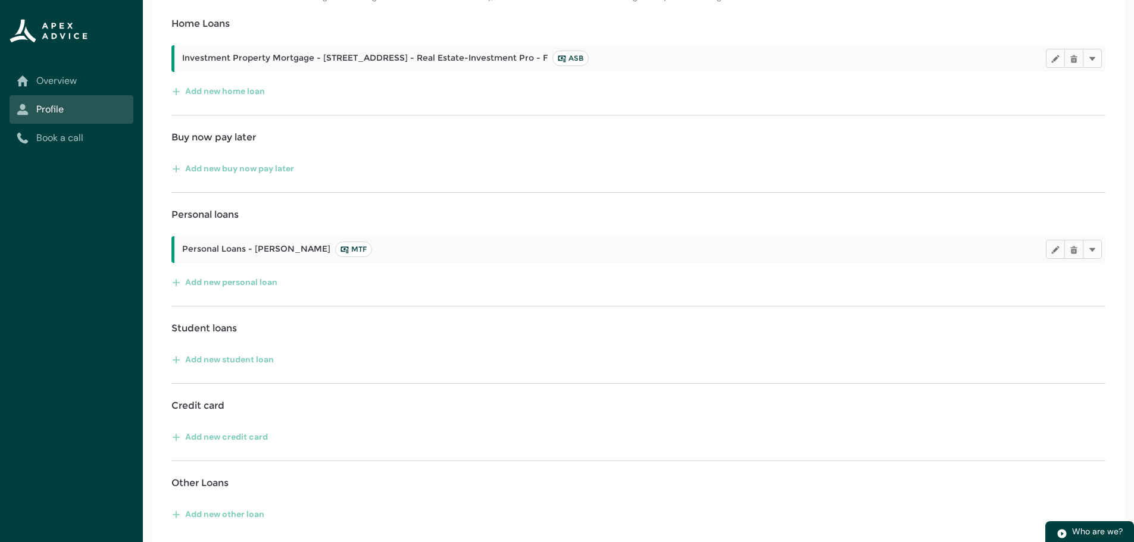
scroll to position [201, 0]
click at [195, 437] on button "Add new credit card" at bounding box center [219, 436] width 97 height 19
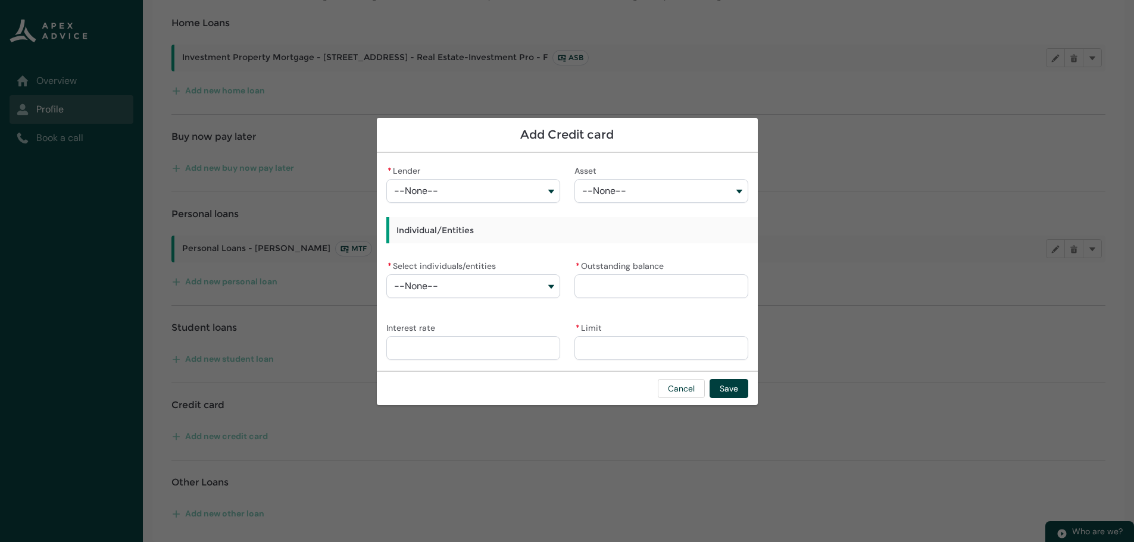
click at [548, 186] on button "--None--" at bounding box center [473, 191] width 174 height 24
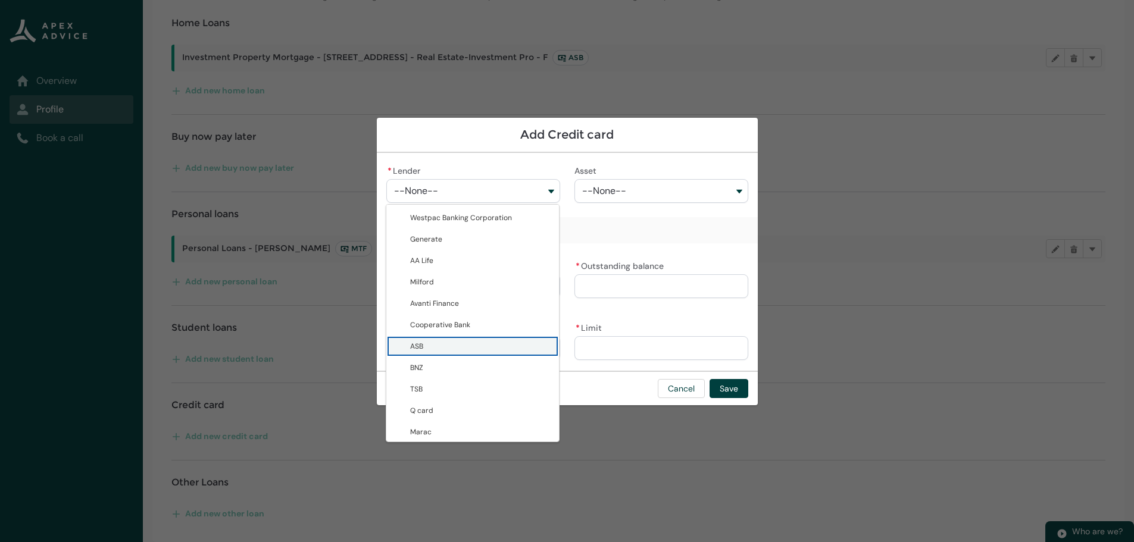
click at [436, 350] on span "ASB" at bounding box center [481, 347] width 142 height 12
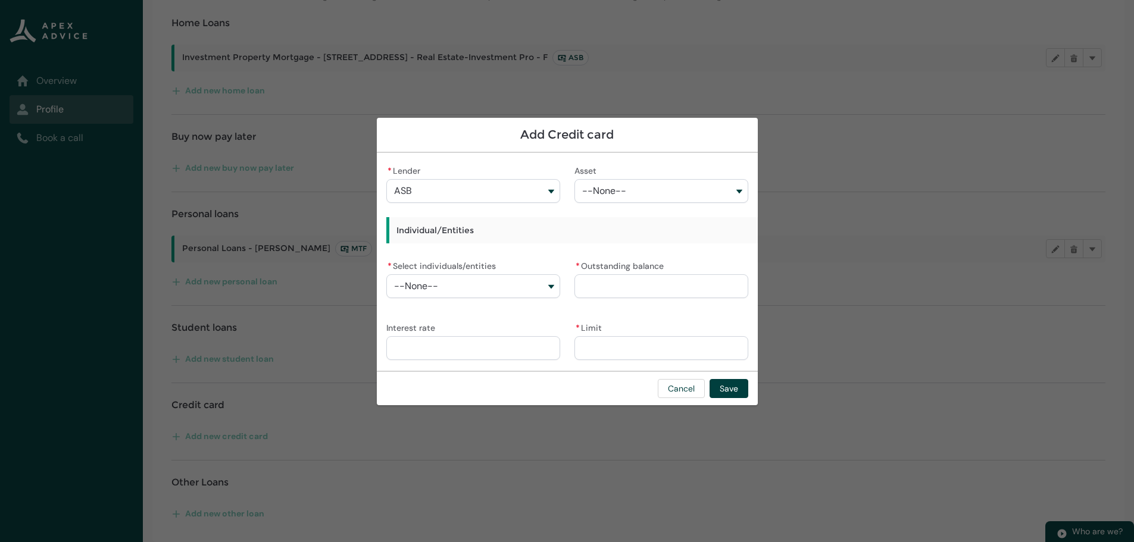
click at [743, 189] on button "--None--" at bounding box center [662, 191] width 174 height 24
click at [679, 254] on div "* Lender ASB Westpac Banking Corporation Generate AA Life Milford Avanti Financ…" at bounding box center [567, 262] width 362 height 199
click at [551, 287] on button "--None--" at bounding box center [473, 286] width 174 height 24
click at [440, 334] on span "[PERSON_NAME]" at bounding box center [438, 335] width 56 height 10
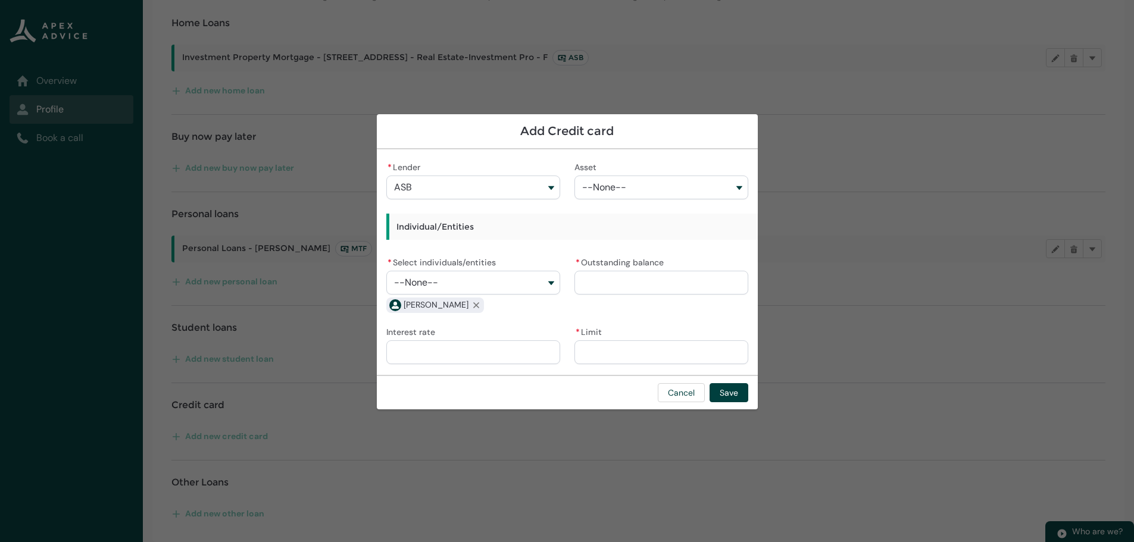
click at [619, 281] on input "* Outstanding balance" at bounding box center [662, 283] width 174 height 24
click at [452, 351] on input "Interest rate" at bounding box center [473, 353] width 174 height 24
click at [613, 352] on input "* Limit" at bounding box center [662, 353] width 174 height 24
click at [727, 388] on button "Save" at bounding box center [729, 392] width 39 height 19
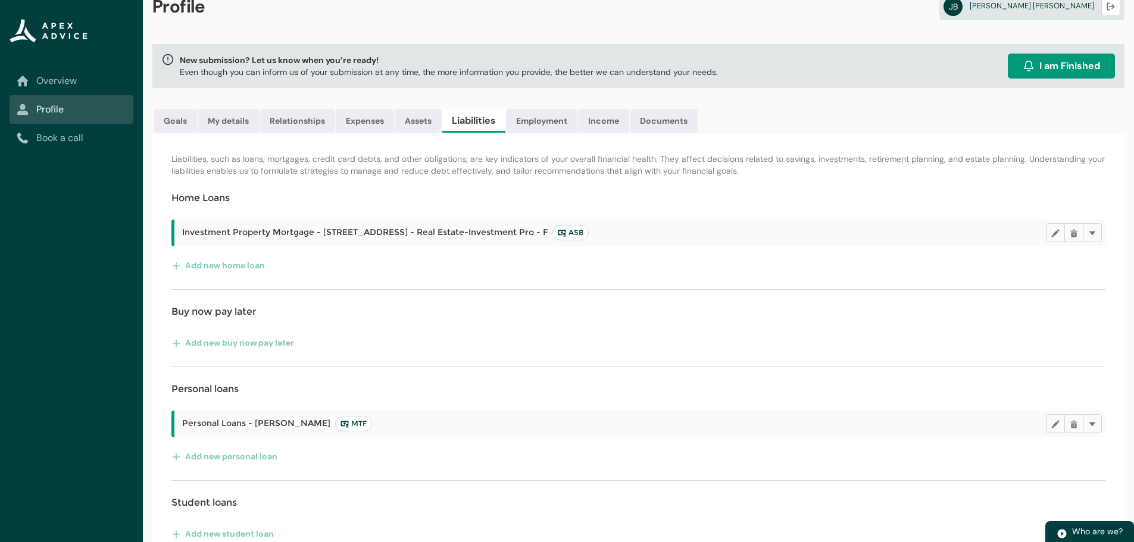
scroll to position [0, 0]
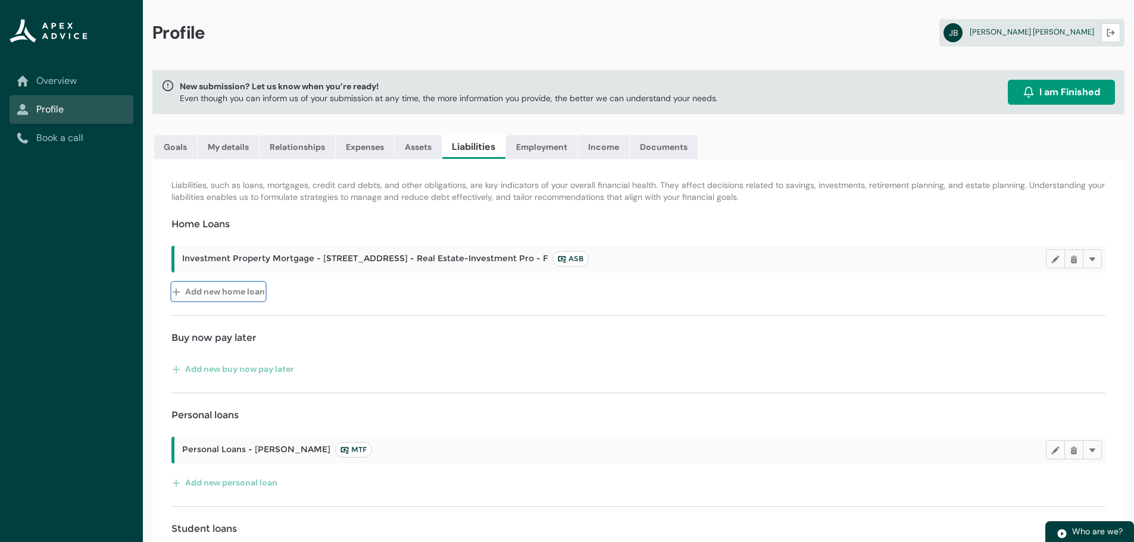
click at [212, 294] on button "Add new home loan" at bounding box center [218, 291] width 94 height 19
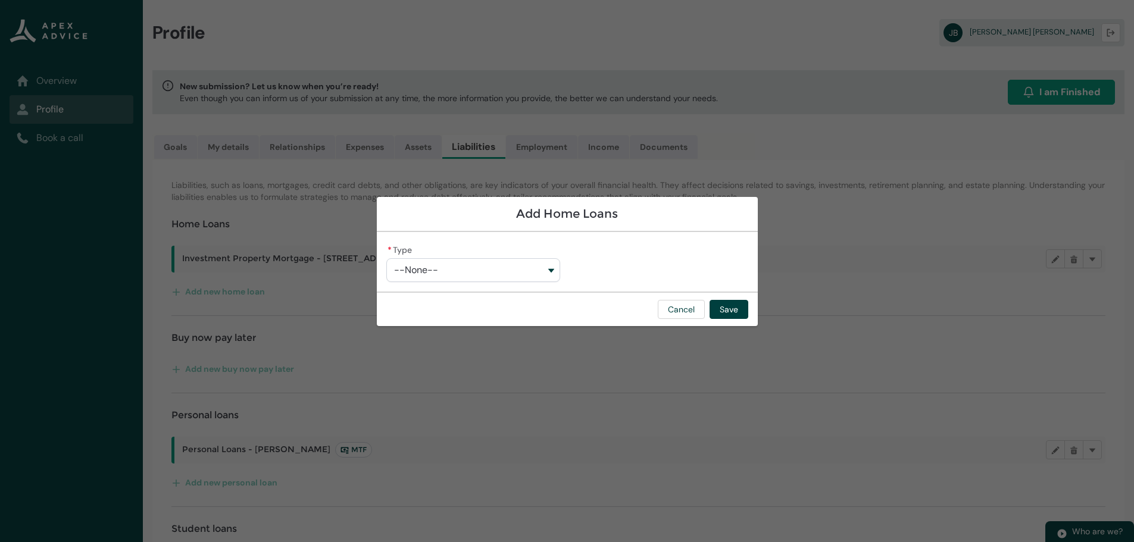
click at [552, 271] on button "--None--" at bounding box center [473, 270] width 174 height 24
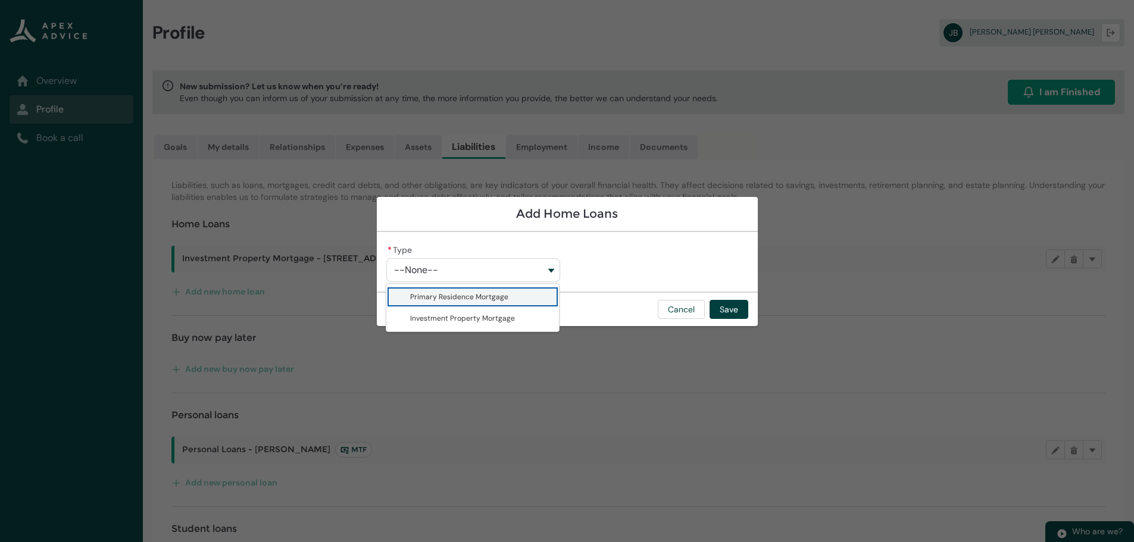
click at [467, 296] on span "Primary Residence Mortgage" at bounding box center [459, 297] width 98 height 10
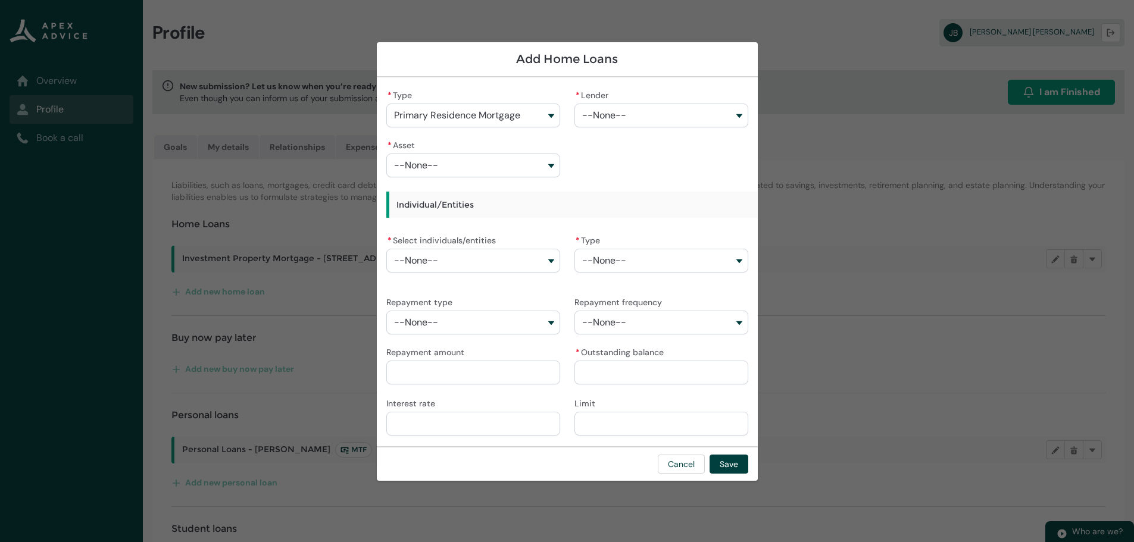
click at [736, 115] on button "--None--" at bounding box center [662, 116] width 174 height 24
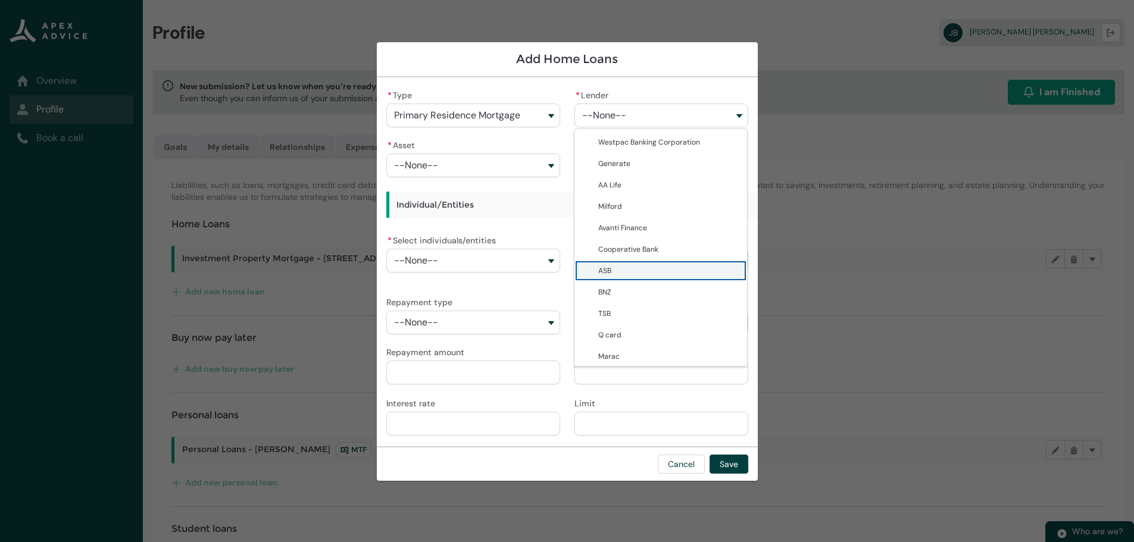
click at [623, 273] on span "ASB" at bounding box center [669, 271] width 142 height 12
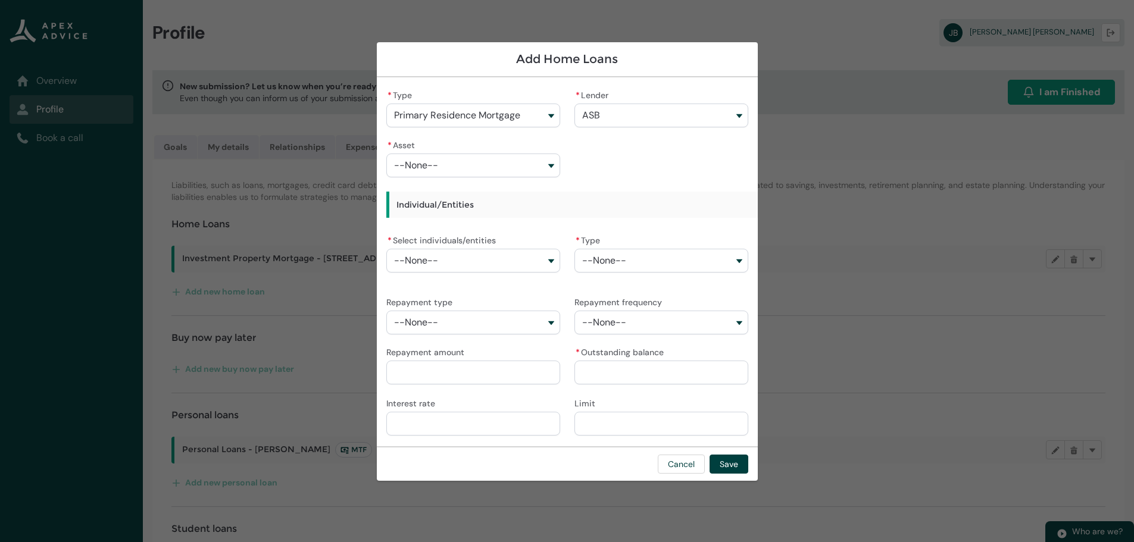
click at [554, 166] on button "--None--" at bounding box center [473, 166] width 174 height 24
click at [544, 163] on button "--None--" at bounding box center [473, 166] width 174 height 24
drag, startPoint x: 671, startPoint y: 464, endPoint x: 671, endPoint y: 457, distance: 7.7
click at [672, 464] on button "Cancel" at bounding box center [681, 464] width 47 height 19
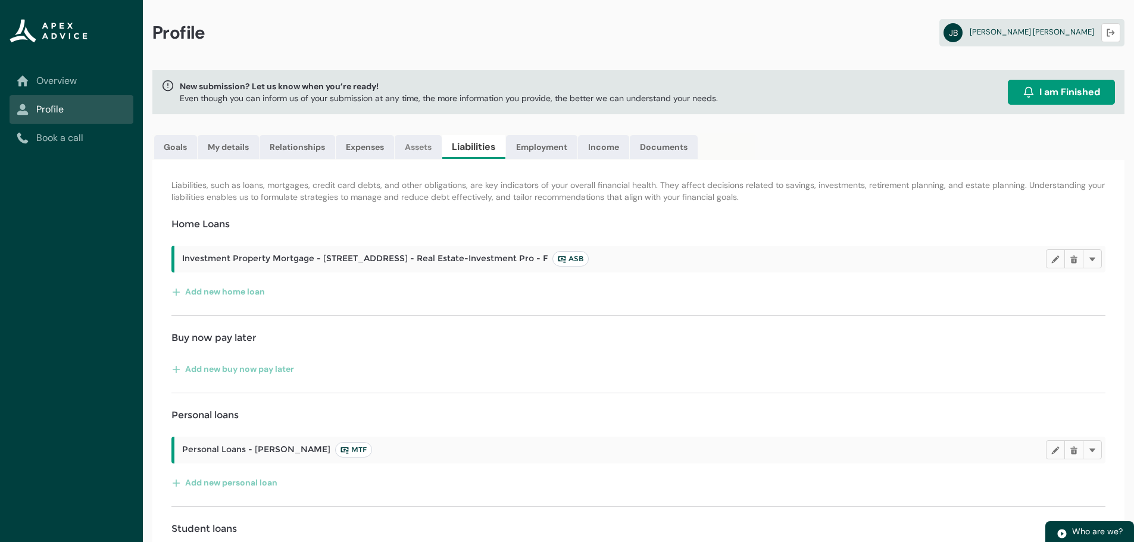
click at [421, 148] on link "Assets" at bounding box center [418, 147] width 47 height 24
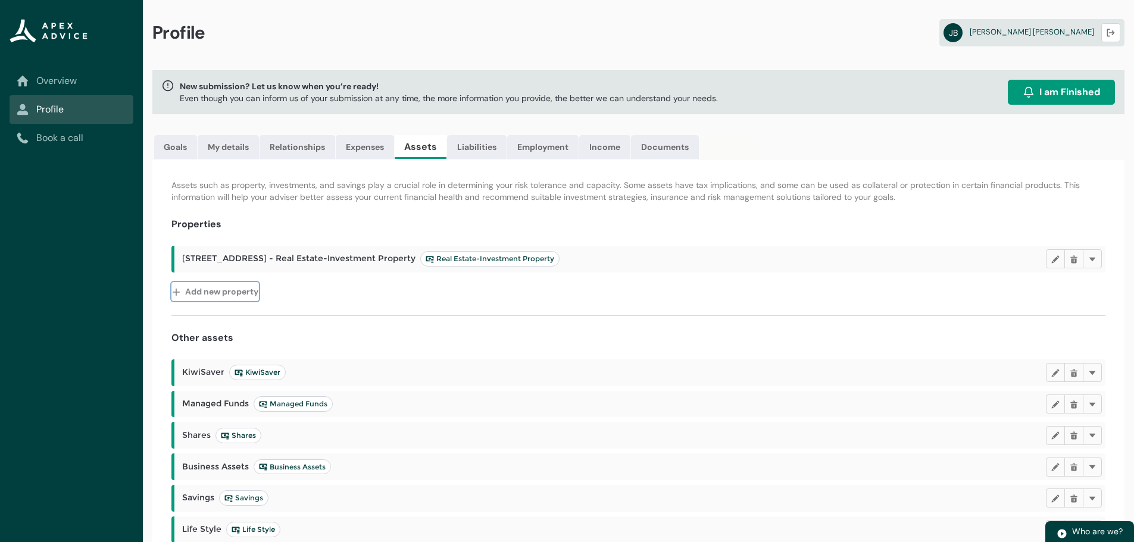
click at [232, 292] on button "Add new property" at bounding box center [215, 291] width 88 height 19
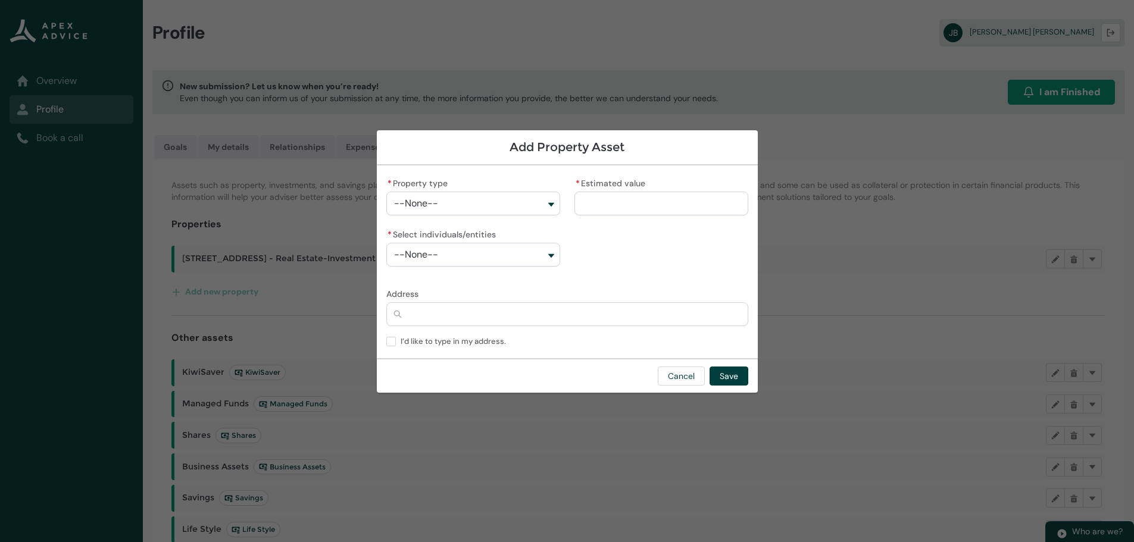
click at [552, 204] on button "--None--" at bounding box center [473, 204] width 174 height 24
click at [457, 229] on span "Primary Residence" at bounding box center [442, 231] width 64 height 10
click at [642, 198] on input "* Estimated value" at bounding box center [662, 204] width 174 height 24
click at [554, 255] on button "--None--" at bounding box center [473, 255] width 174 height 24
click at [454, 302] on span "[PERSON_NAME]" at bounding box center [481, 303] width 142 height 12
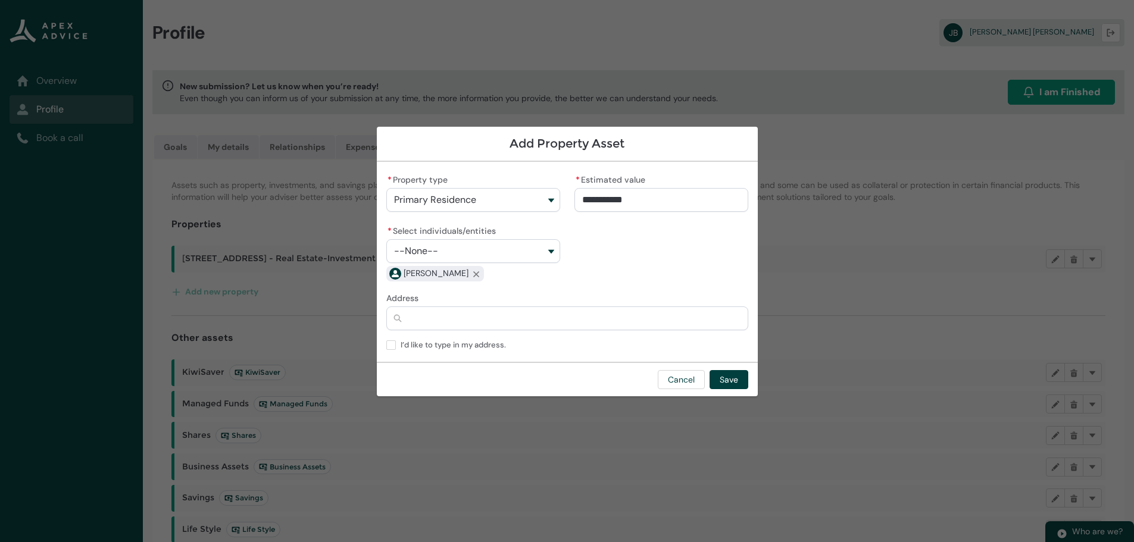
click at [426, 319] on input "Address" at bounding box center [567, 319] width 362 height 24
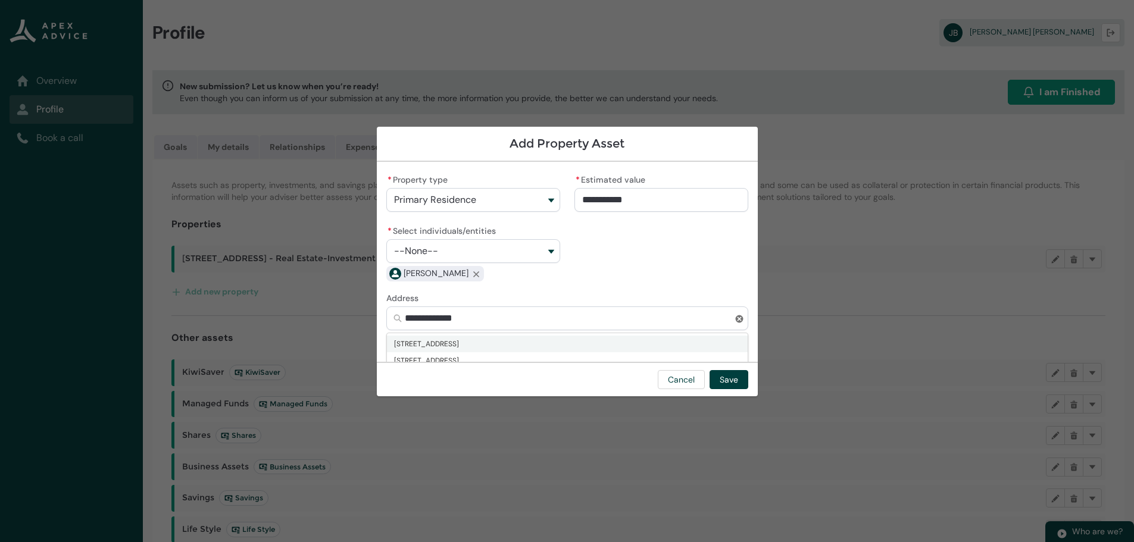
click at [459, 345] on span "[STREET_ADDRESS]" at bounding box center [426, 344] width 65 height 12
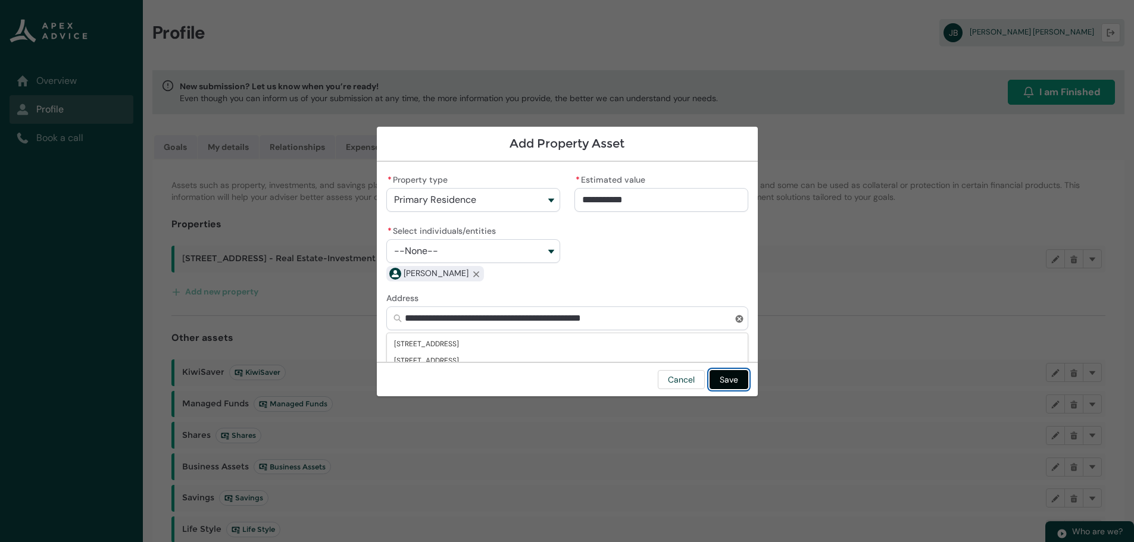
click at [735, 378] on button "Save" at bounding box center [729, 379] width 39 height 19
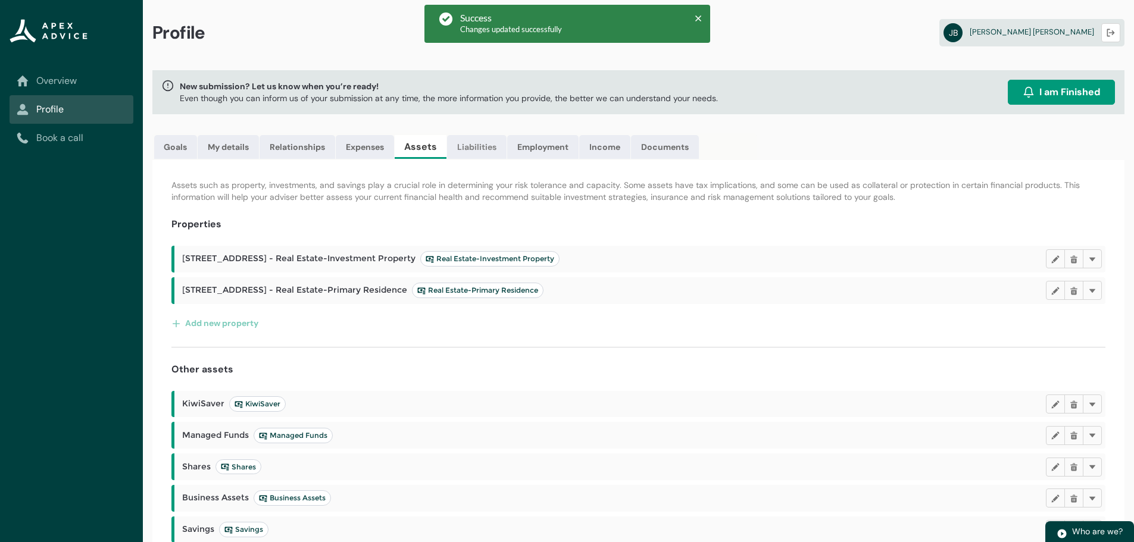
click at [477, 148] on link "Liabilities" at bounding box center [477, 147] width 60 height 24
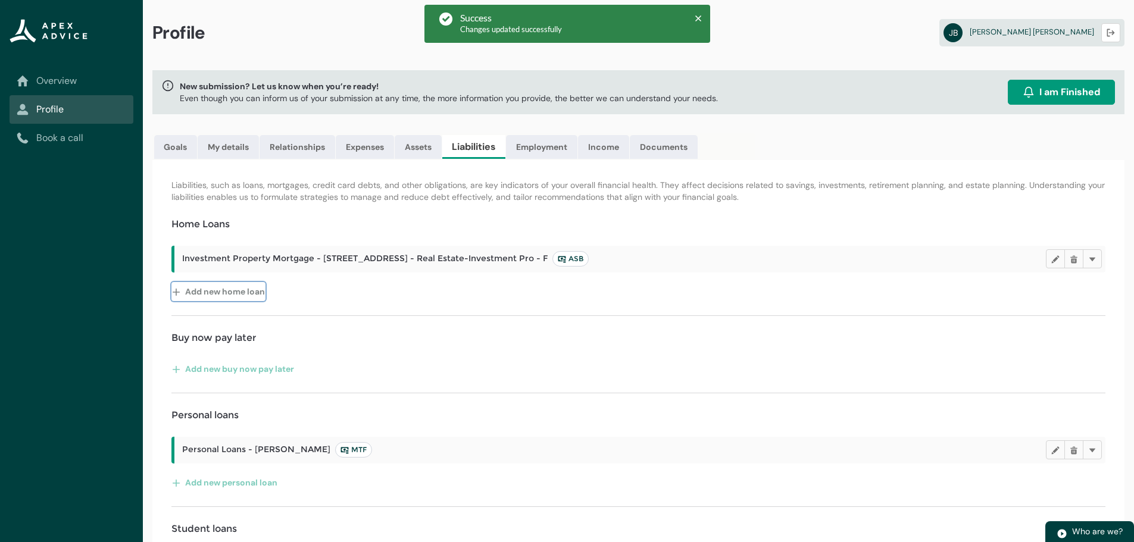
click at [214, 292] on button "Add new home loan" at bounding box center [218, 291] width 94 height 19
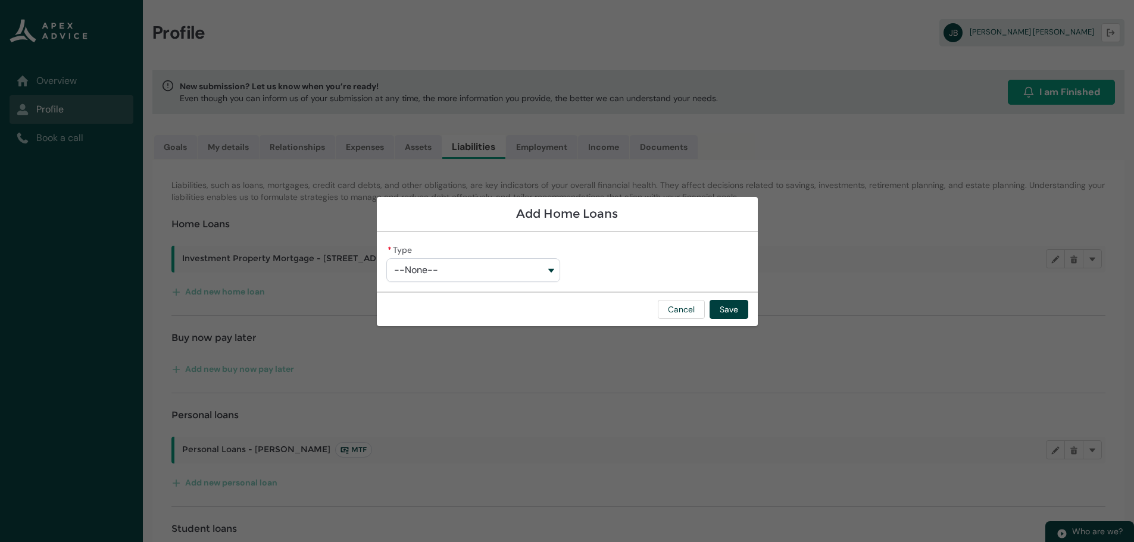
click at [554, 266] on button "--None--" at bounding box center [473, 270] width 174 height 24
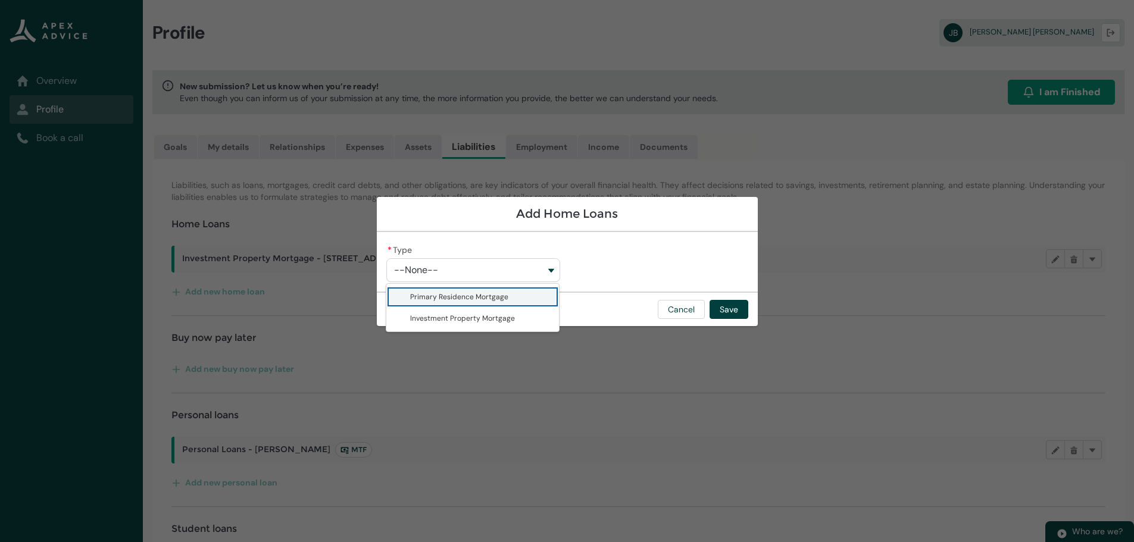
click at [463, 296] on span "Primary Residence Mortgage" at bounding box center [459, 297] width 98 height 10
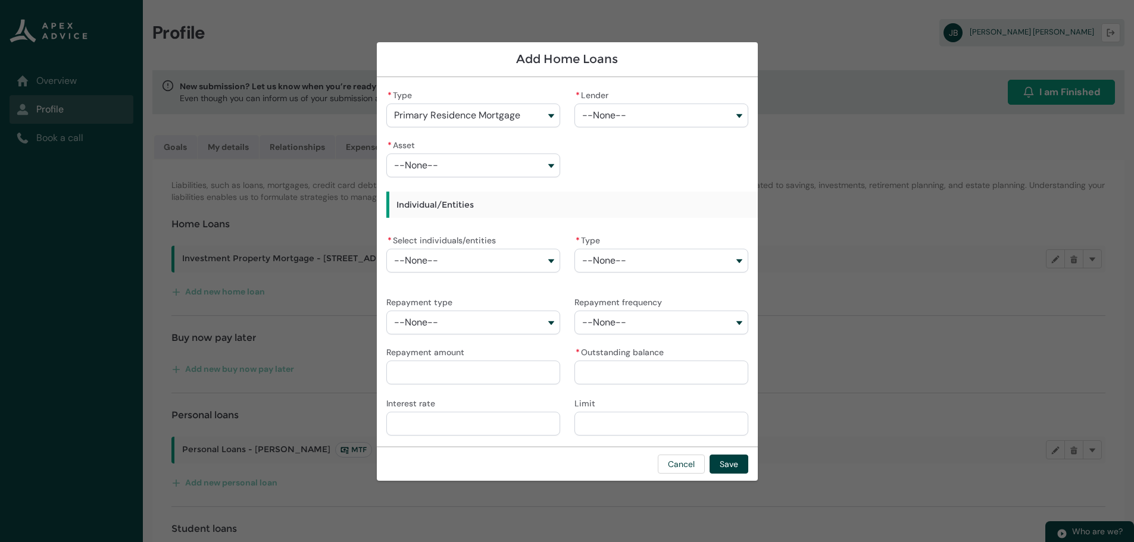
click at [741, 117] on button "--None--" at bounding box center [662, 116] width 174 height 24
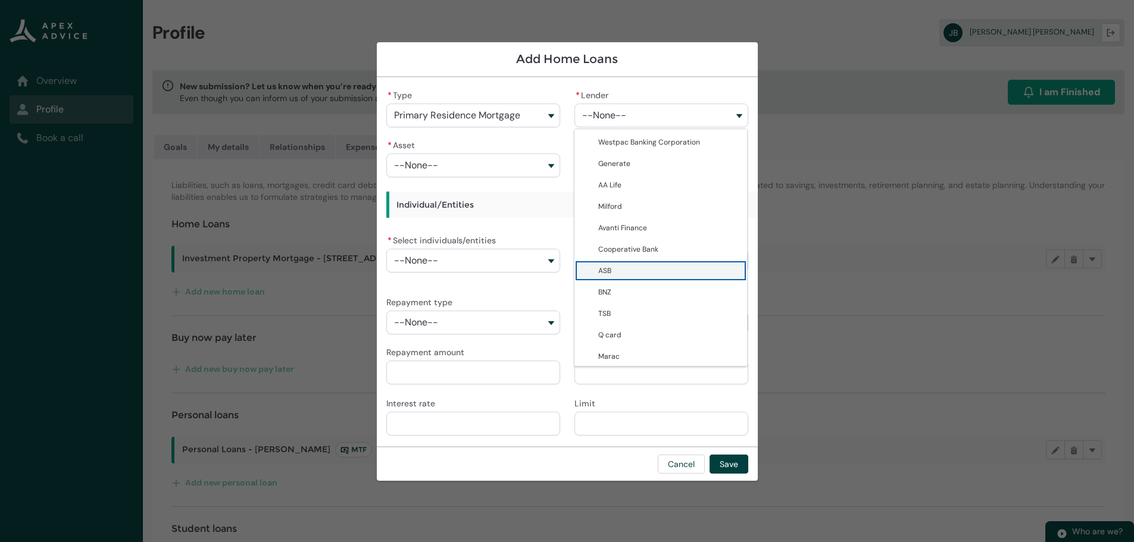
click at [612, 275] on span "ASB" at bounding box center [669, 271] width 142 height 12
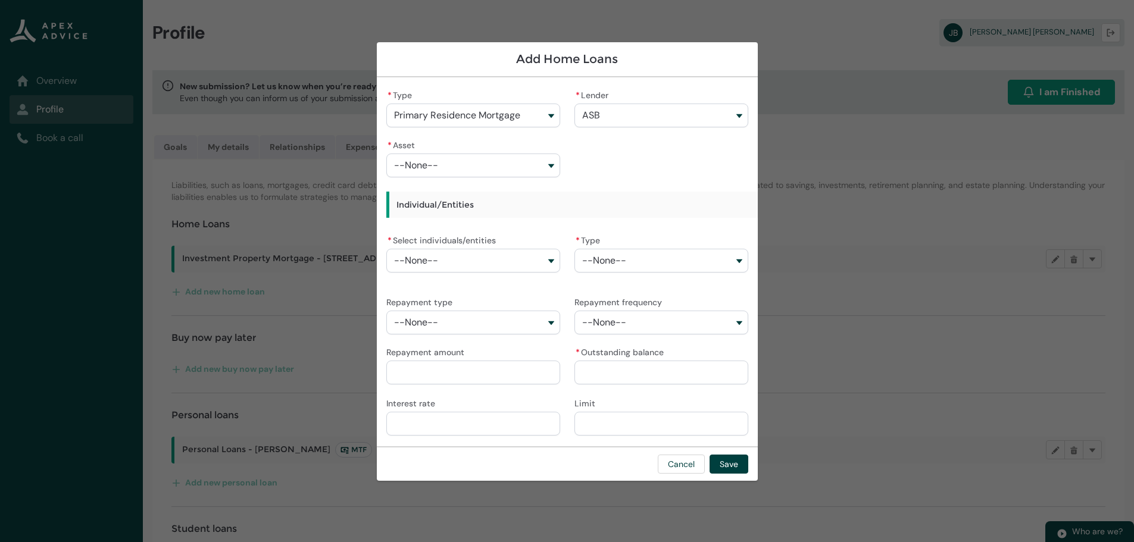
click at [551, 163] on button "--None--" at bounding box center [473, 166] width 174 height 24
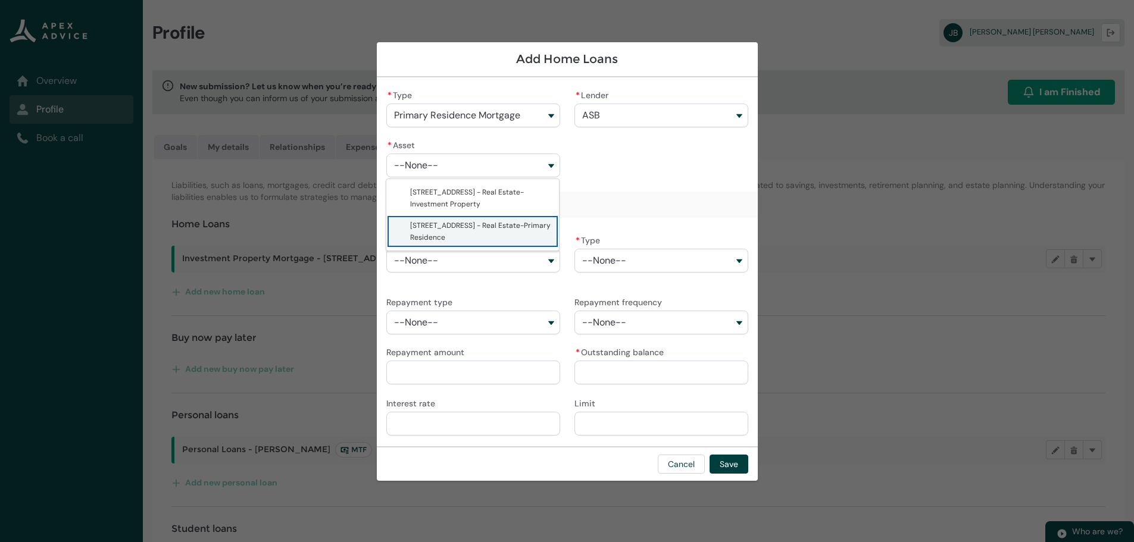
click at [441, 232] on span "[STREET_ADDRESS] - Real Estate-Primary Residence" at bounding box center [481, 232] width 142 height 24
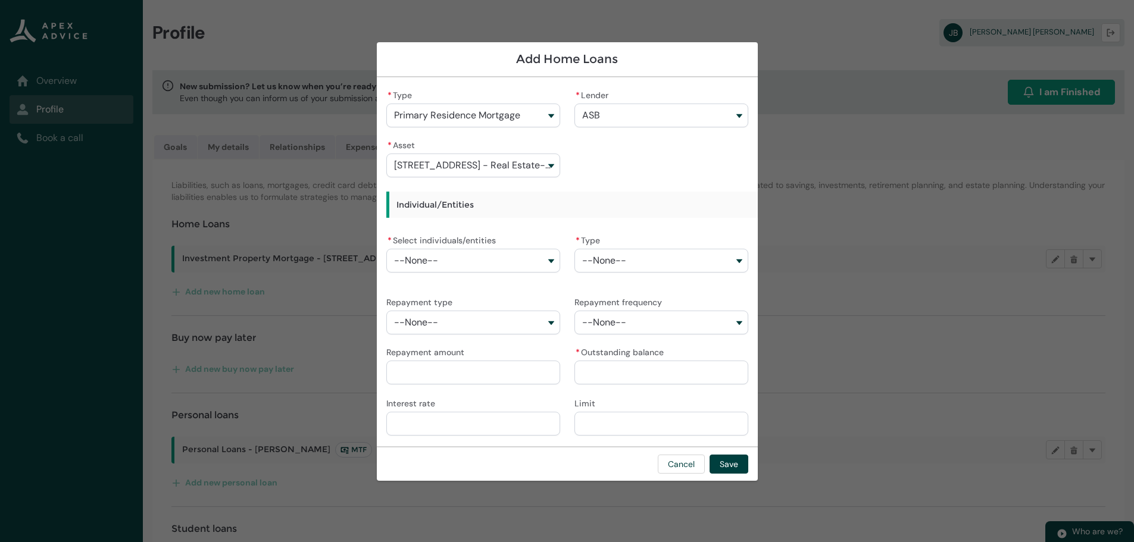
click at [554, 262] on button "--None--" at bounding box center [473, 261] width 174 height 24
click at [459, 313] on span "[PERSON_NAME]" at bounding box center [481, 309] width 142 height 12
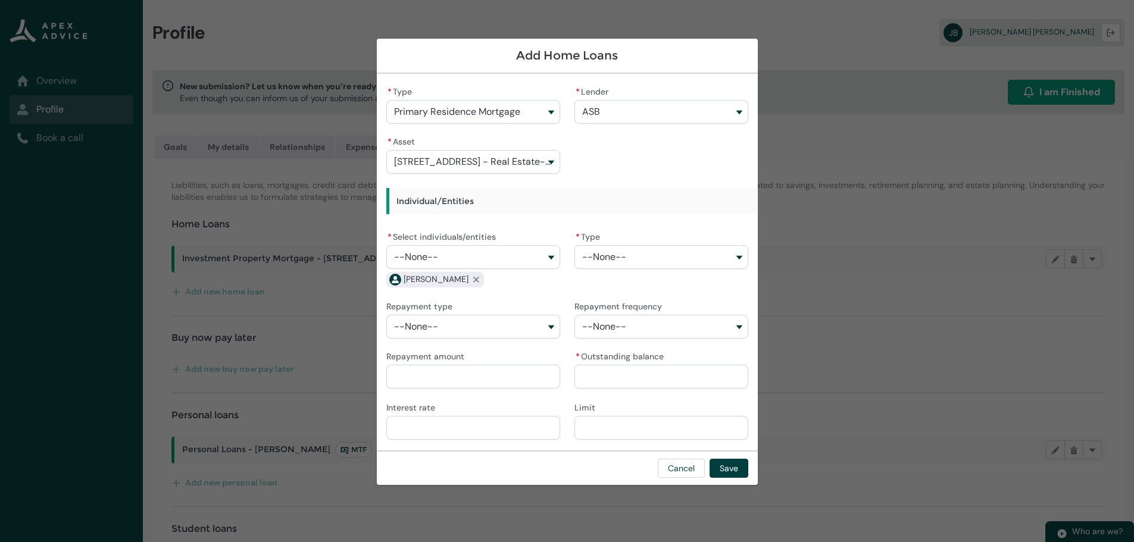
click at [737, 255] on button "--None--" at bounding box center [662, 257] width 174 height 24
click at [636, 283] on span "Fixed" at bounding box center [669, 283] width 142 height 12
click at [551, 328] on button "--None--" at bounding box center [473, 327] width 174 height 24
click at [470, 355] on span "Principle & Interest" at bounding box center [442, 353] width 65 height 10
click at [739, 324] on button "--None--" at bounding box center [662, 327] width 174 height 24
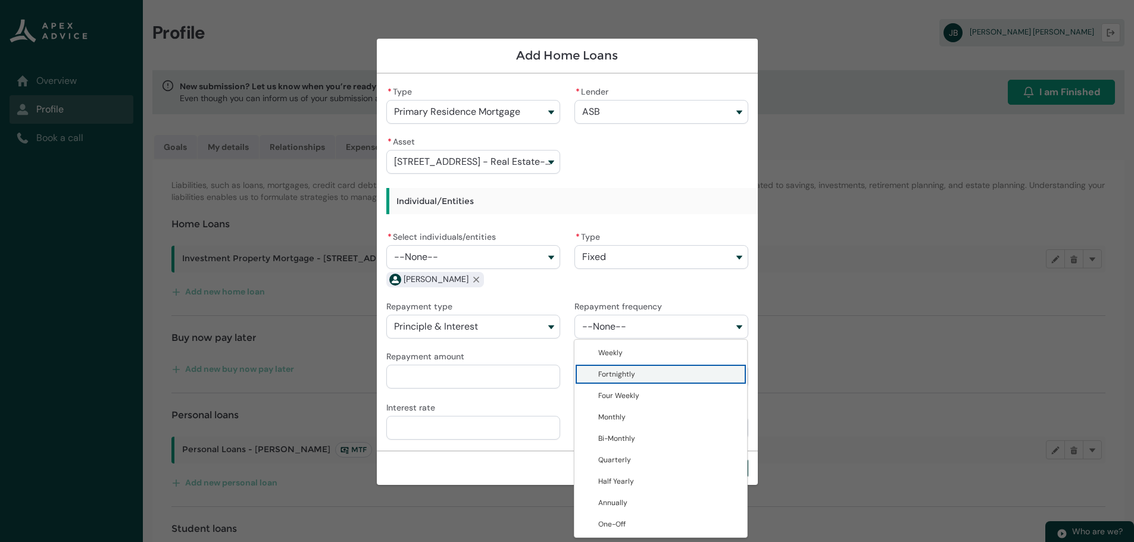
click at [622, 377] on span "Fortnightly" at bounding box center [616, 375] width 37 height 10
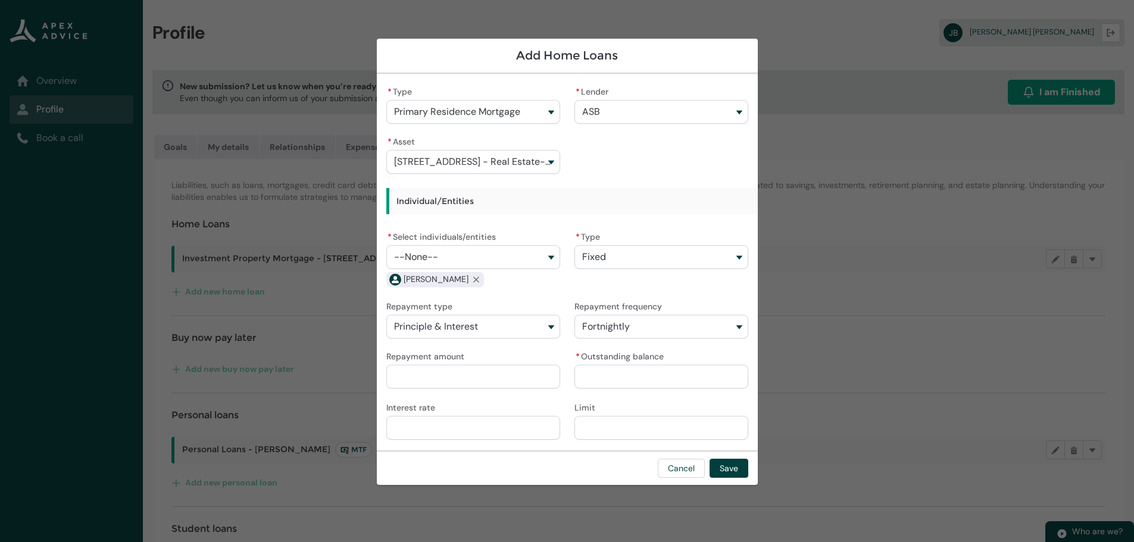
click at [459, 374] on input "Repayment amount" at bounding box center [473, 377] width 174 height 24
click at [609, 373] on input "* Outstanding balance" at bounding box center [662, 377] width 174 height 24
click at [473, 427] on input "Interest rate" at bounding box center [473, 428] width 174 height 24
click at [734, 469] on button "Save" at bounding box center [729, 468] width 39 height 19
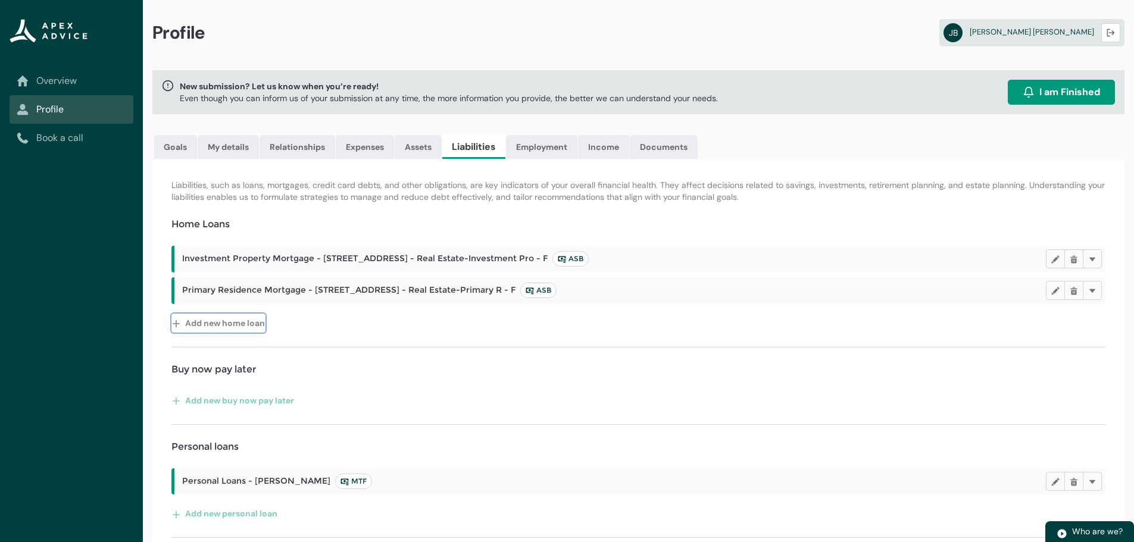
click at [190, 324] on button "Add new home loan" at bounding box center [218, 323] width 94 height 19
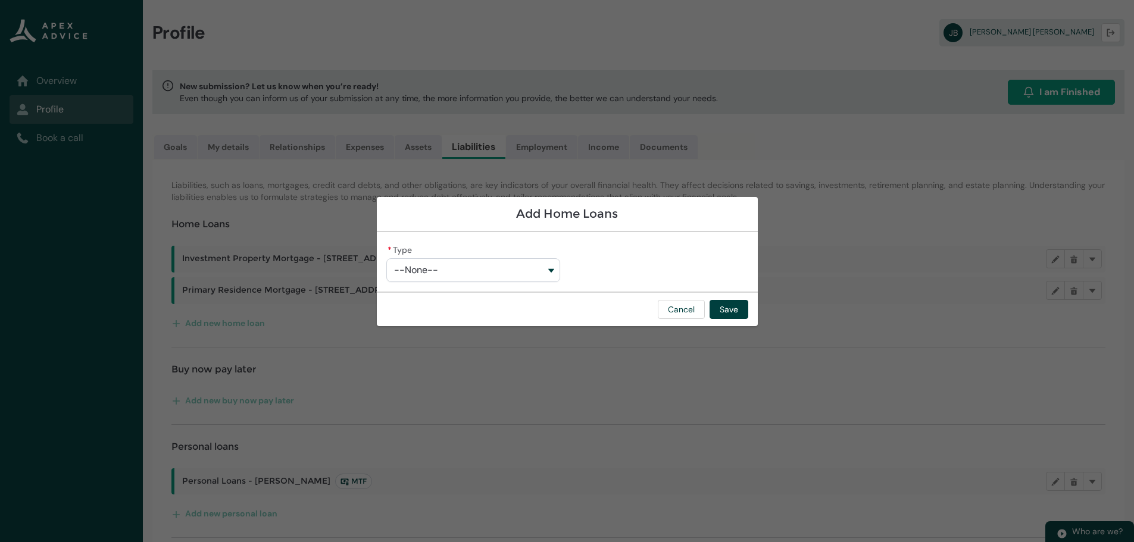
click at [548, 267] on button "--None--" at bounding box center [473, 270] width 174 height 24
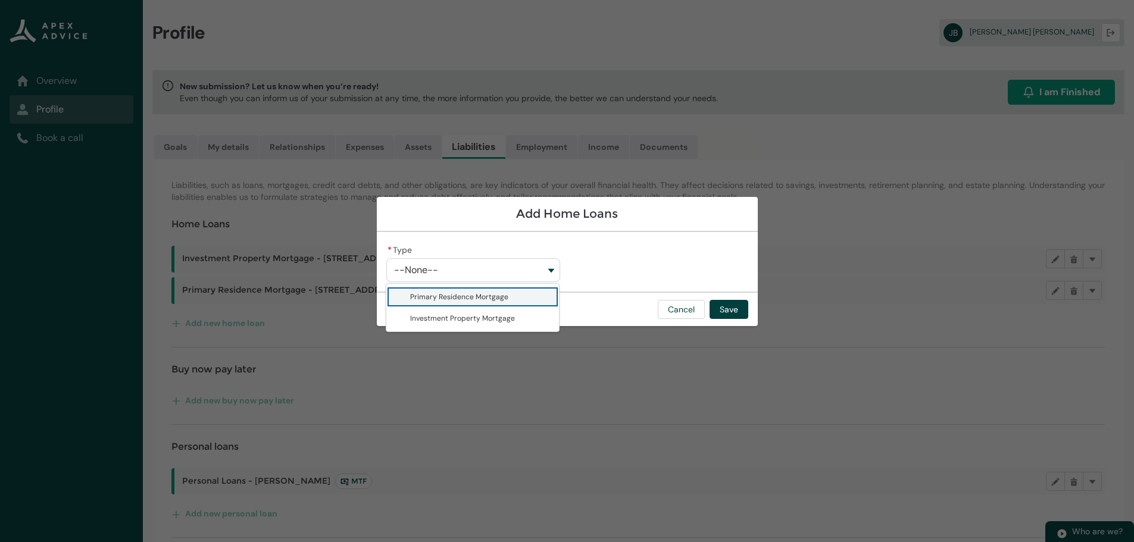
click at [469, 294] on span "Primary Residence Mortgage" at bounding box center [459, 297] width 98 height 10
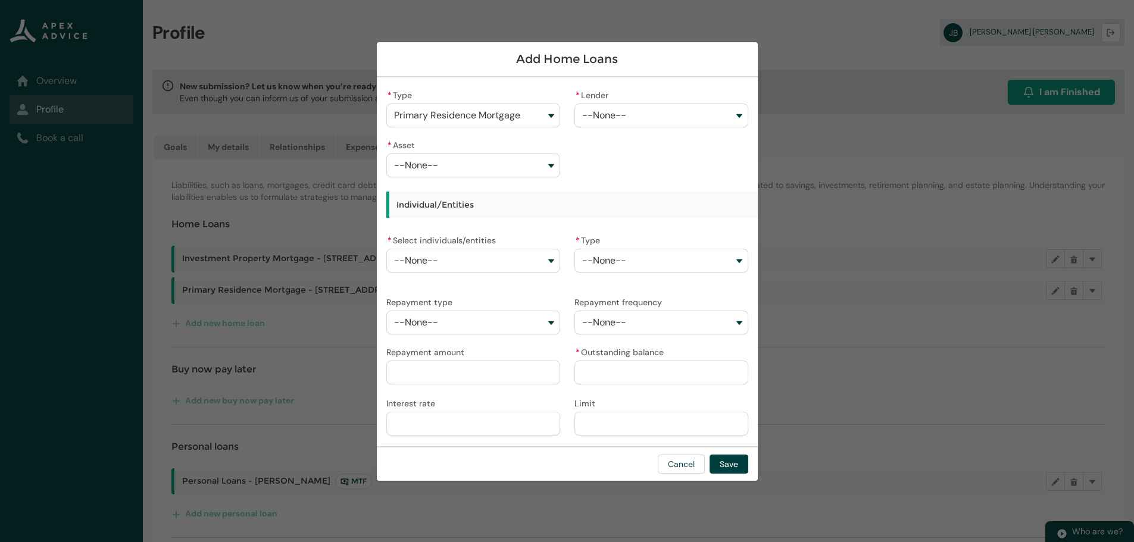
click at [739, 116] on button "--None--" at bounding box center [662, 116] width 174 height 24
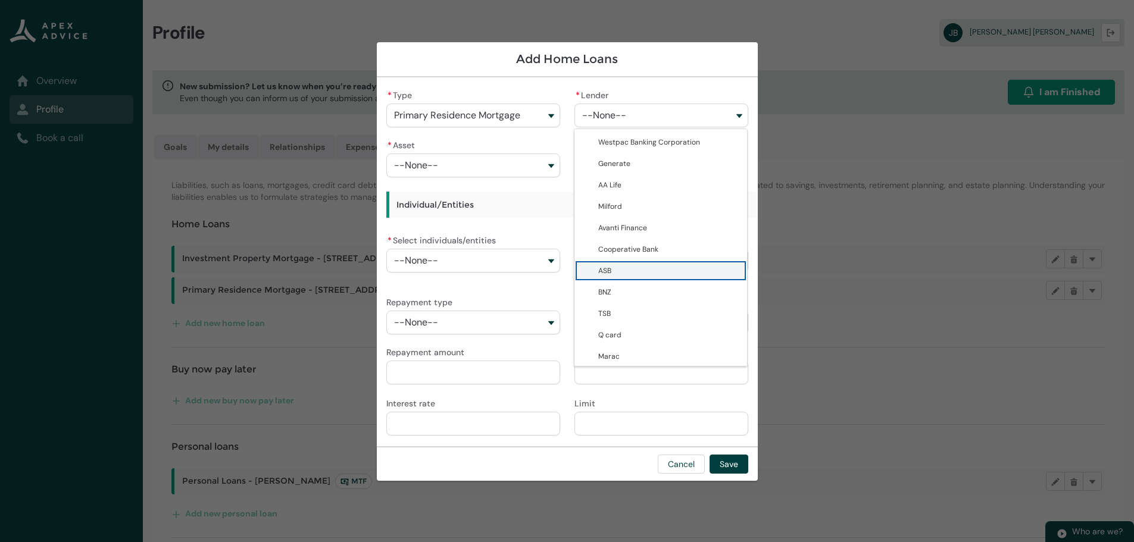
click at [611, 274] on span "ASB" at bounding box center [669, 271] width 142 height 12
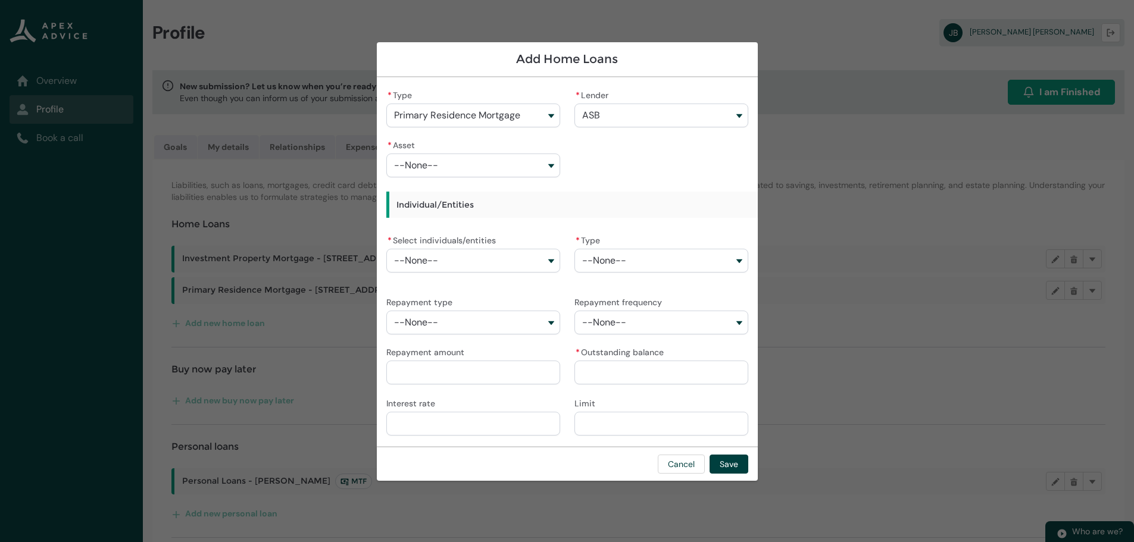
click at [555, 166] on button "--None--" at bounding box center [473, 166] width 174 height 24
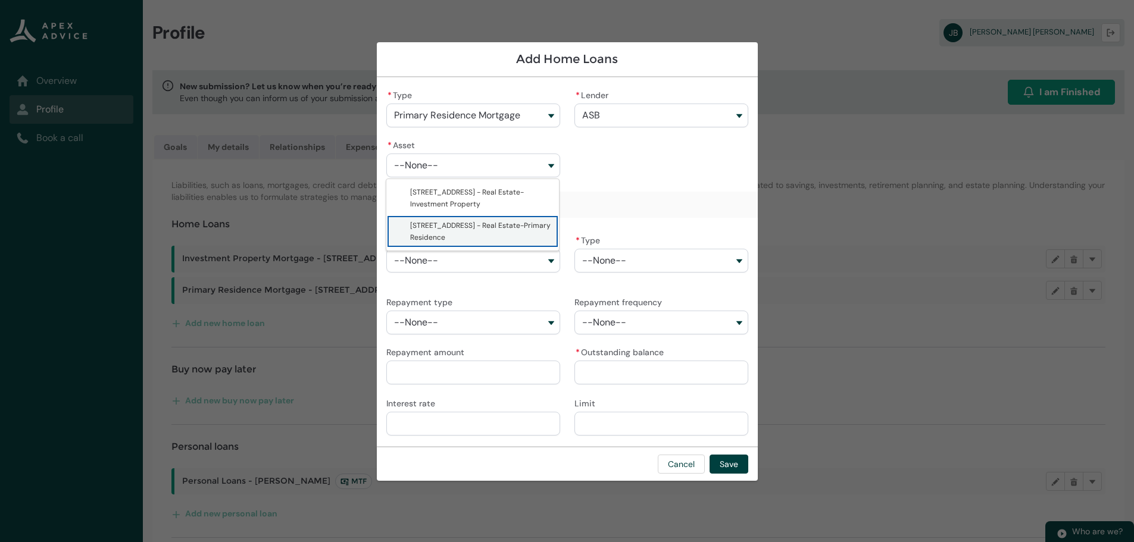
click at [439, 231] on span "[STREET_ADDRESS] - Real Estate-Primary Residence" at bounding box center [481, 232] width 142 height 24
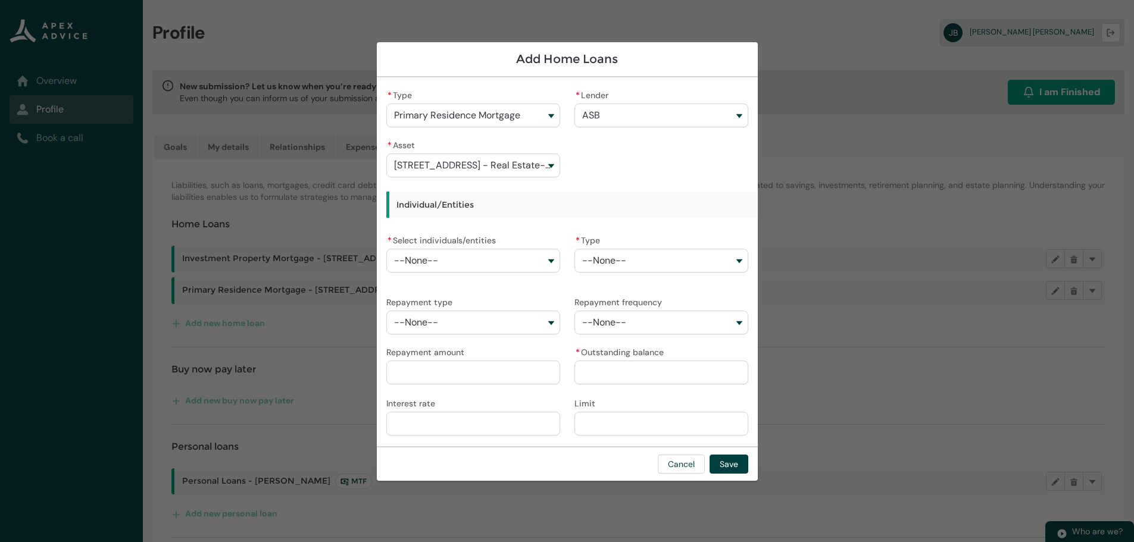
click at [548, 260] on button "--None--" at bounding box center [473, 261] width 174 height 24
click at [469, 307] on span "[PERSON_NAME]" at bounding box center [481, 309] width 142 height 12
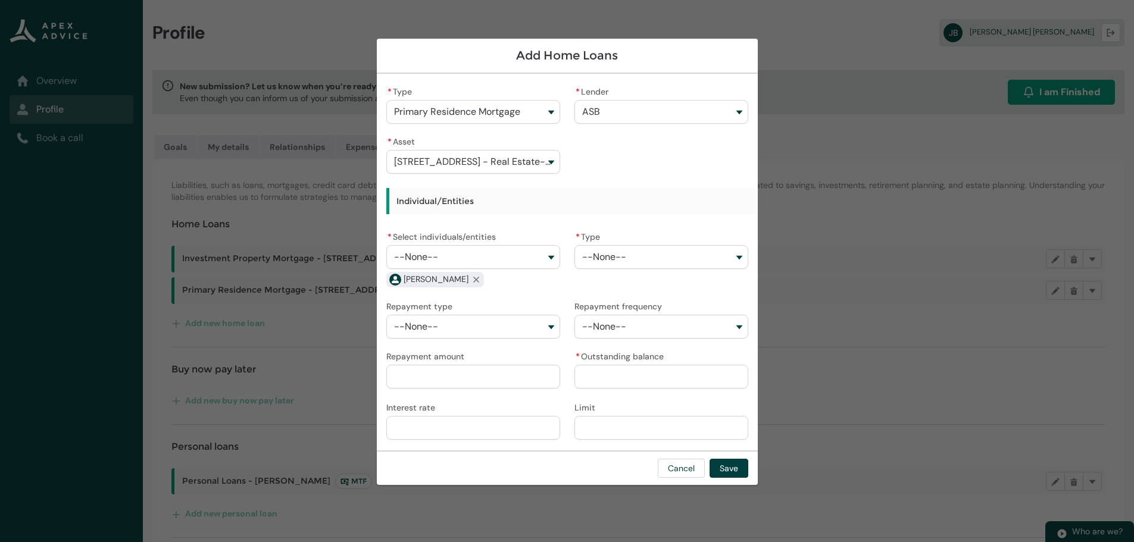
click at [742, 254] on button "--None--" at bounding box center [662, 257] width 174 height 24
click at [639, 283] on span "Fixed" at bounding box center [669, 283] width 142 height 12
drag, startPoint x: 547, startPoint y: 329, endPoint x: 540, endPoint y: 331, distance: 7.0
click at [547, 329] on button "--None--" at bounding box center [473, 327] width 174 height 24
click at [457, 354] on span "Principle & Interest" at bounding box center [442, 353] width 65 height 10
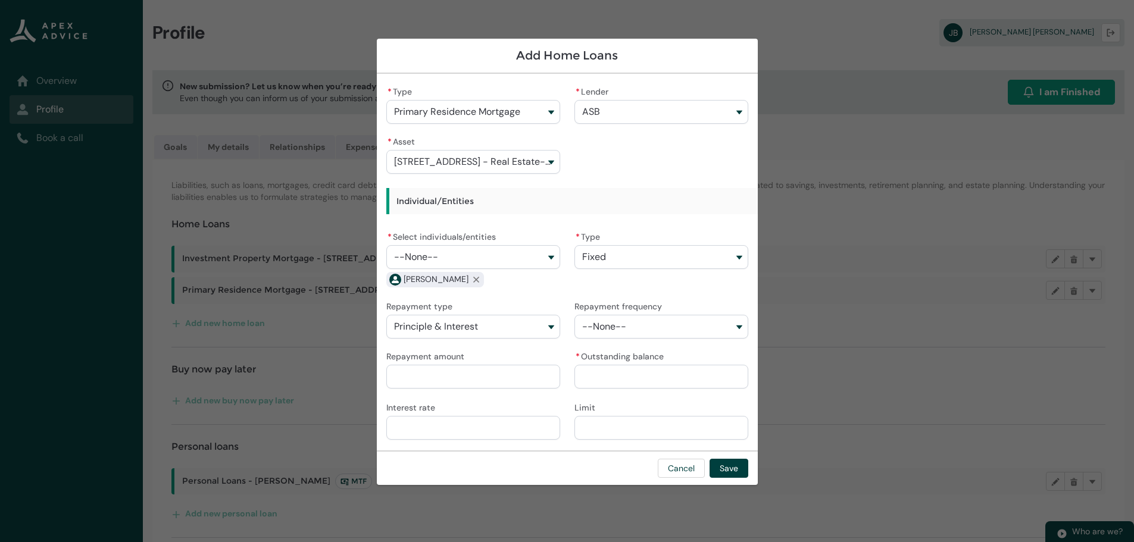
click at [728, 324] on button "--None--" at bounding box center [662, 327] width 174 height 24
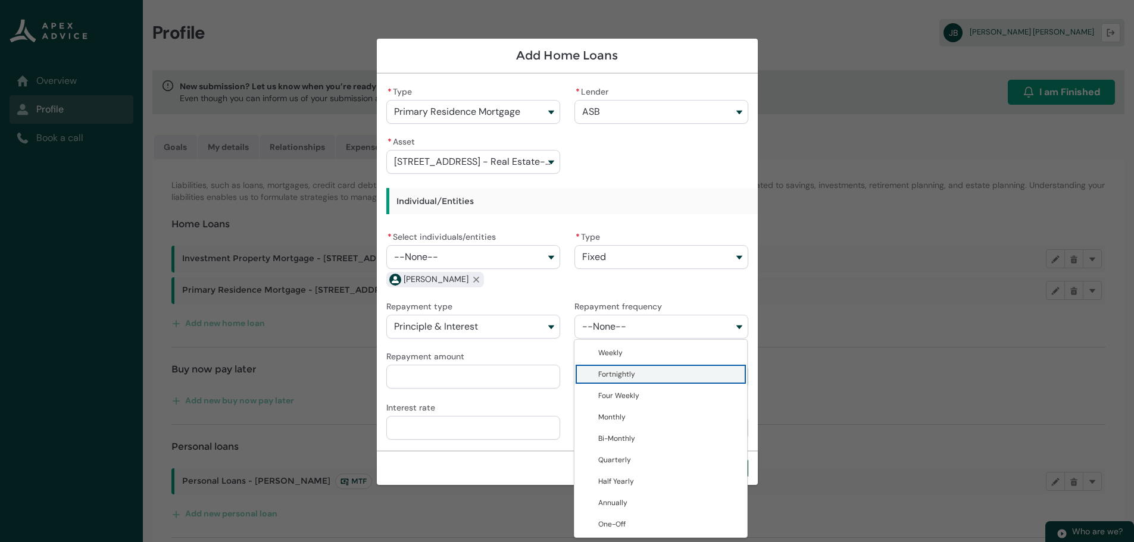
click at [623, 374] on span "Fortnightly" at bounding box center [616, 375] width 37 height 10
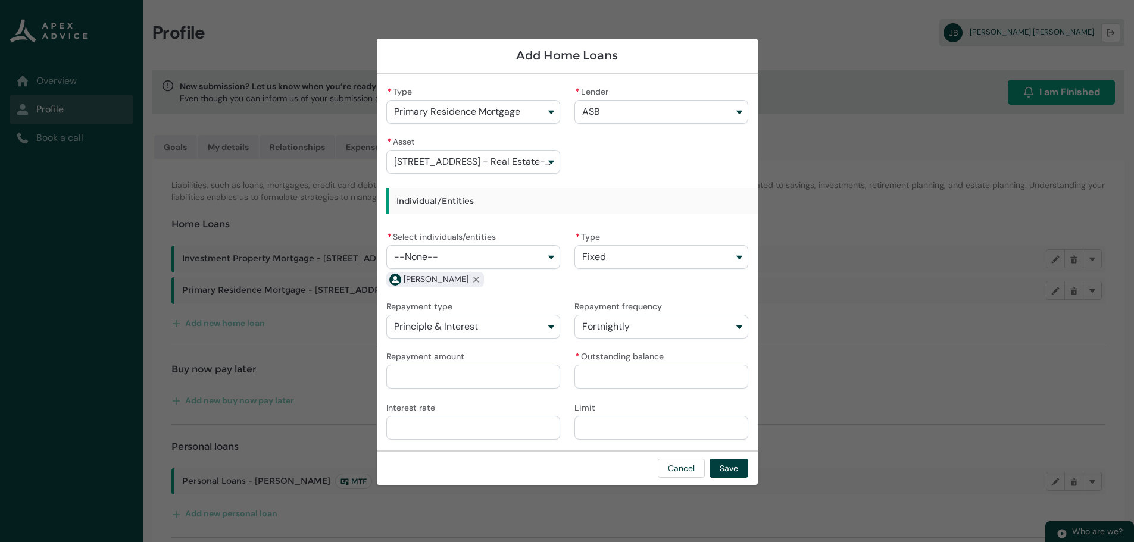
click at [510, 379] on input "Repayment amount" at bounding box center [473, 377] width 174 height 24
click at [655, 377] on input "* Outstanding balance" at bounding box center [662, 377] width 174 height 24
click at [447, 424] on input "Interest rate" at bounding box center [473, 428] width 174 height 24
click at [727, 467] on button "Save" at bounding box center [729, 468] width 39 height 19
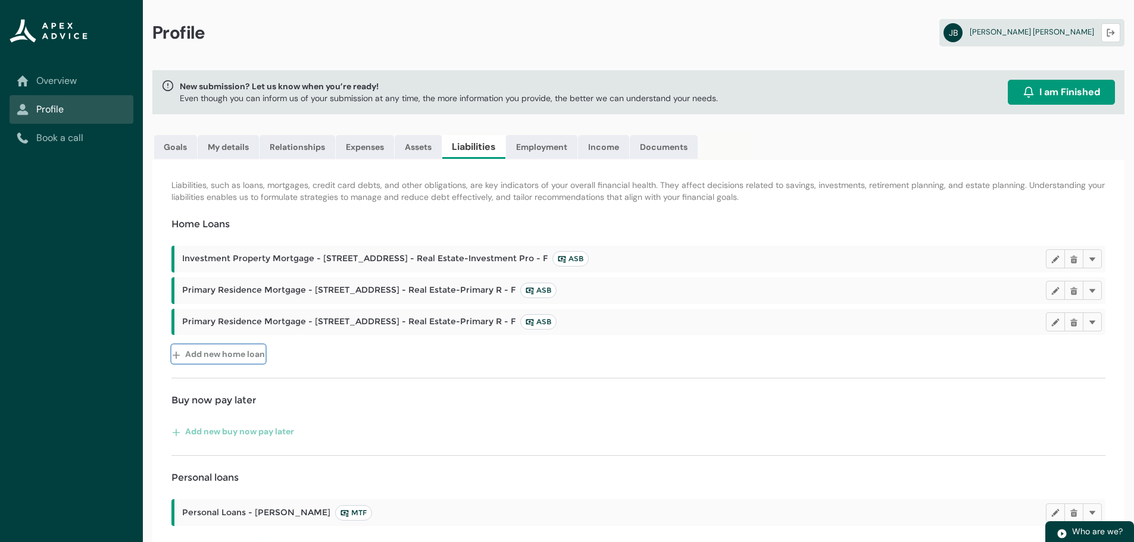
click at [174, 352] on lightning-primitive-icon "button" at bounding box center [178, 354] width 13 height 18
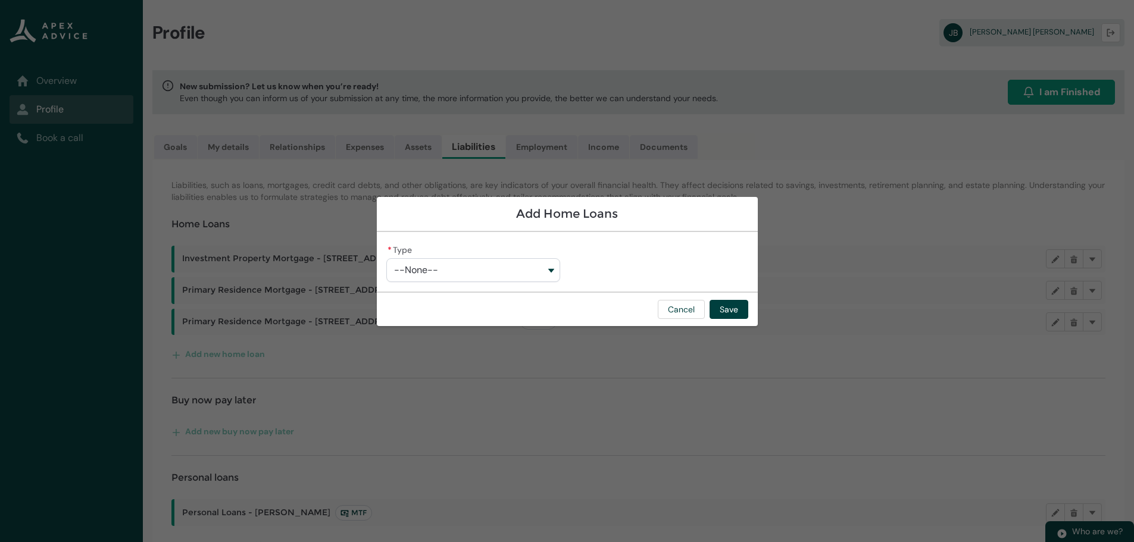
click at [546, 270] on button "--None--" at bounding box center [473, 270] width 174 height 24
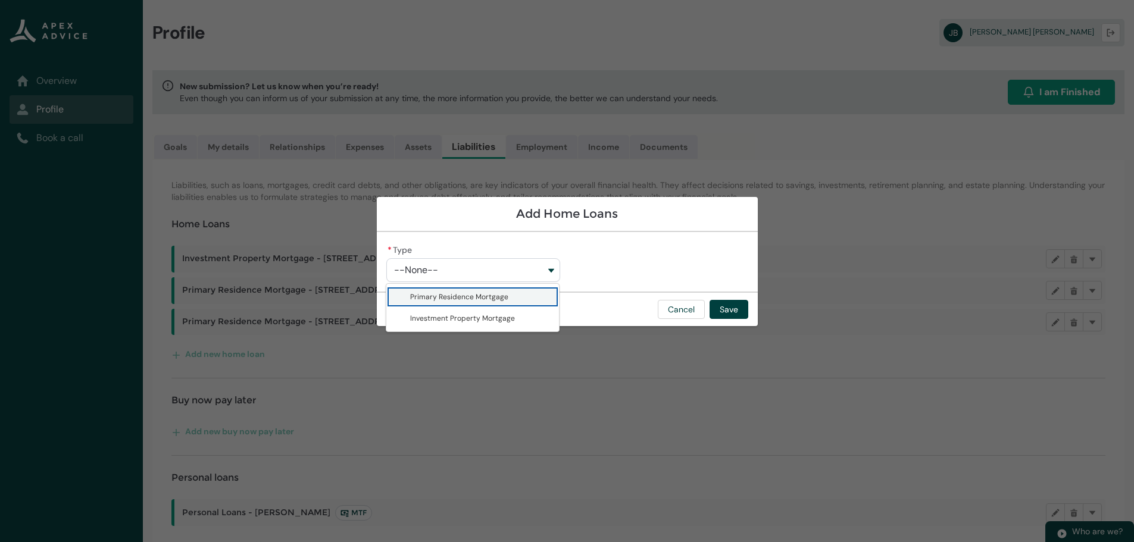
click at [474, 296] on span "Primary Residence Mortgage" at bounding box center [459, 297] width 98 height 10
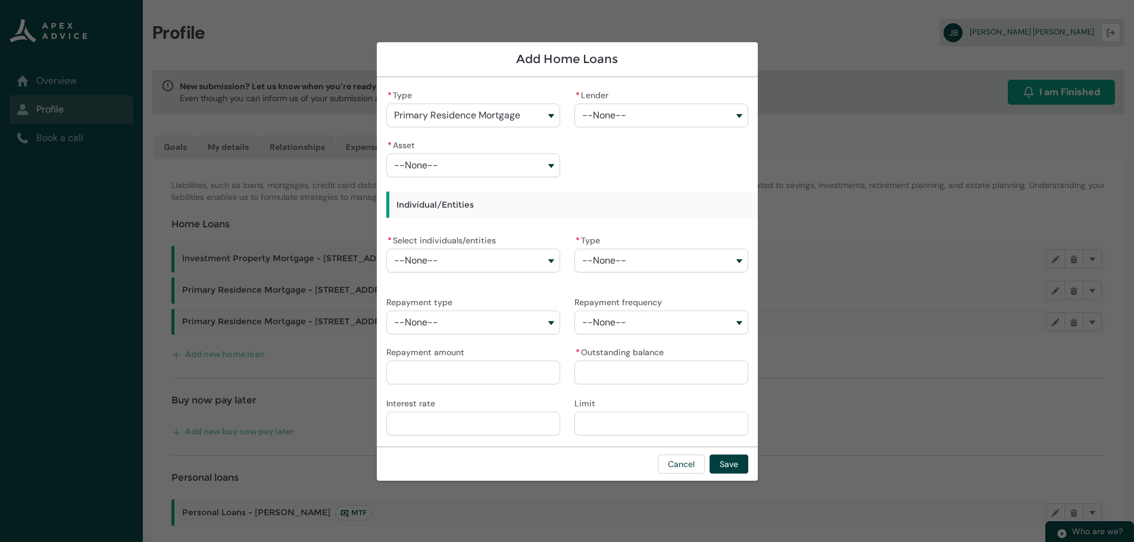
click at [741, 116] on button "--None--" at bounding box center [662, 116] width 174 height 24
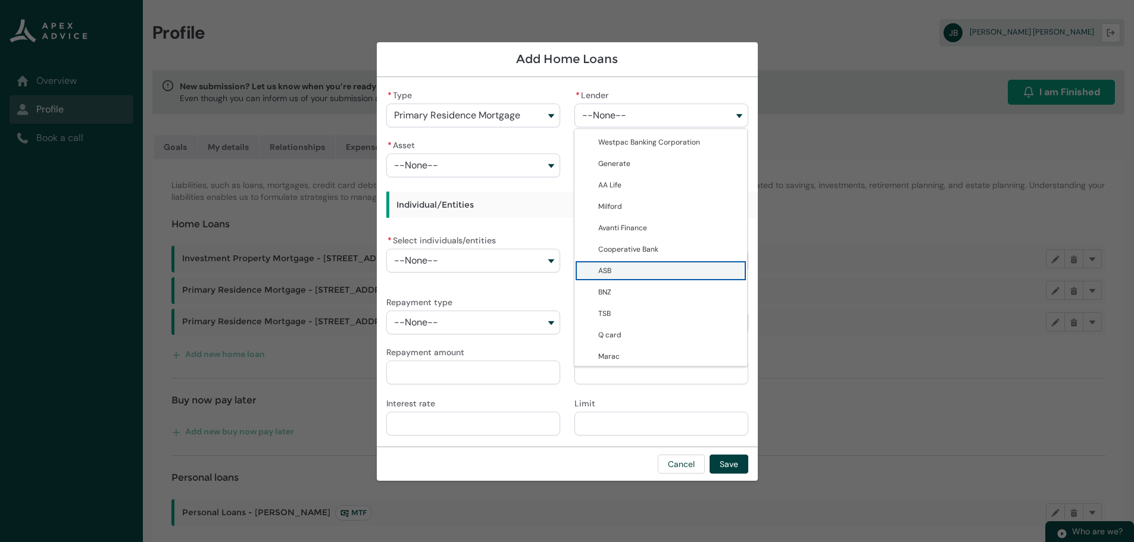
click at [611, 274] on span "ASB" at bounding box center [669, 271] width 142 height 12
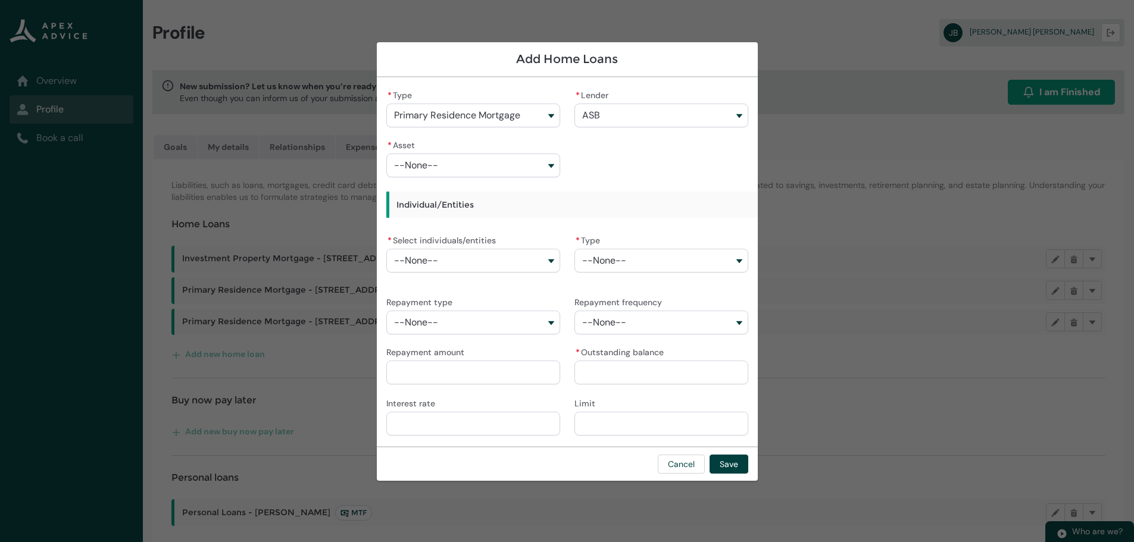
click at [551, 163] on button "--None--" at bounding box center [473, 166] width 174 height 24
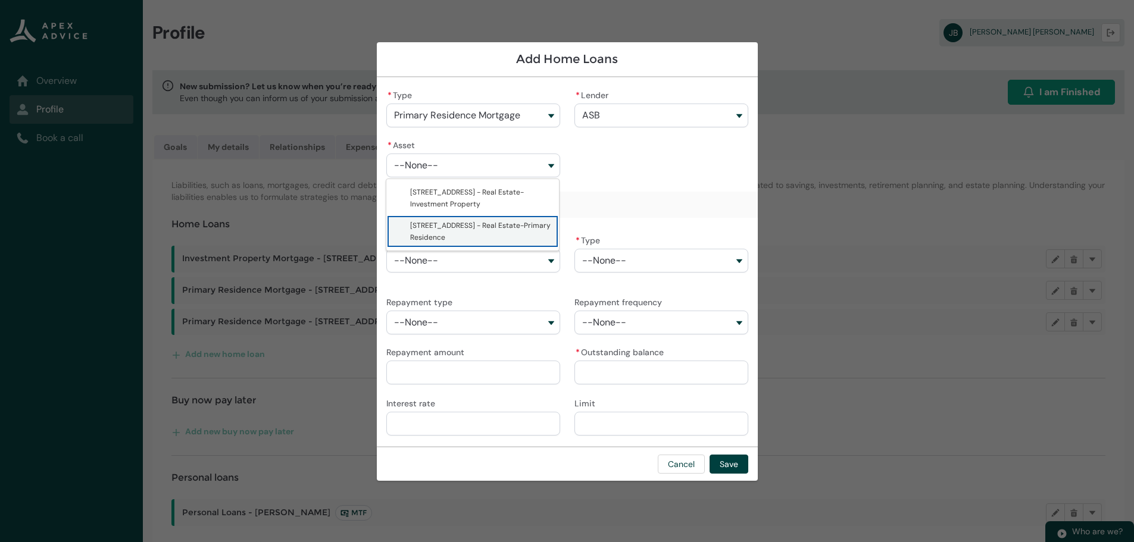
click at [433, 229] on span "[STREET_ADDRESS] - Real Estate-Primary Residence" at bounding box center [480, 231] width 141 height 21
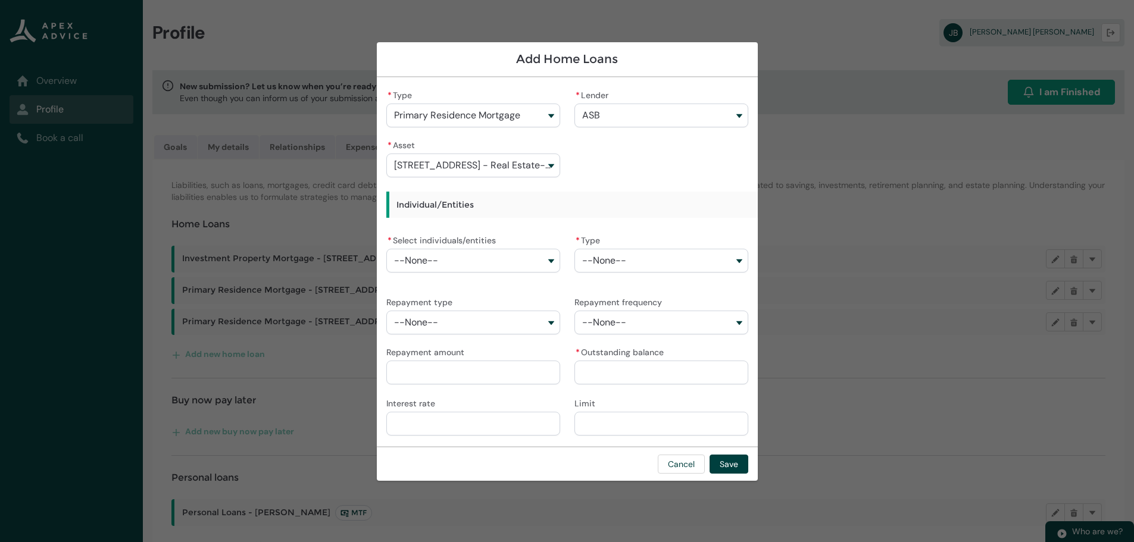
click at [551, 263] on button "--None--" at bounding box center [473, 261] width 174 height 24
drag, startPoint x: 446, startPoint y: 310, endPoint x: 454, endPoint y: 307, distance: 8.9
click at [447, 310] on span "[PERSON_NAME]" at bounding box center [481, 309] width 142 height 12
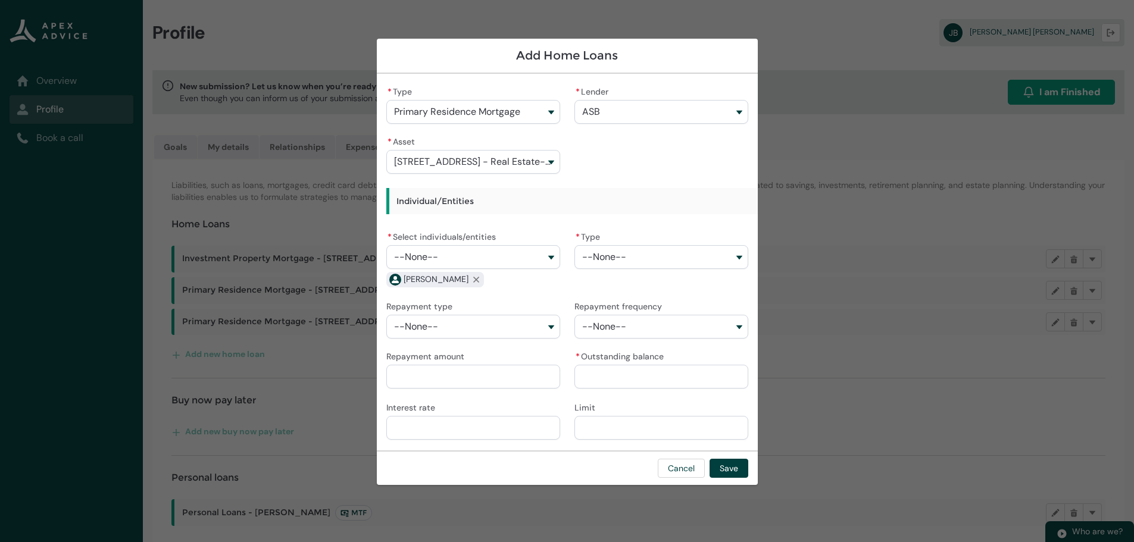
click at [735, 256] on button "--None--" at bounding box center [662, 257] width 174 height 24
drag, startPoint x: 632, startPoint y: 289, endPoint x: 619, endPoint y: 291, distance: 13.2
click at [632, 289] on span "Fixed" at bounding box center [669, 283] width 142 height 12
click at [549, 327] on button "--None--" at bounding box center [473, 327] width 174 height 24
click at [439, 357] on span "Principle & Interest" at bounding box center [442, 353] width 65 height 10
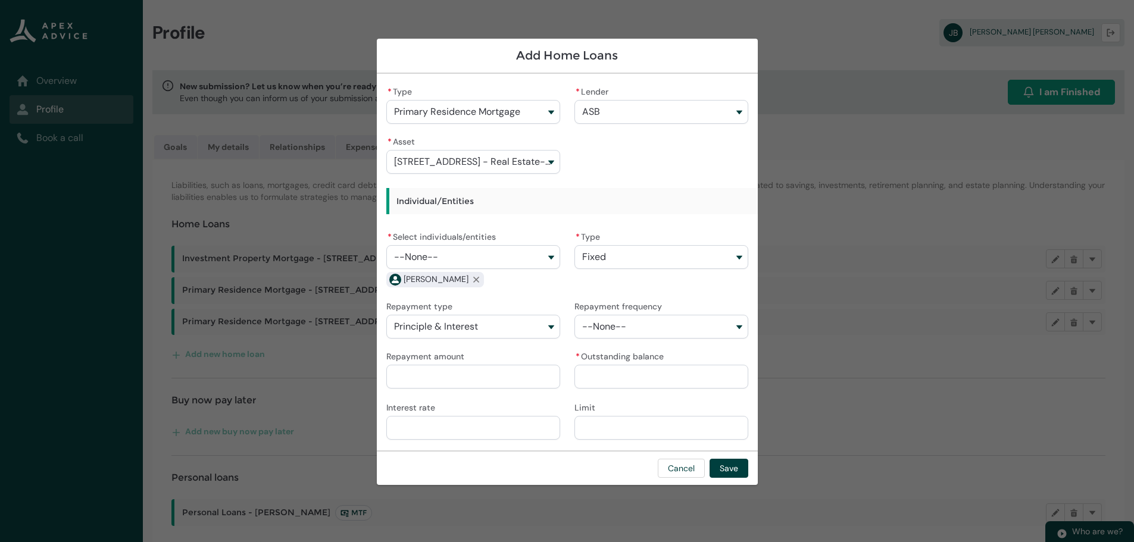
click at [738, 327] on button "--None--" at bounding box center [662, 327] width 174 height 24
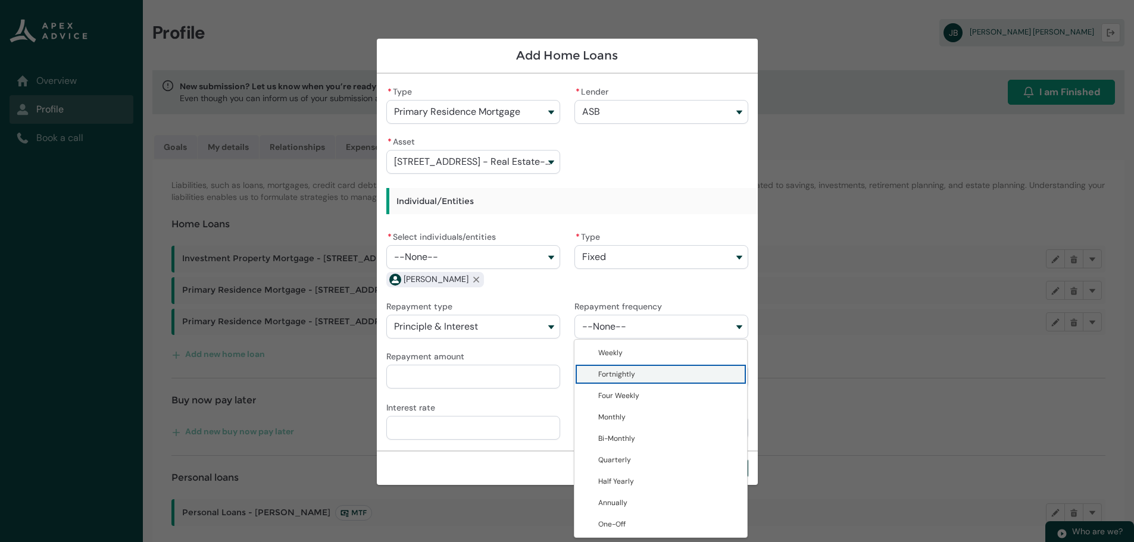
click at [629, 376] on span "Fortnightly" at bounding box center [616, 375] width 37 height 10
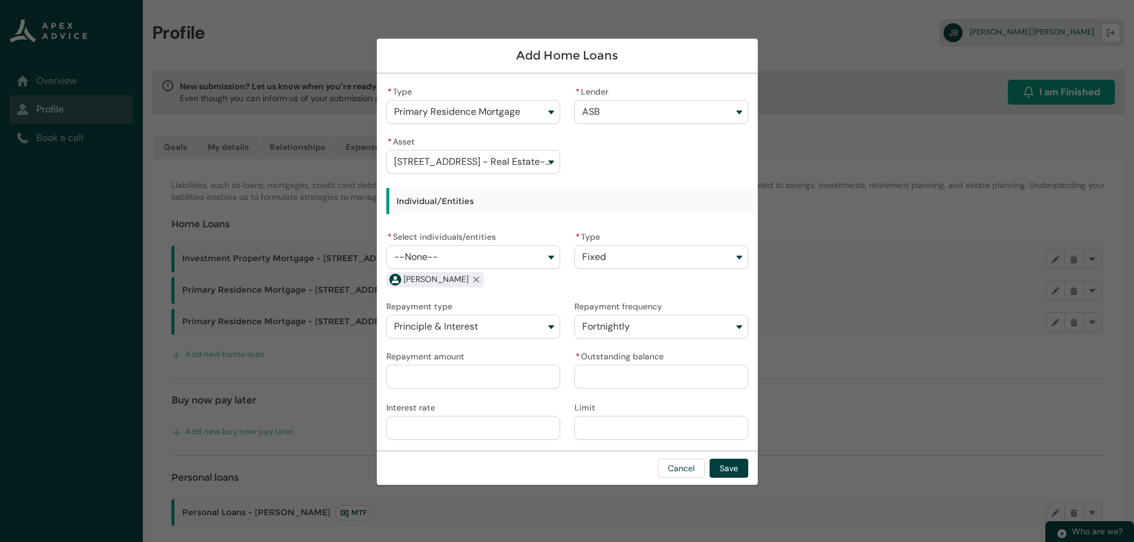
click at [481, 377] on input "Repayment amount" at bounding box center [473, 377] width 174 height 24
click at [616, 376] on input "* Outstanding balance" at bounding box center [662, 377] width 174 height 24
click at [473, 432] on input "Interest rate" at bounding box center [473, 428] width 174 height 24
click at [738, 466] on button "Save" at bounding box center [729, 468] width 39 height 19
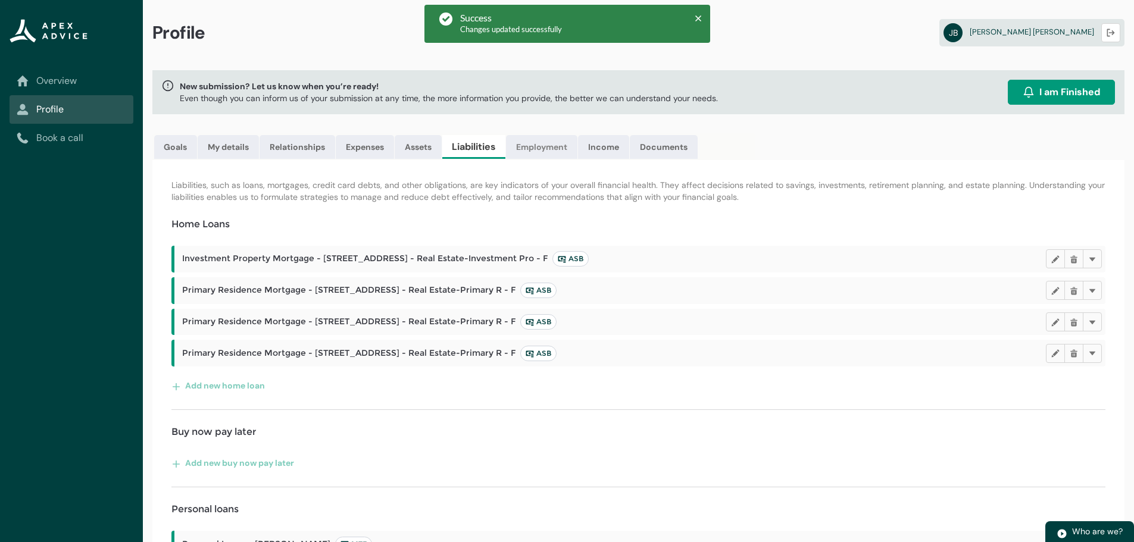
click at [543, 143] on link "Employment" at bounding box center [541, 147] width 71 height 24
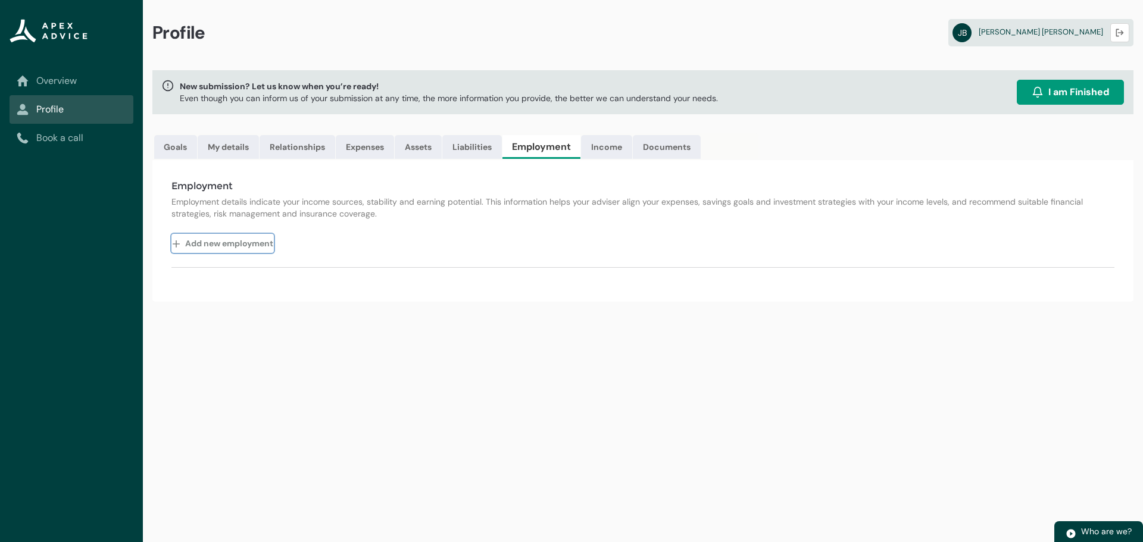
click at [203, 245] on button "Add new employment" at bounding box center [222, 243] width 102 height 19
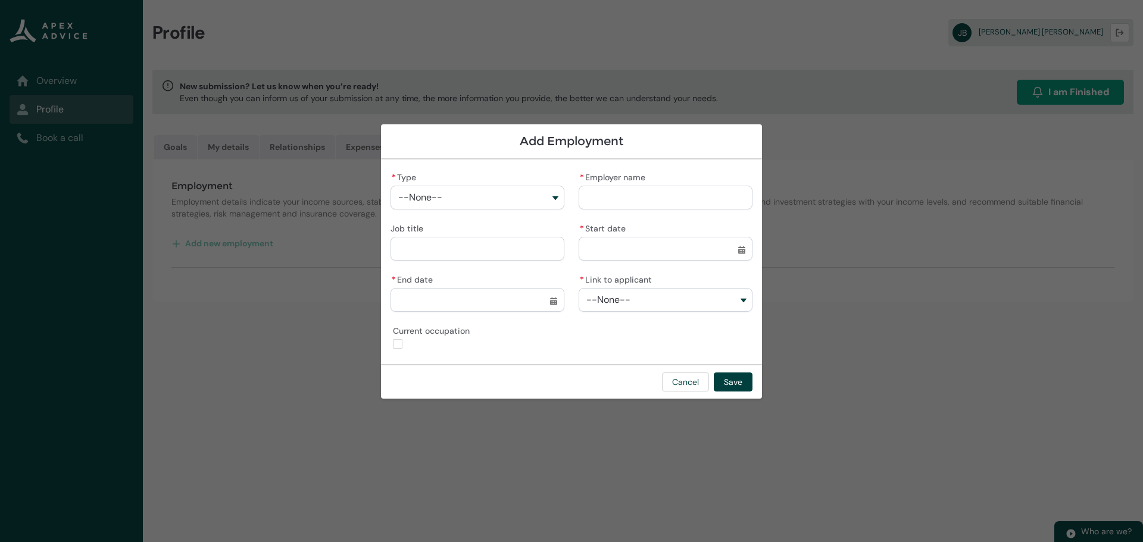
click at [555, 198] on button "--None--" at bounding box center [478, 198] width 174 height 24
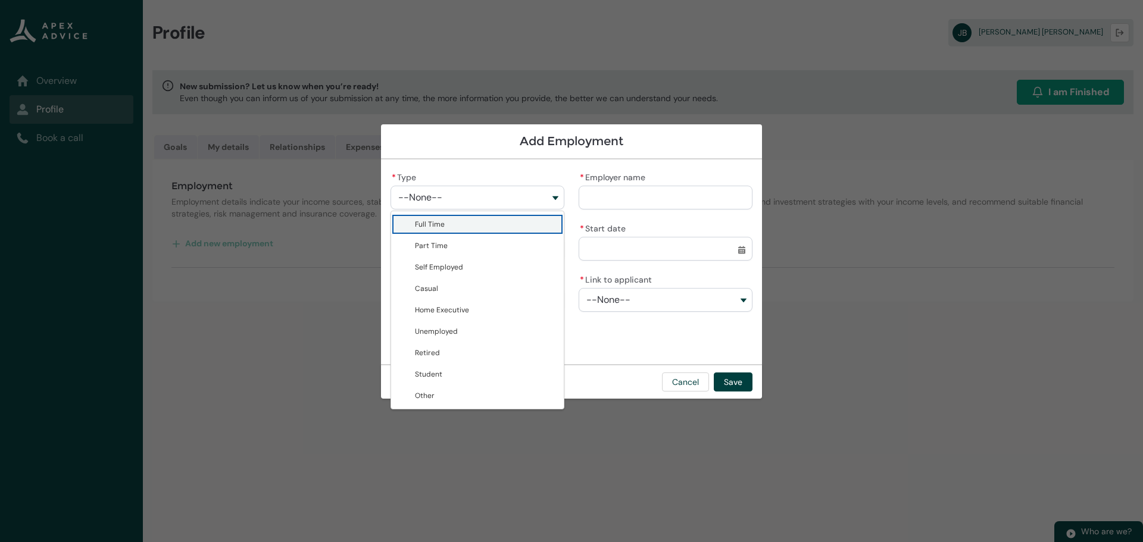
click at [457, 222] on span "Full Time" at bounding box center [486, 224] width 142 height 12
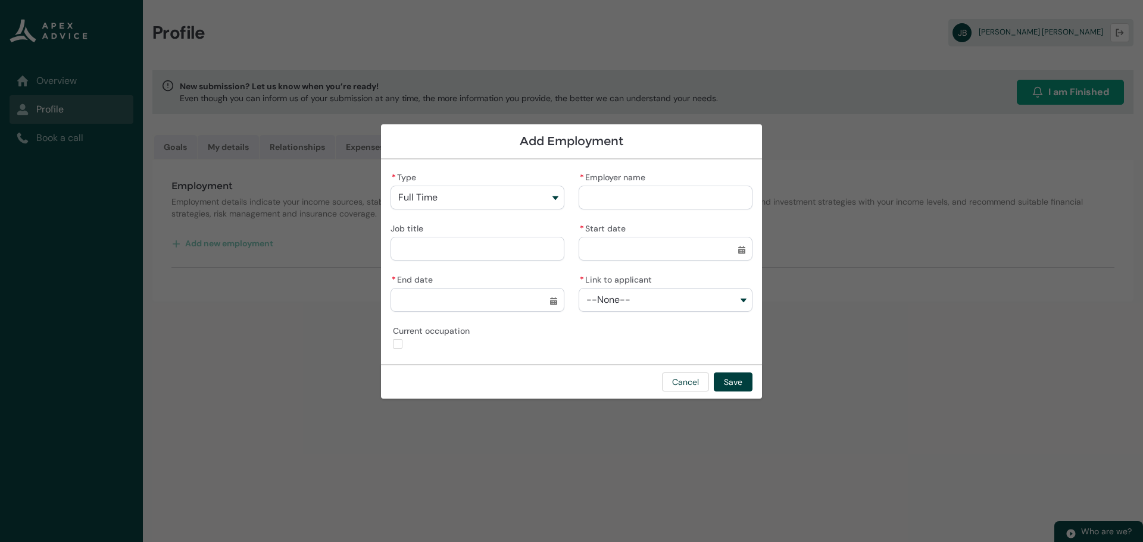
click at [627, 196] on input "* Employer name" at bounding box center [666, 198] width 174 height 24
click at [447, 248] on input "Job title" at bounding box center [478, 249] width 174 height 24
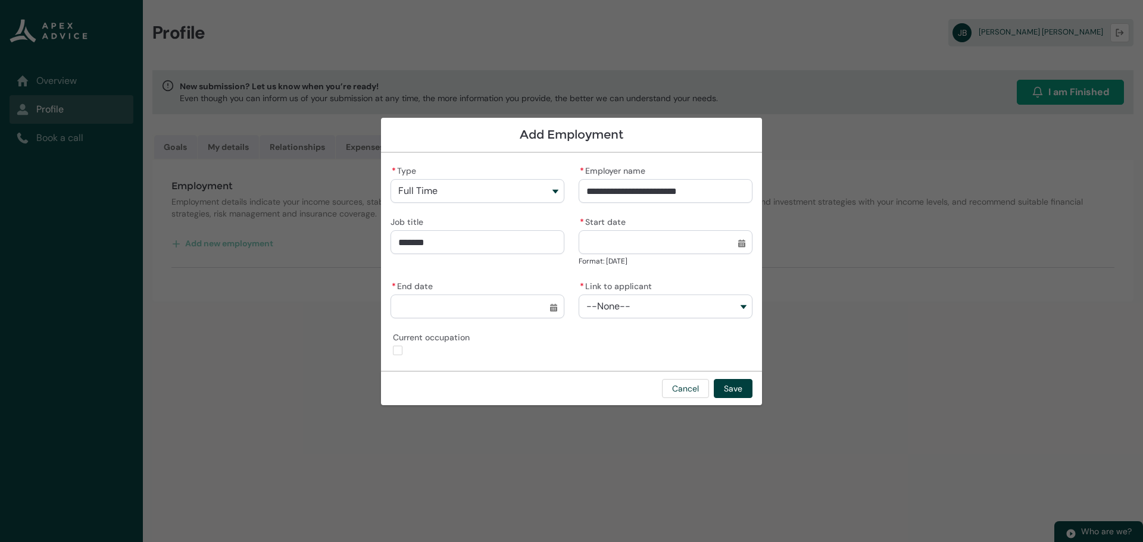
click at [634, 250] on input "* Start date" at bounding box center [666, 242] width 174 height 24
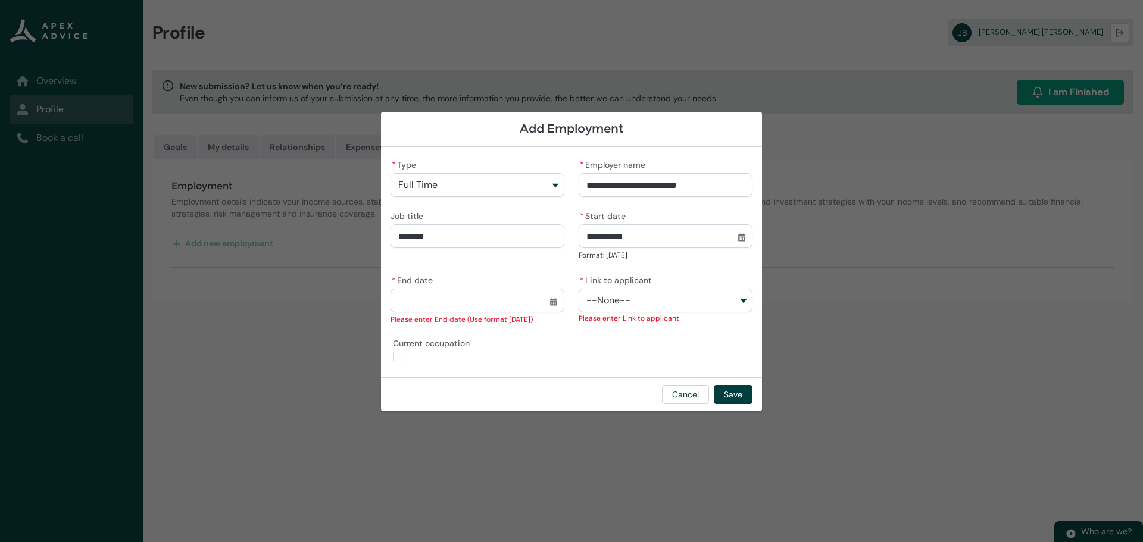
click at [511, 308] on input "* End date" at bounding box center [478, 301] width 174 height 24
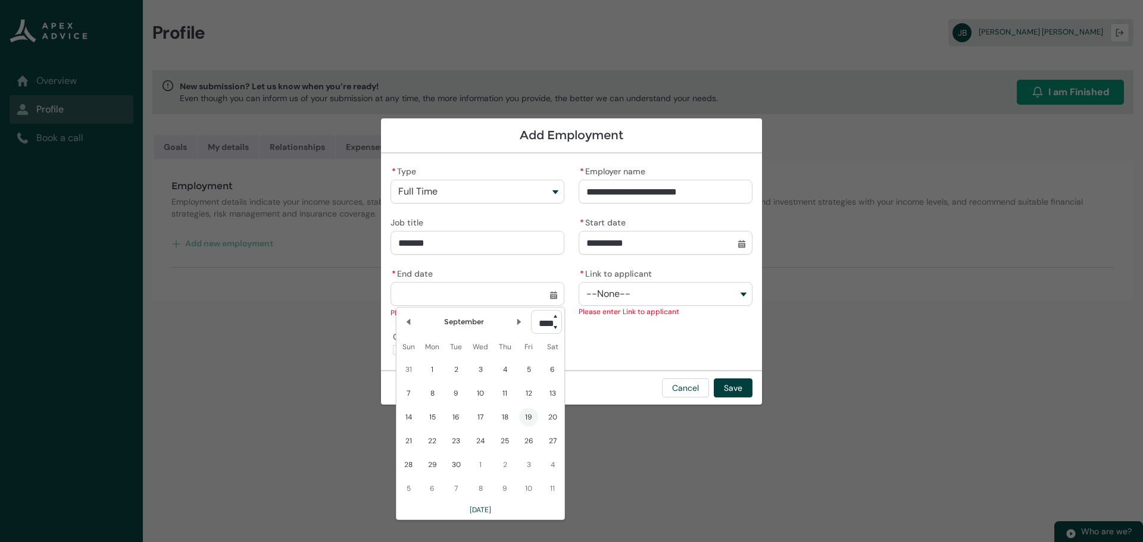
click at [503, 270] on div "* End date Select a date for End date Previous Month September Next Month Pick …" at bounding box center [478, 286] width 174 height 40
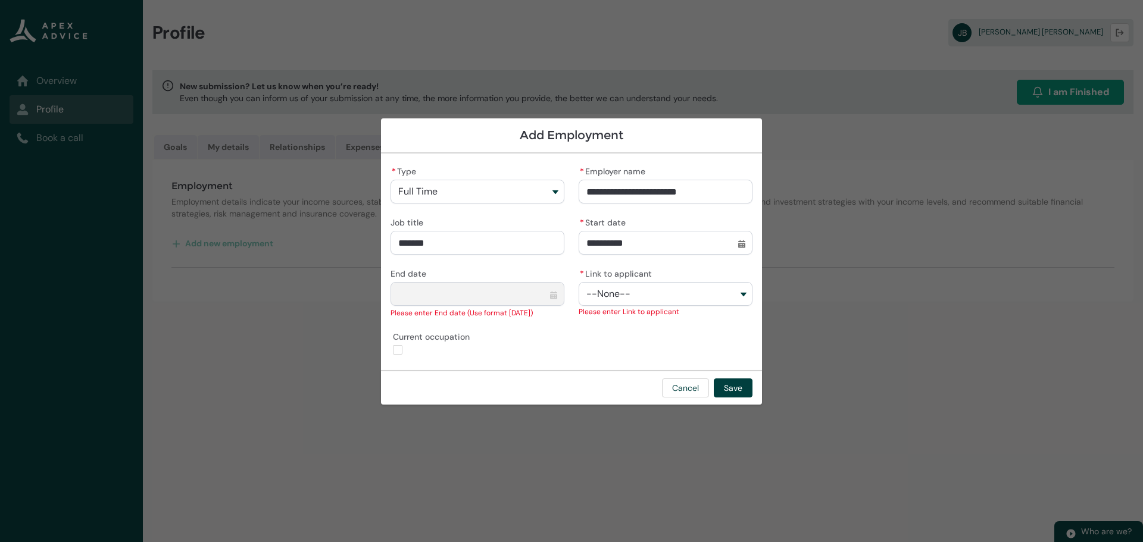
click at [735, 294] on button "--None--" at bounding box center [666, 294] width 174 height 24
click at [633, 342] on span "[PERSON_NAME]" at bounding box center [631, 343] width 56 height 10
click at [736, 391] on button "Save" at bounding box center [733, 388] width 39 height 19
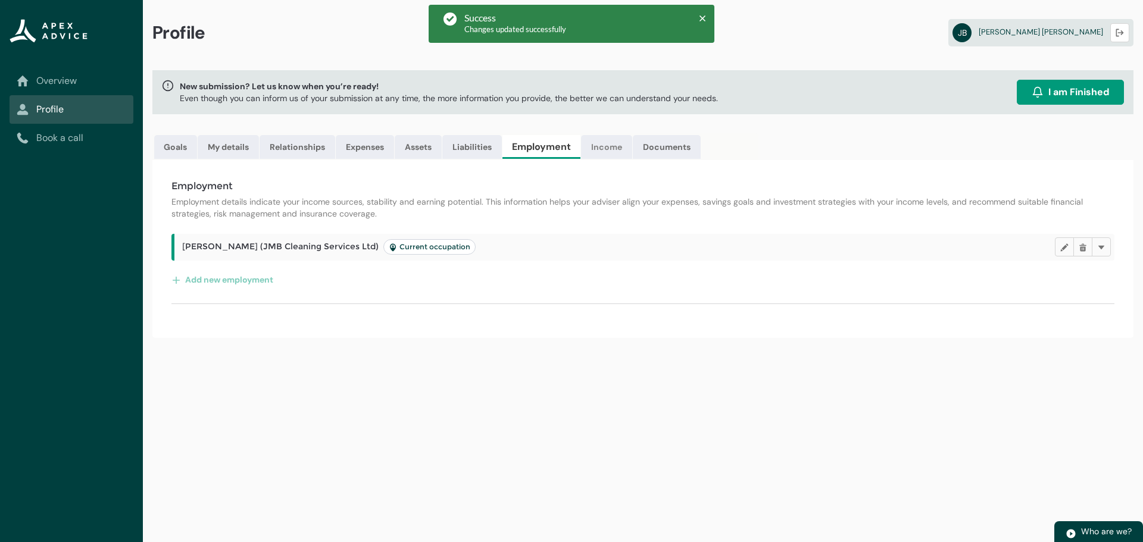
click at [608, 151] on link "Income" at bounding box center [606, 147] width 51 height 24
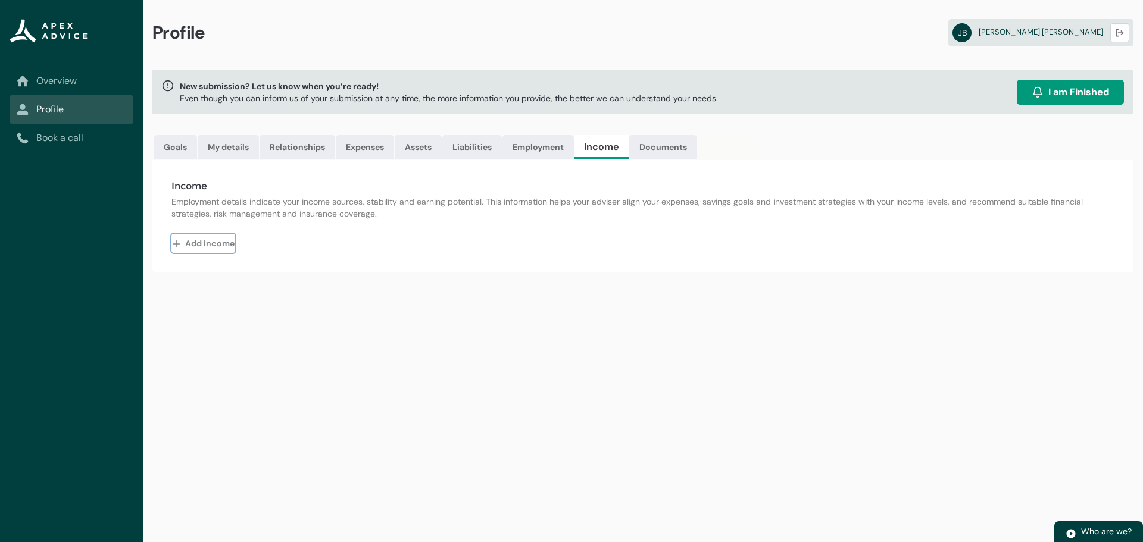
click at [192, 246] on button "Add income" at bounding box center [203, 243] width 64 height 19
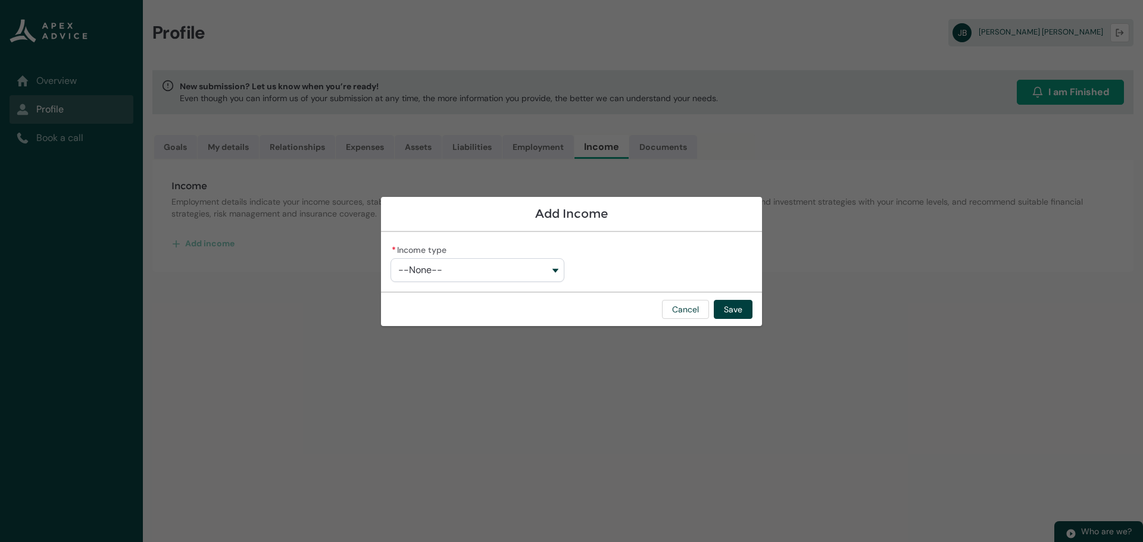
click at [553, 273] on button "--None--" at bounding box center [478, 270] width 174 height 24
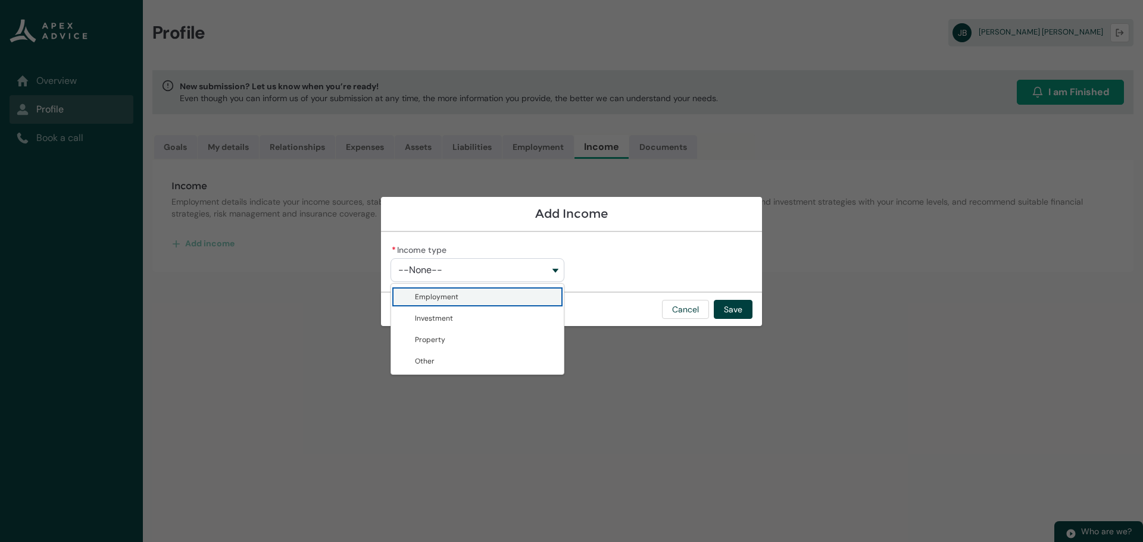
click at [485, 296] on span "Employment" at bounding box center [486, 297] width 142 height 12
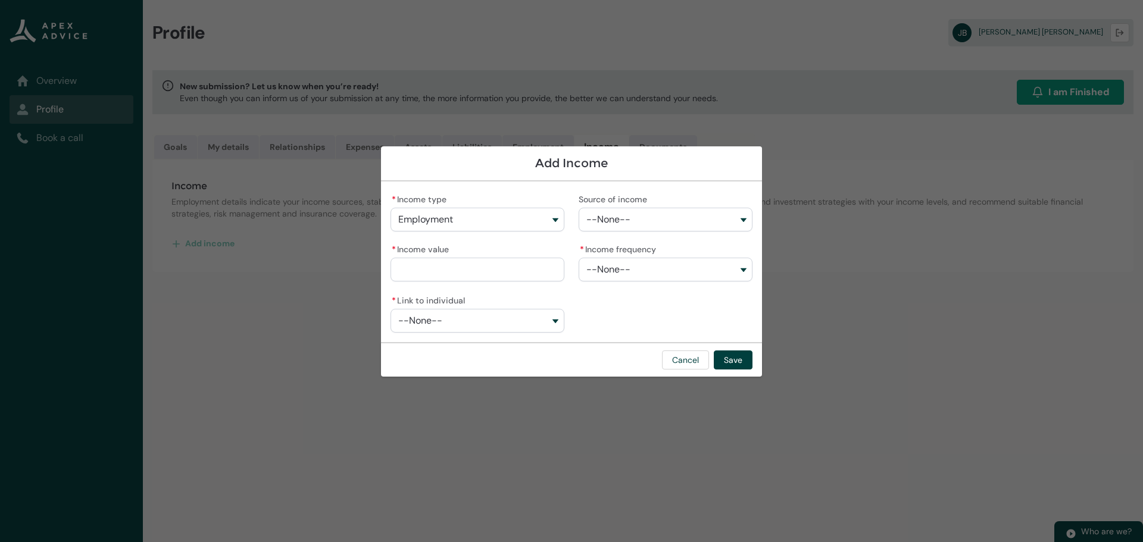
click at [740, 219] on button "--None--" at bounding box center [666, 220] width 174 height 24
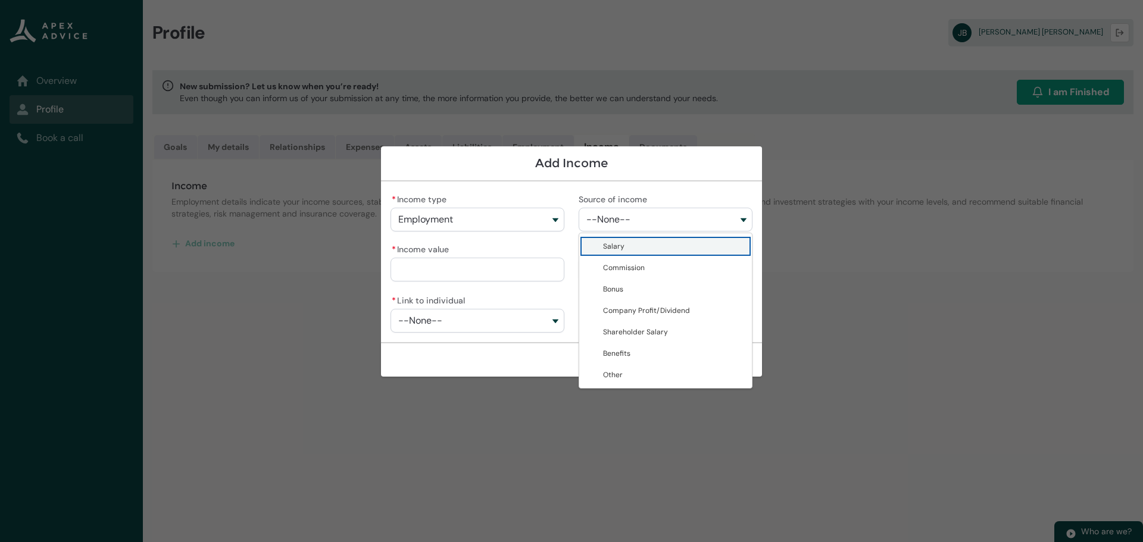
click at [660, 245] on span "Salary" at bounding box center [674, 247] width 142 height 12
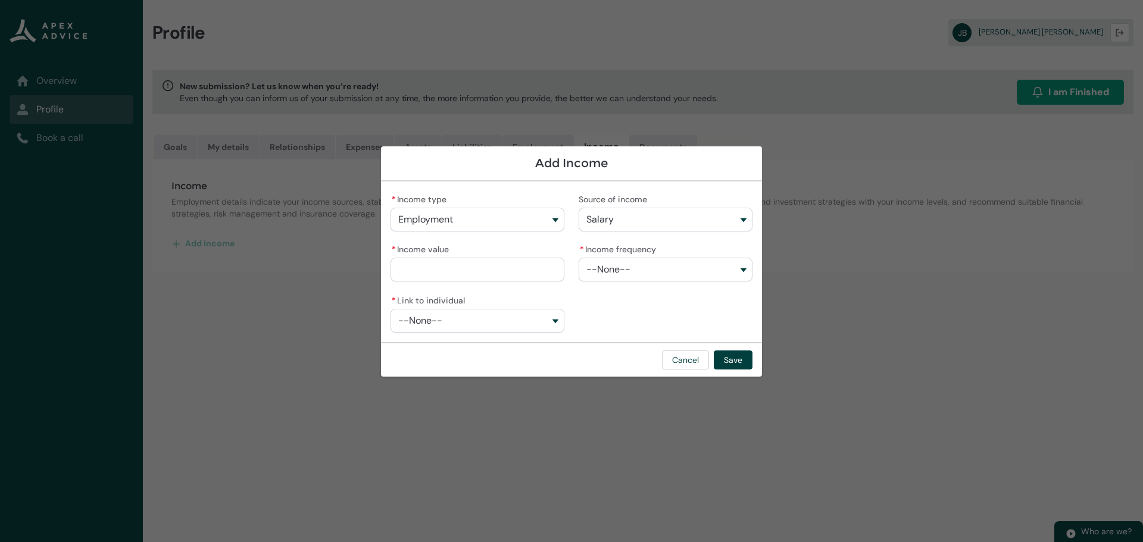
click at [473, 271] on input "* Income value" at bounding box center [478, 270] width 174 height 24
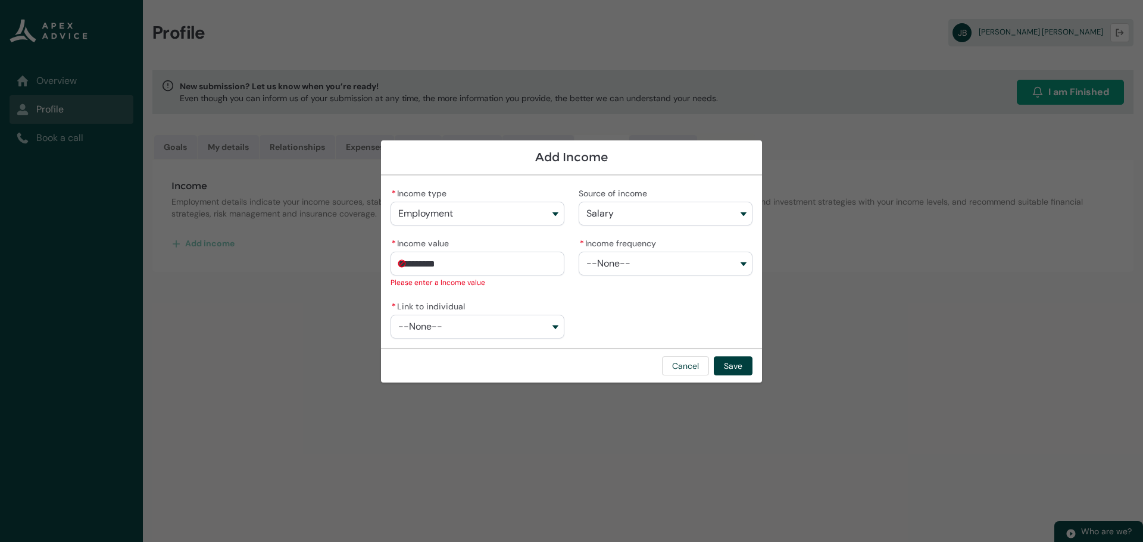
click at [745, 264] on button "--None--" at bounding box center [666, 264] width 174 height 24
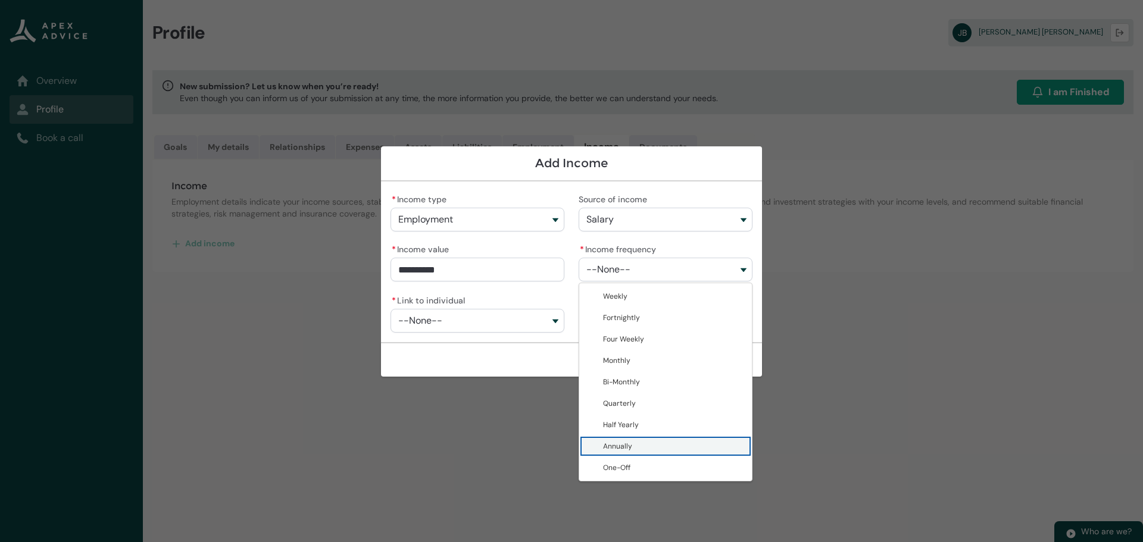
click at [641, 443] on span "Annually" at bounding box center [674, 447] width 142 height 12
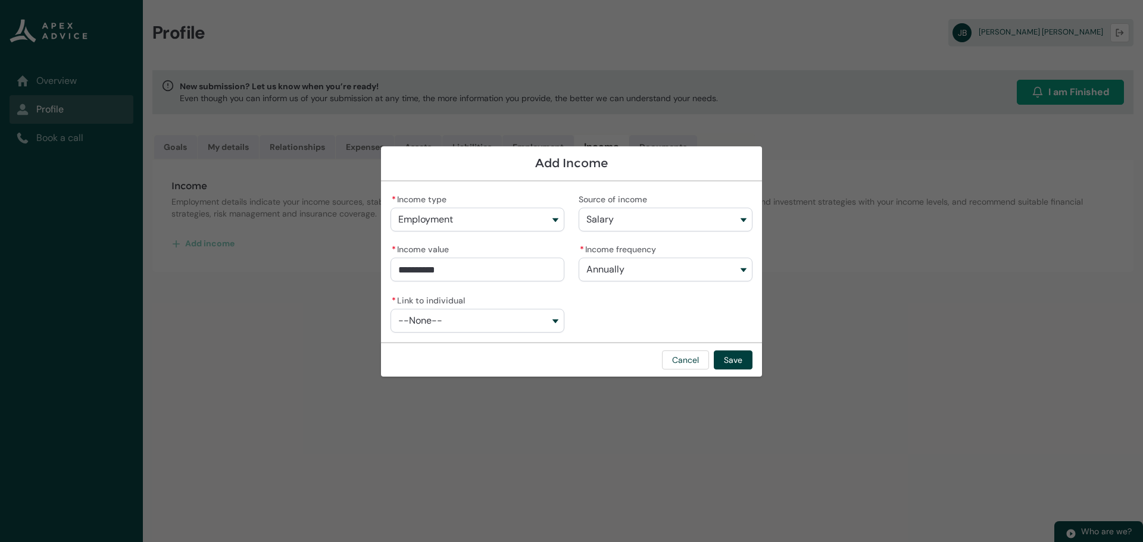
click at [550, 320] on button "--None--" at bounding box center [478, 321] width 174 height 24
click at [445, 369] on span "[PERSON_NAME]" at bounding box center [443, 369] width 56 height 10
click at [747, 321] on button "--None--" at bounding box center [666, 321] width 174 height 24
click at [647, 346] on span "JMB Cleaning Services Ltd" at bounding box center [647, 348] width 88 height 10
click at [731, 358] on button "Save" at bounding box center [733, 360] width 39 height 19
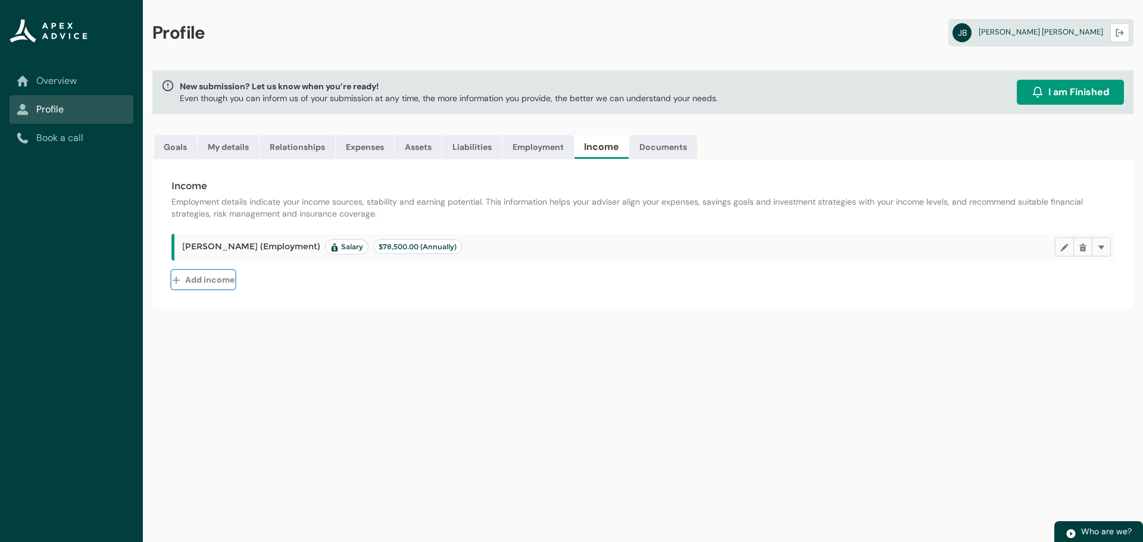
click at [186, 277] on button "Add income" at bounding box center [203, 279] width 64 height 19
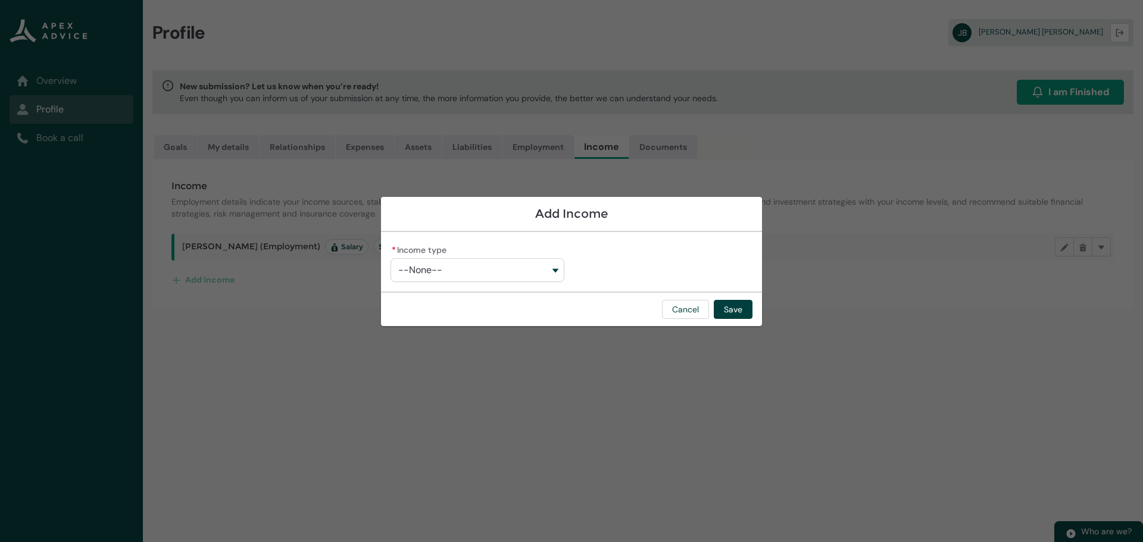
click at [556, 270] on button "--None--" at bounding box center [478, 270] width 174 height 24
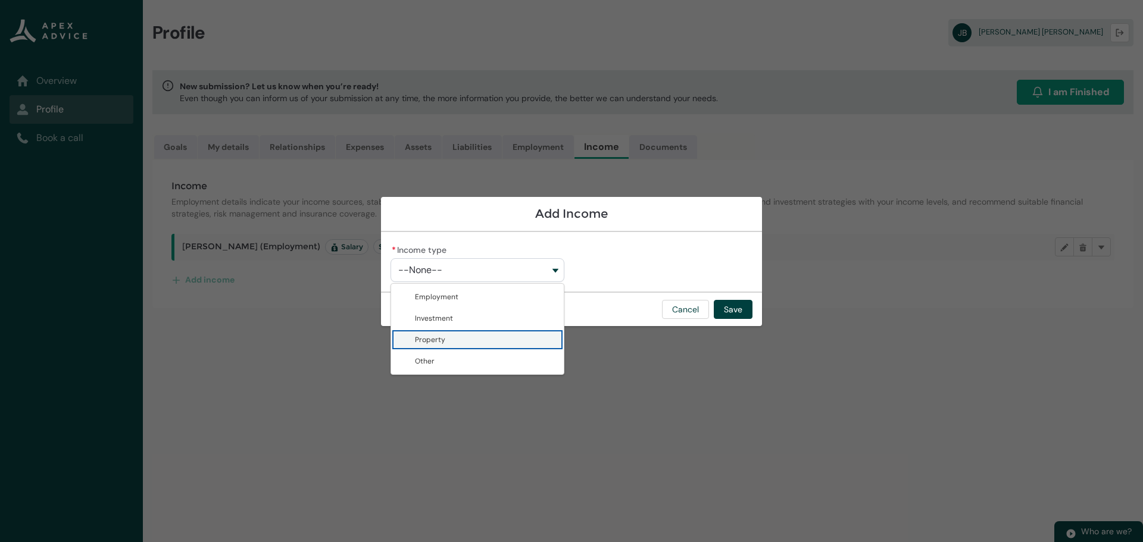
click at [438, 341] on span "Property" at bounding box center [430, 340] width 30 height 10
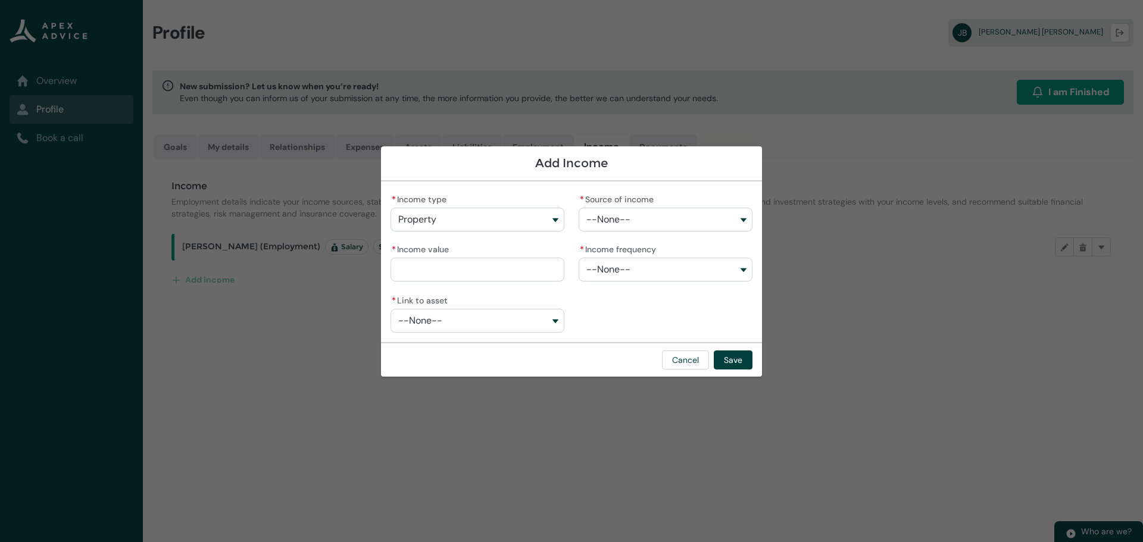
click at [745, 218] on button "--None--" at bounding box center [666, 220] width 174 height 24
click at [632, 248] on span "Rental Income" at bounding box center [627, 247] width 48 height 10
click at [464, 270] on input "* Income value" at bounding box center [478, 270] width 174 height 24
click at [743, 270] on button "--None--" at bounding box center [666, 270] width 174 height 24
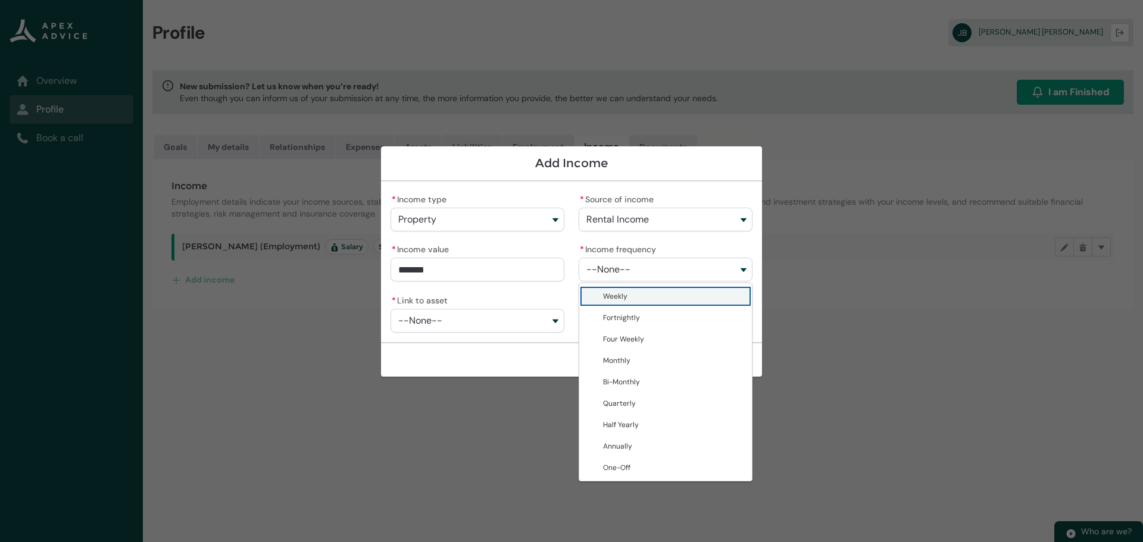
click at [636, 294] on span "Weekly" at bounding box center [674, 297] width 142 height 12
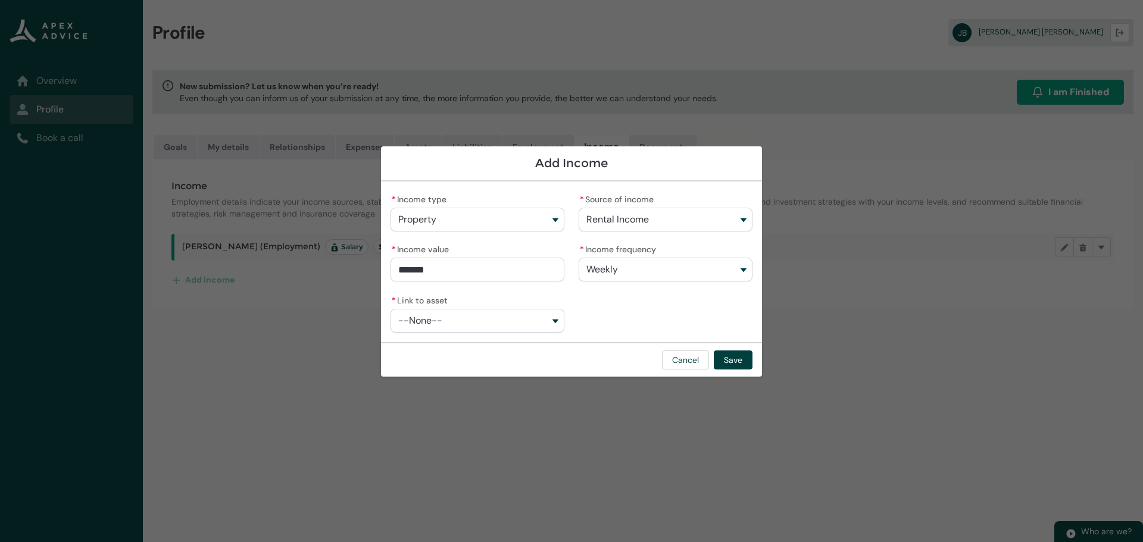
click at [557, 323] on button "--None--" at bounding box center [478, 321] width 174 height 24
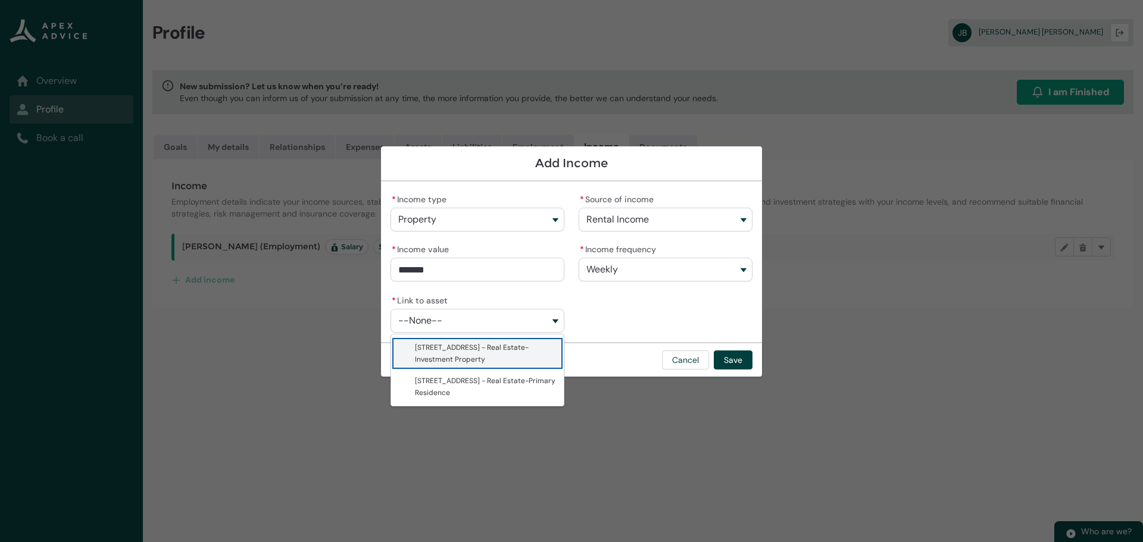
click at [458, 351] on span "[STREET_ADDRESS] - Real Estate-Investment Property" at bounding box center [472, 353] width 114 height 21
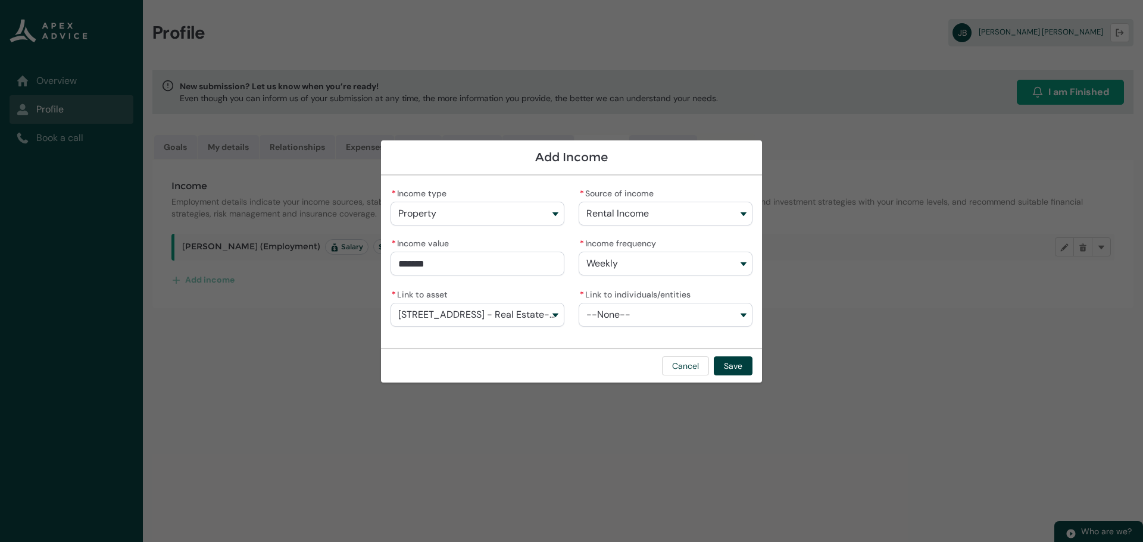
drag, startPoint x: 740, startPoint y: 313, endPoint x: 711, endPoint y: 327, distance: 31.9
click at [740, 313] on button "--None--" at bounding box center [666, 315] width 174 height 24
click at [621, 344] on span "[PERSON_NAME]" at bounding box center [631, 342] width 56 height 10
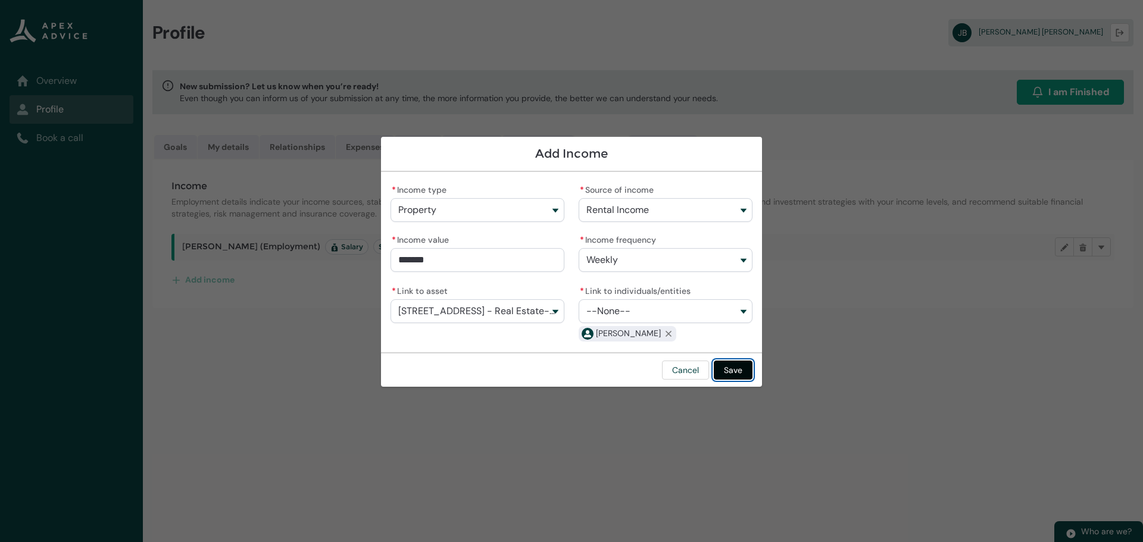
click at [742, 371] on button "Save" at bounding box center [733, 370] width 39 height 19
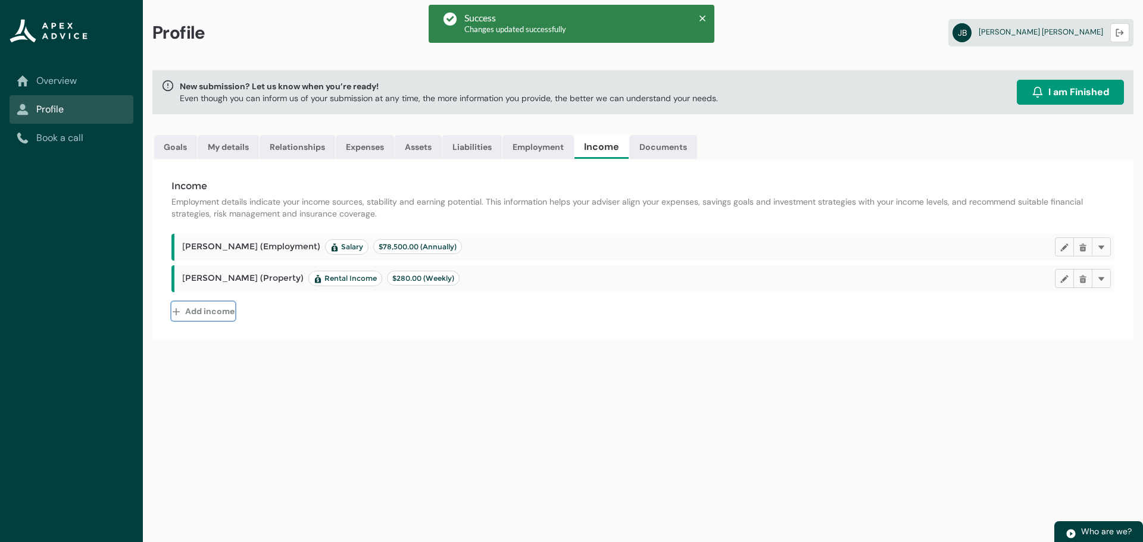
click at [177, 313] on lightning-primitive-icon "button" at bounding box center [178, 311] width 13 height 18
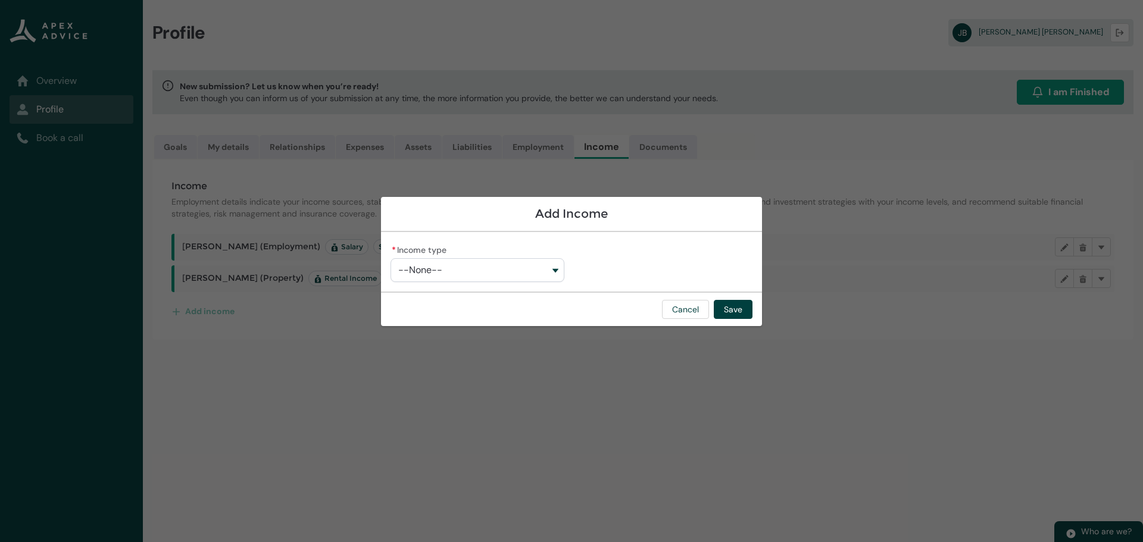
click at [552, 269] on button "--None--" at bounding box center [478, 270] width 174 height 24
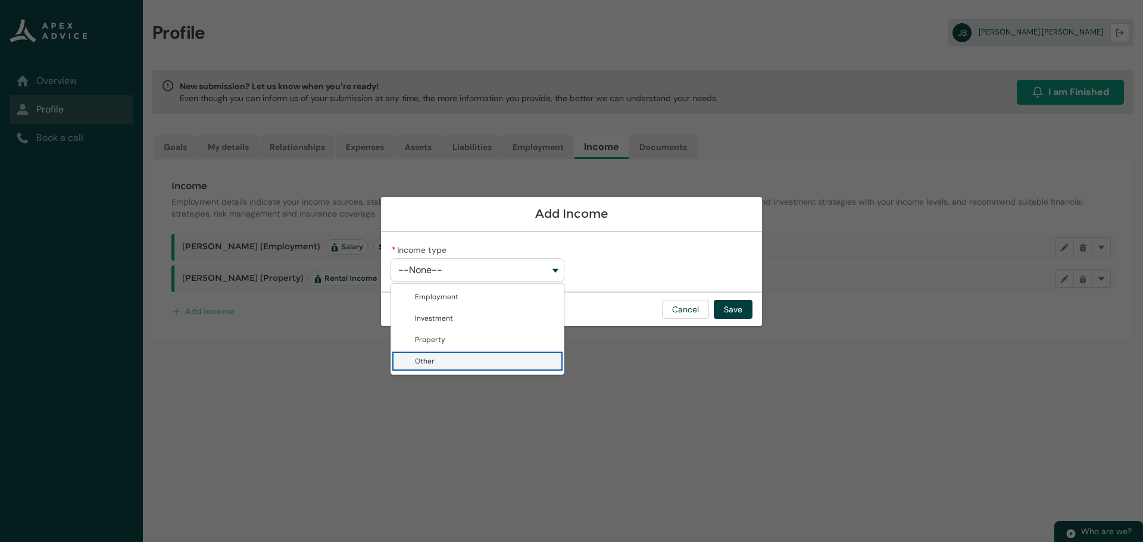
click at [426, 359] on span "Other" at bounding box center [425, 362] width 20 height 10
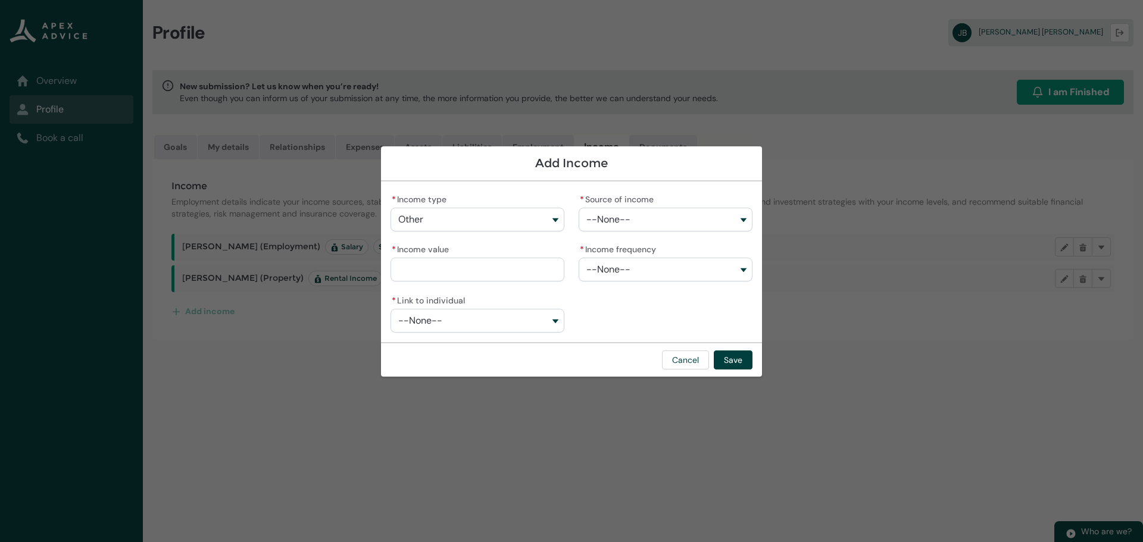
click at [741, 218] on button "--None--" at bounding box center [666, 220] width 174 height 24
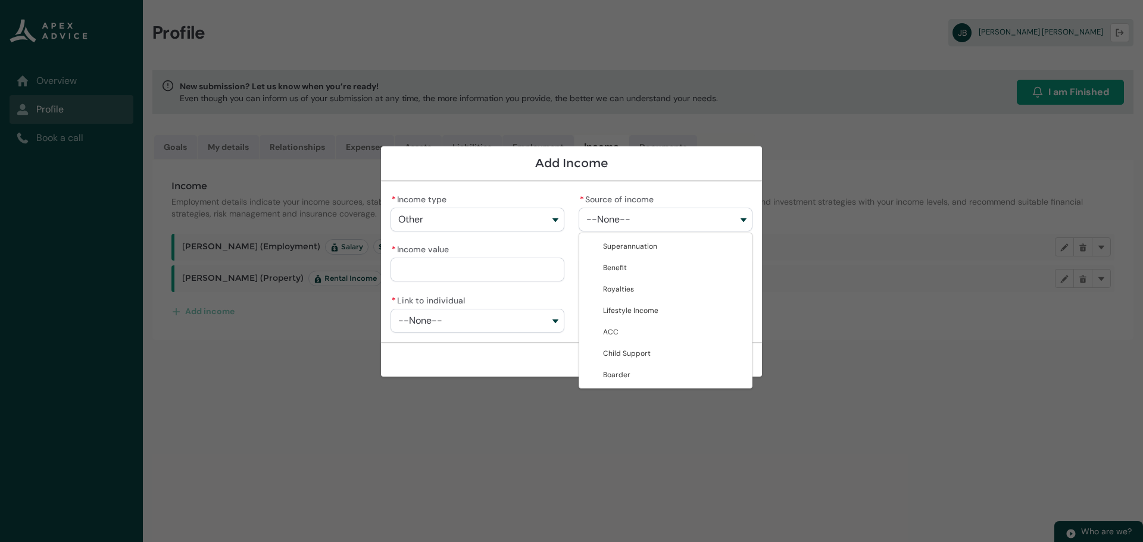
click at [558, 220] on button "Other" at bounding box center [478, 220] width 174 height 24
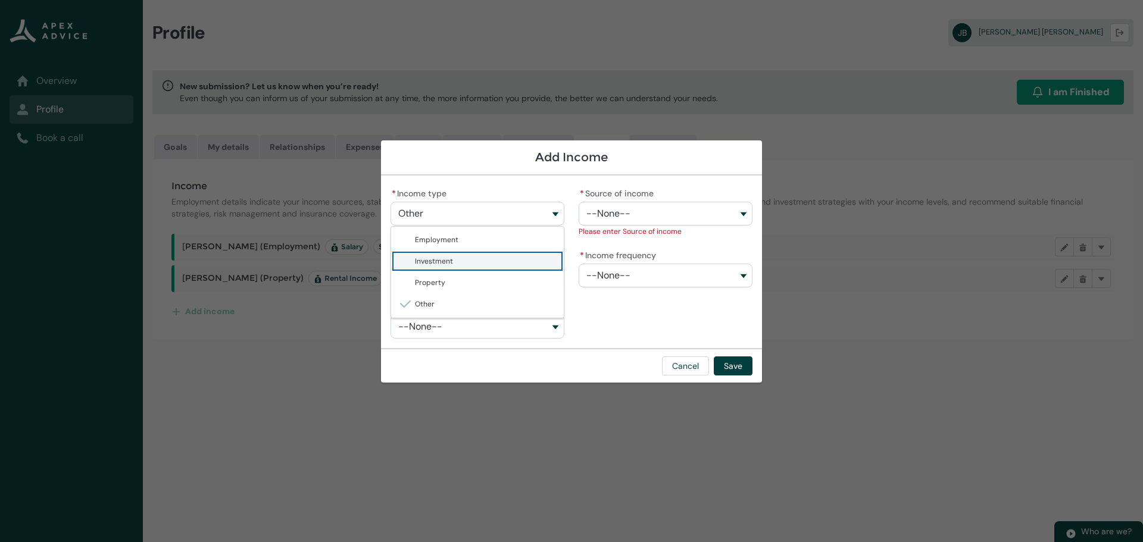
click at [445, 263] on span "Investment" at bounding box center [434, 262] width 38 height 10
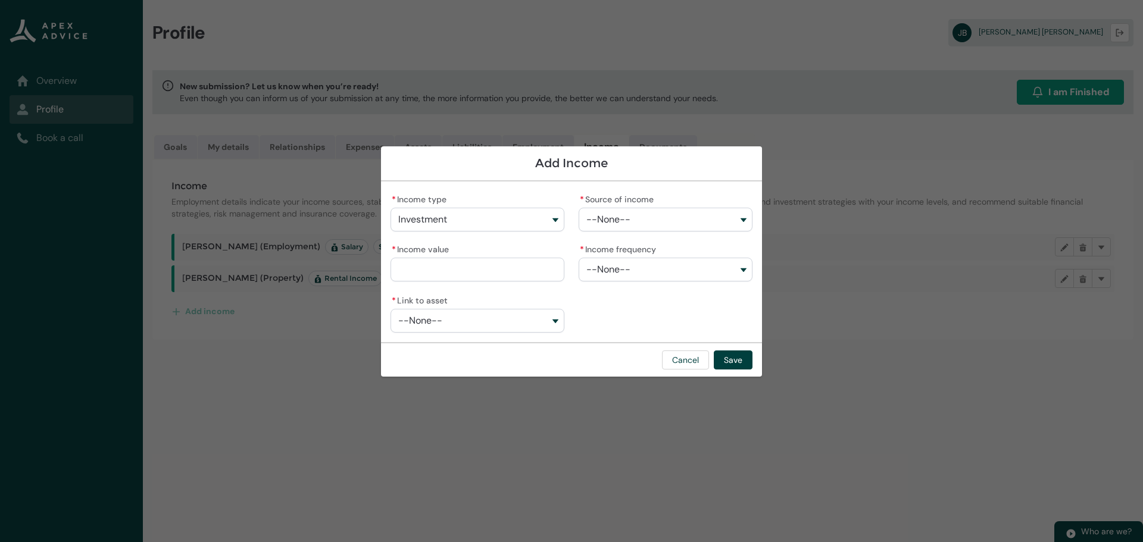
click at [741, 218] on button "--None--" at bounding box center [666, 220] width 174 height 24
click at [642, 245] on span "Dividends" at bounding box center [674, 247] width 142 height 12
click at [438, 264] on input "* Income value" at bounding box center [478, 270] width 174 height 24
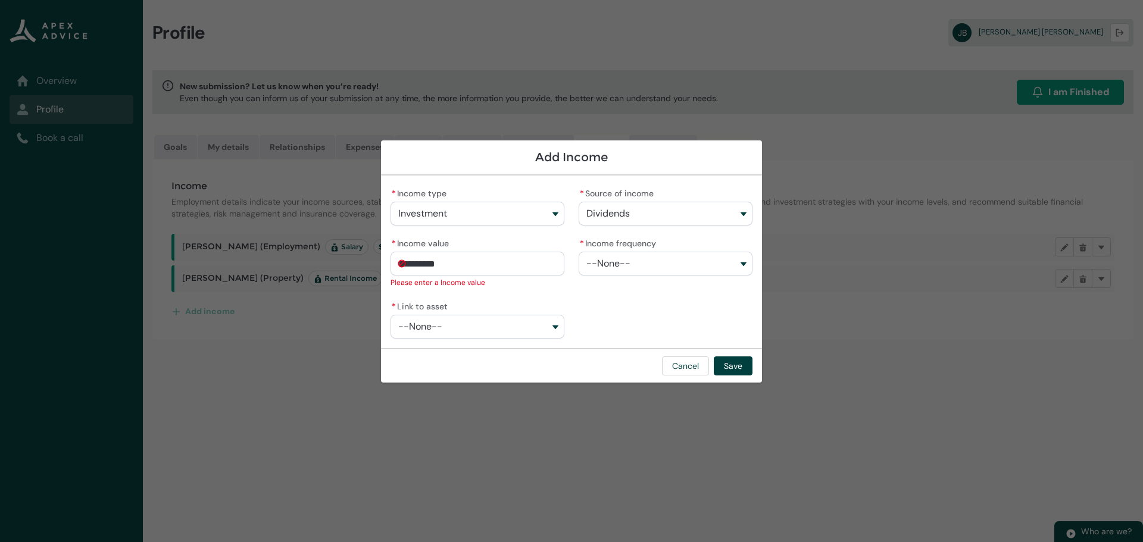
click at [743, 265] on button "--None--" at bounding box center [666, 264] width 174 height 24
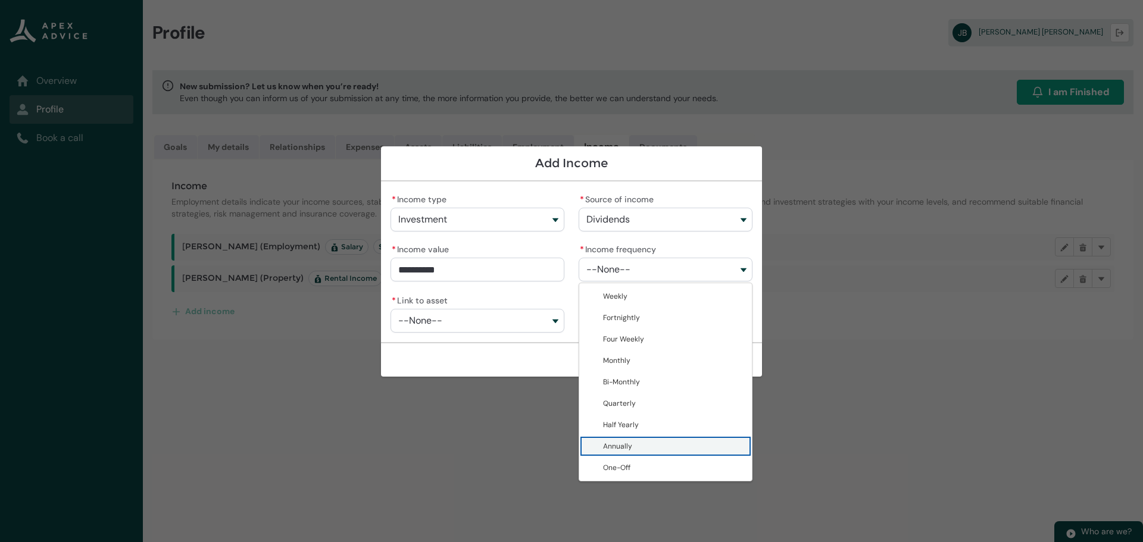
click at [620, 444] on span "Annually" at bounding box center [617, 447] width 29 height 10
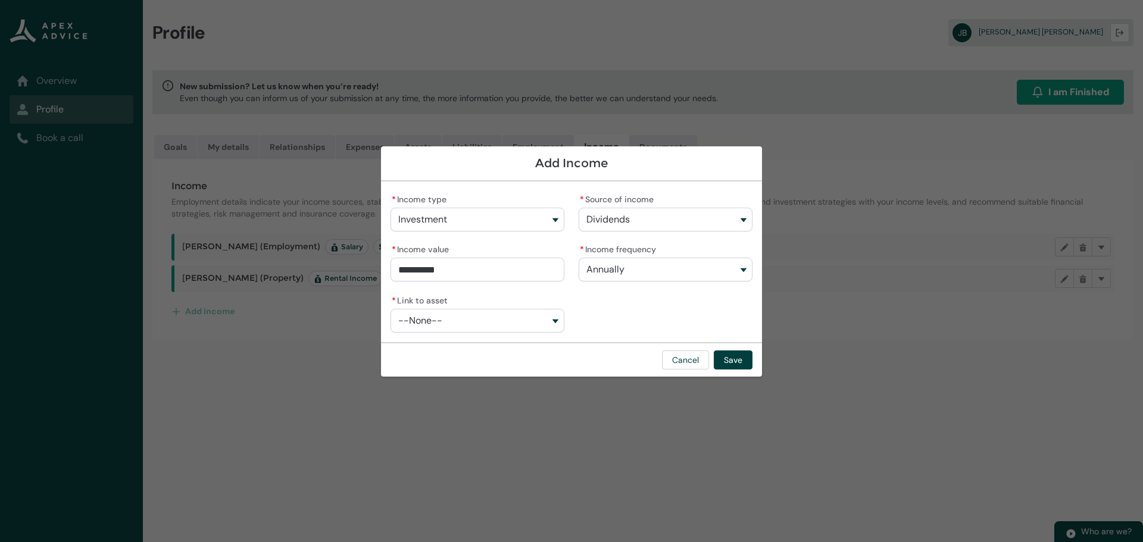
click at [554, 322] on button "--None--" at bounding box center [478, 321] width 174 height 24
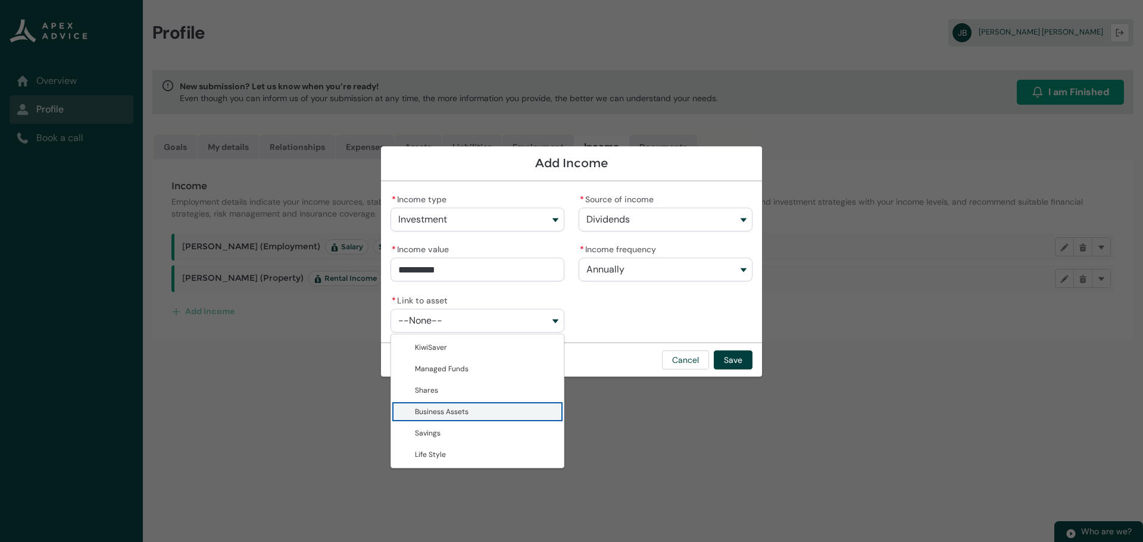
click at [450, 409] on span "Business Assets" at bounding box center [442, 412] width 54 height 10
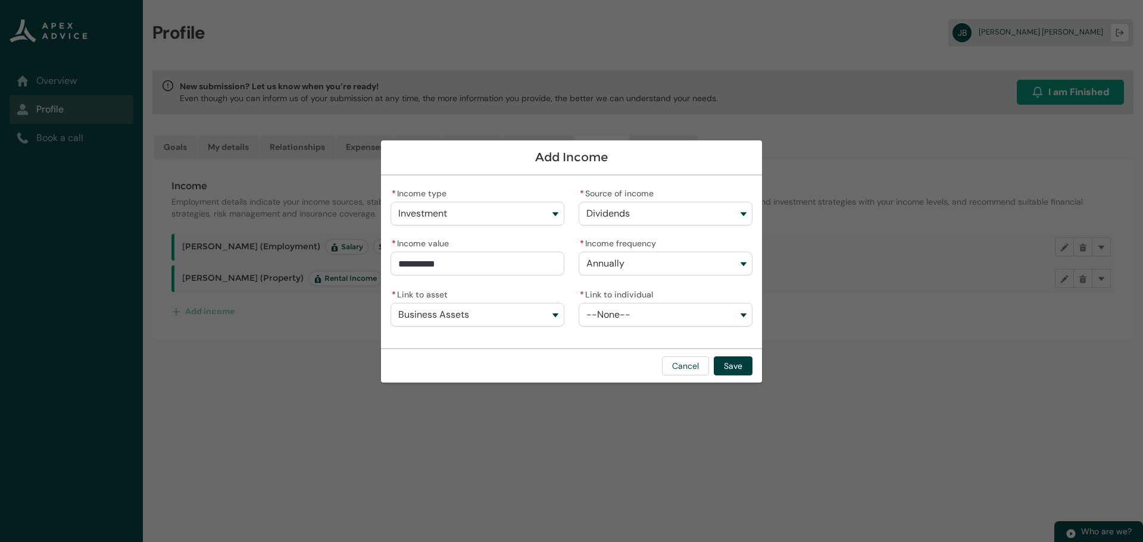
click at [739, 311] on button "--None--" at bounding box center [666, 315] width 174 height 24
click at [630, 338] on span "[PERSON_NAME]" at bounding box center [631, 342] width 56 height 10
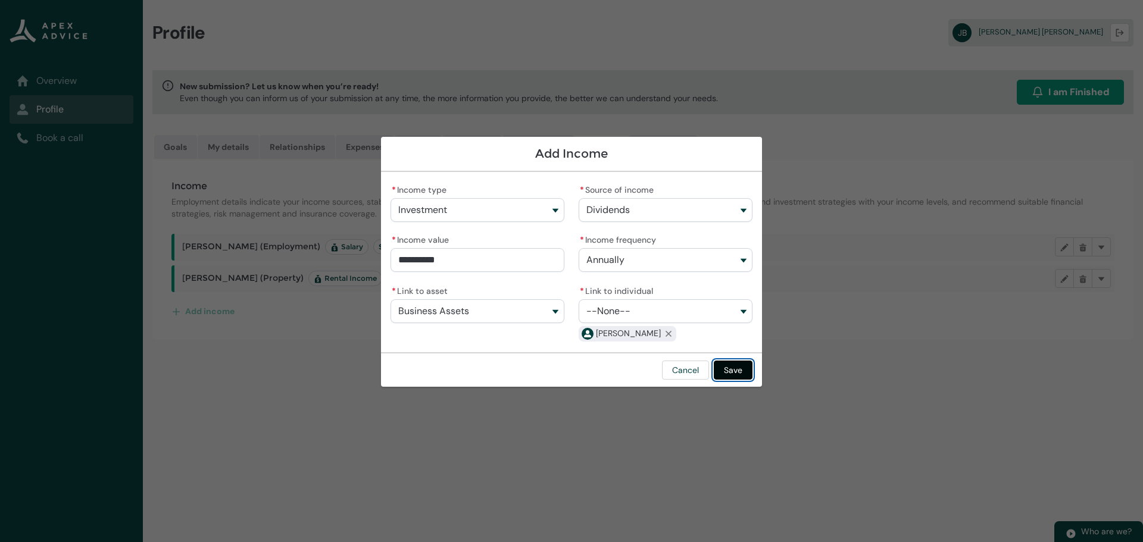
click at [733, 367] on button "Save" at bounding box center [733, 370] width 39 height 19
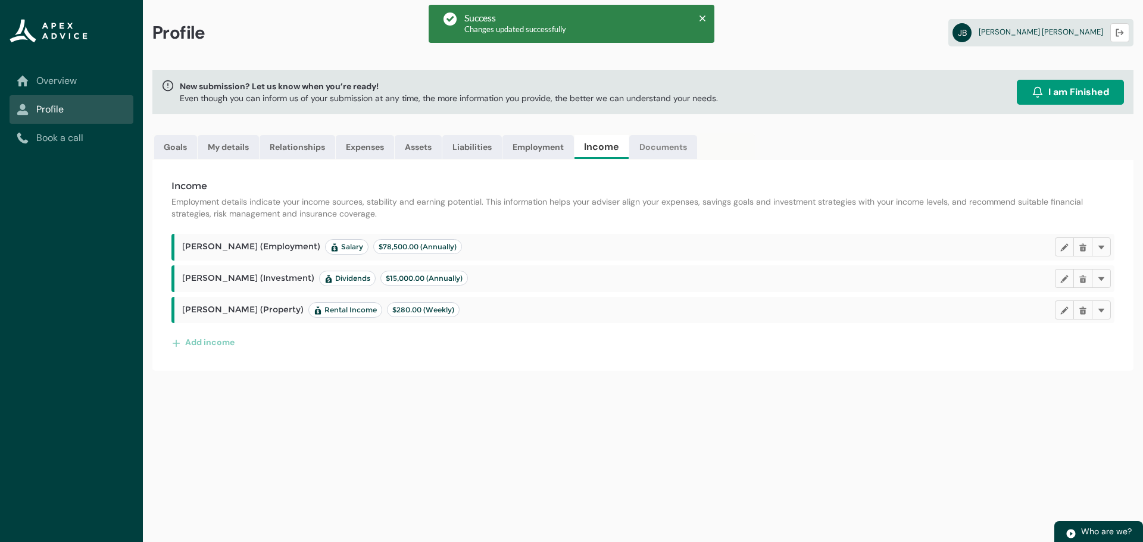
click at [661, 142] on link "Documents" at bounding box center [663, 147] width 68 height 24
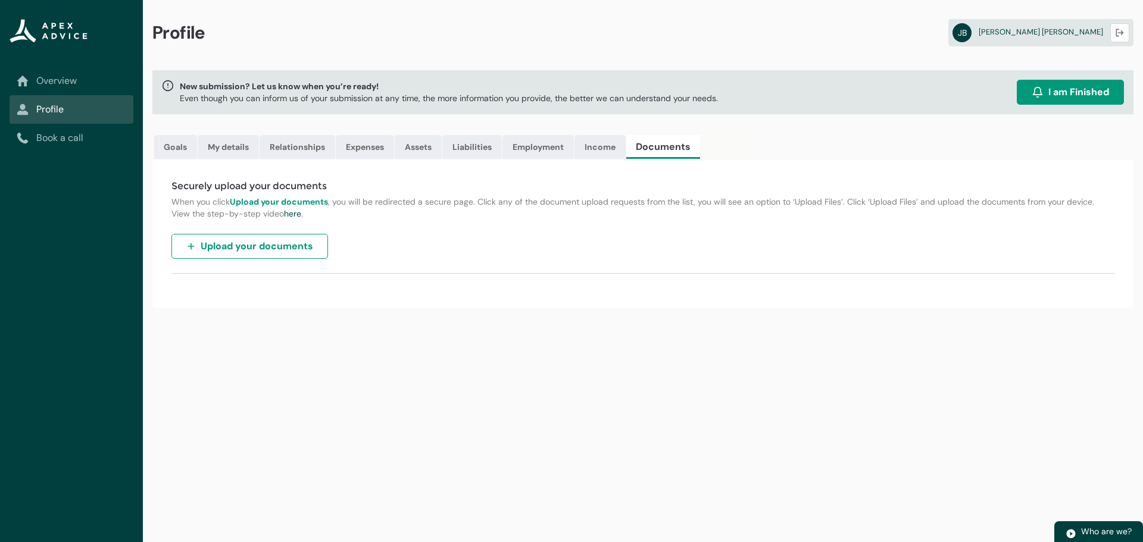
click at [189, 249] on img "button" at bounding box center [191, 247] width 10 height 10
